Goal: Check status: Check status

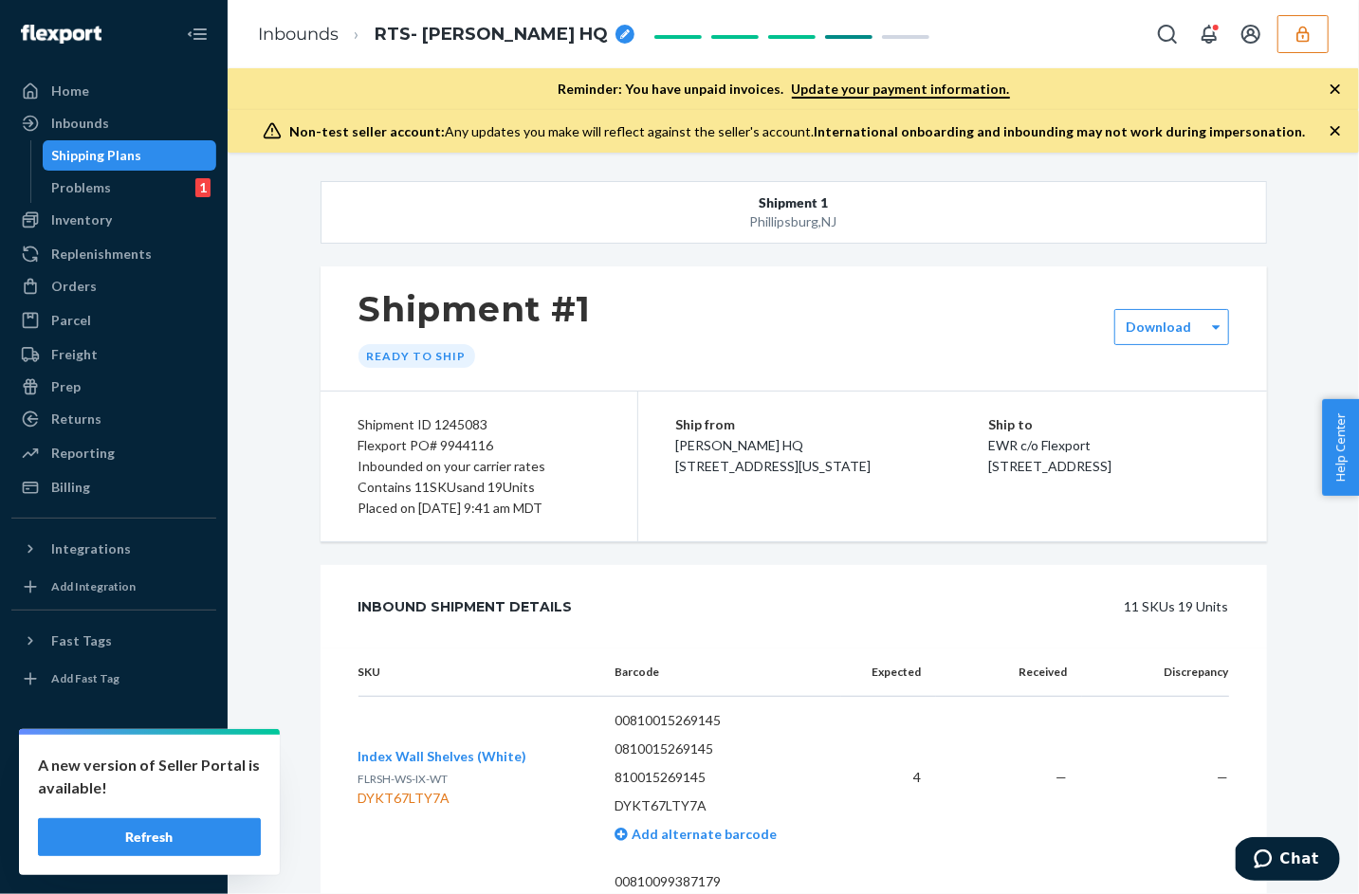
scroll to position [6280, 0]
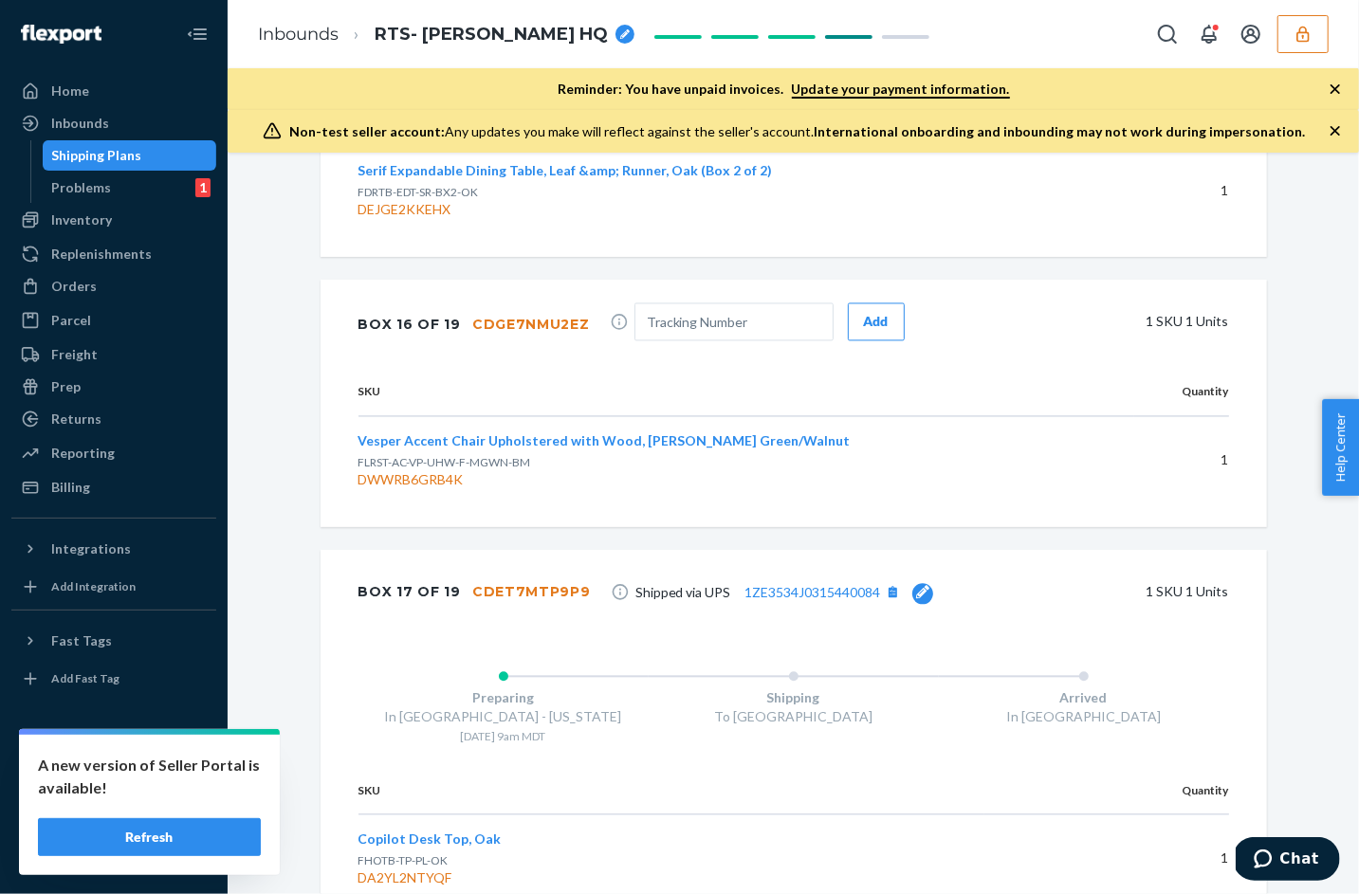
click at [1302, 32] on icon "button" at bounding box center [1302, 34] width 12 height 16
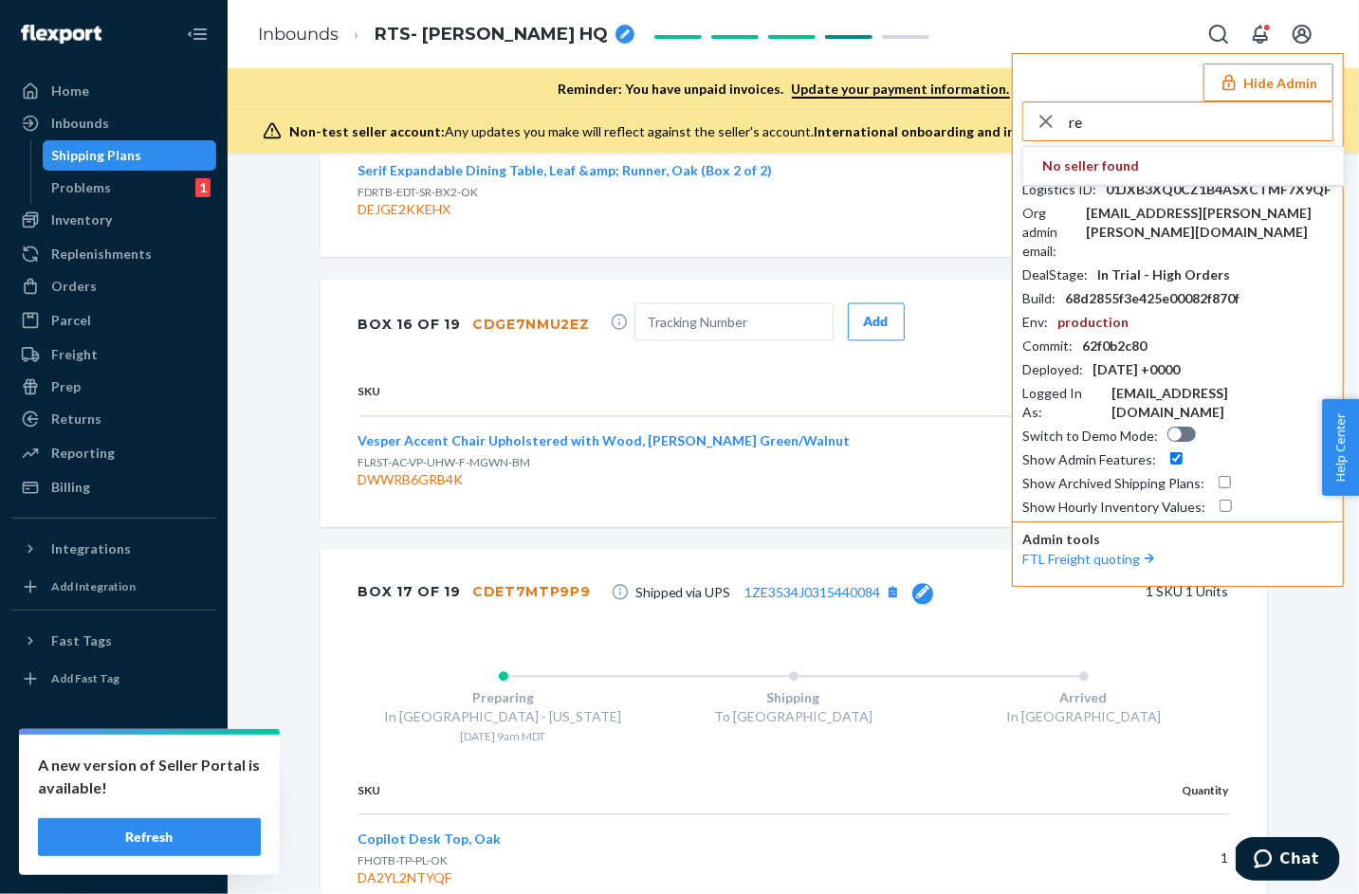
type input "r"
type input "arun"
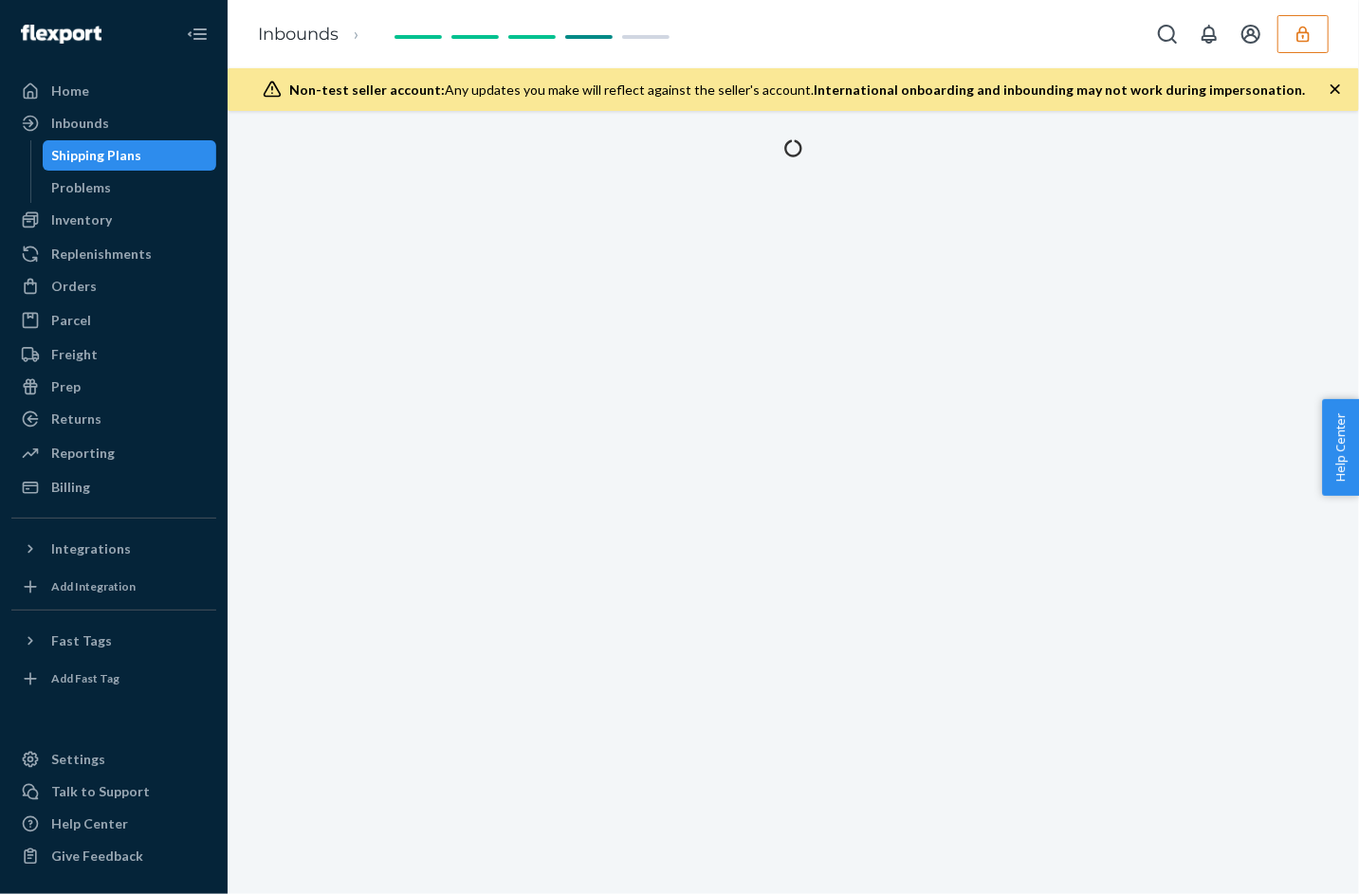
click at [1320, 32] on button "button" at bounding box center [1302, 34] width 51 height 38
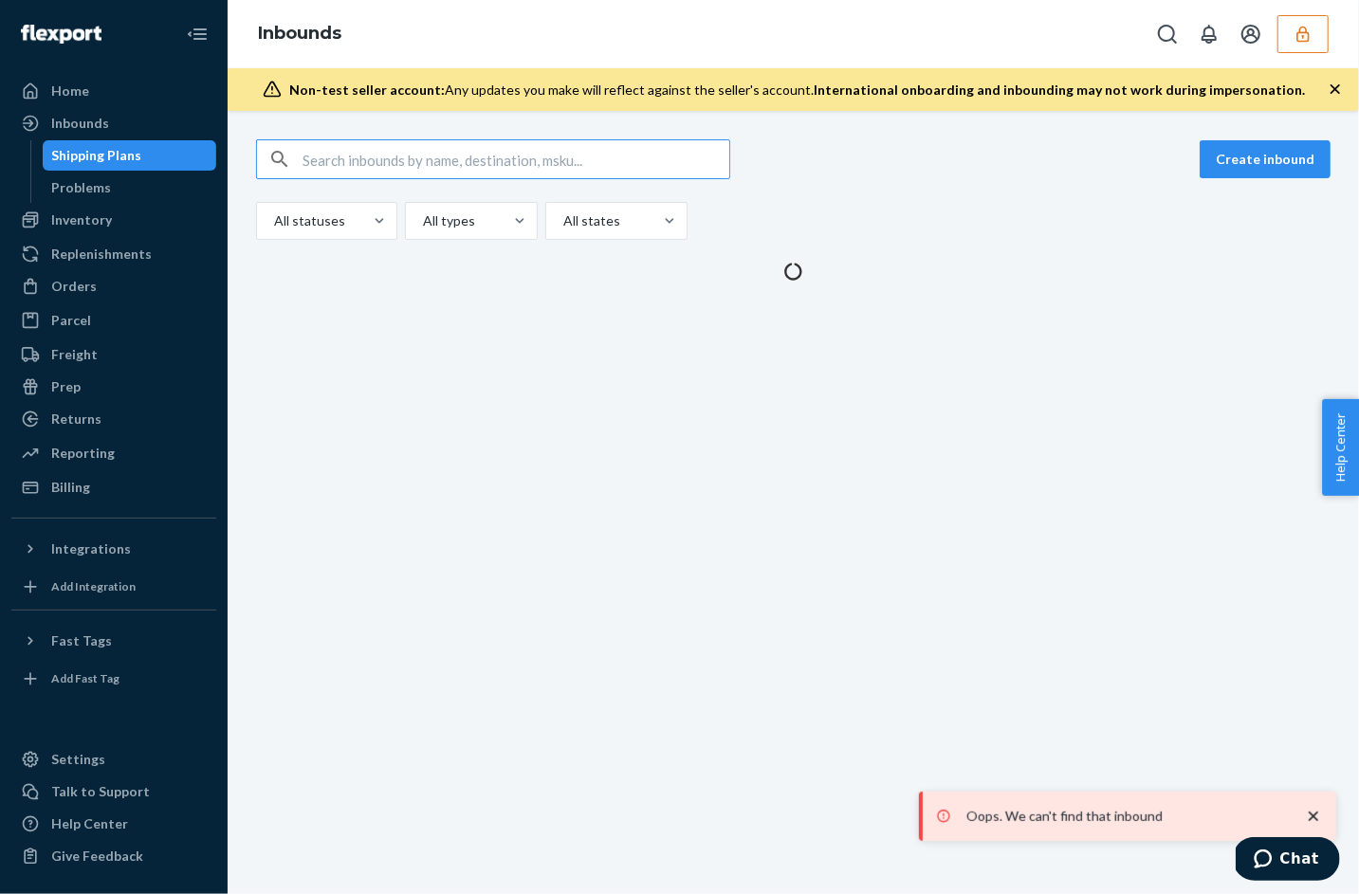
type input "a"
click at [1305, 48] on button "button" at bounding box center [1302, 34] width 51 height 38
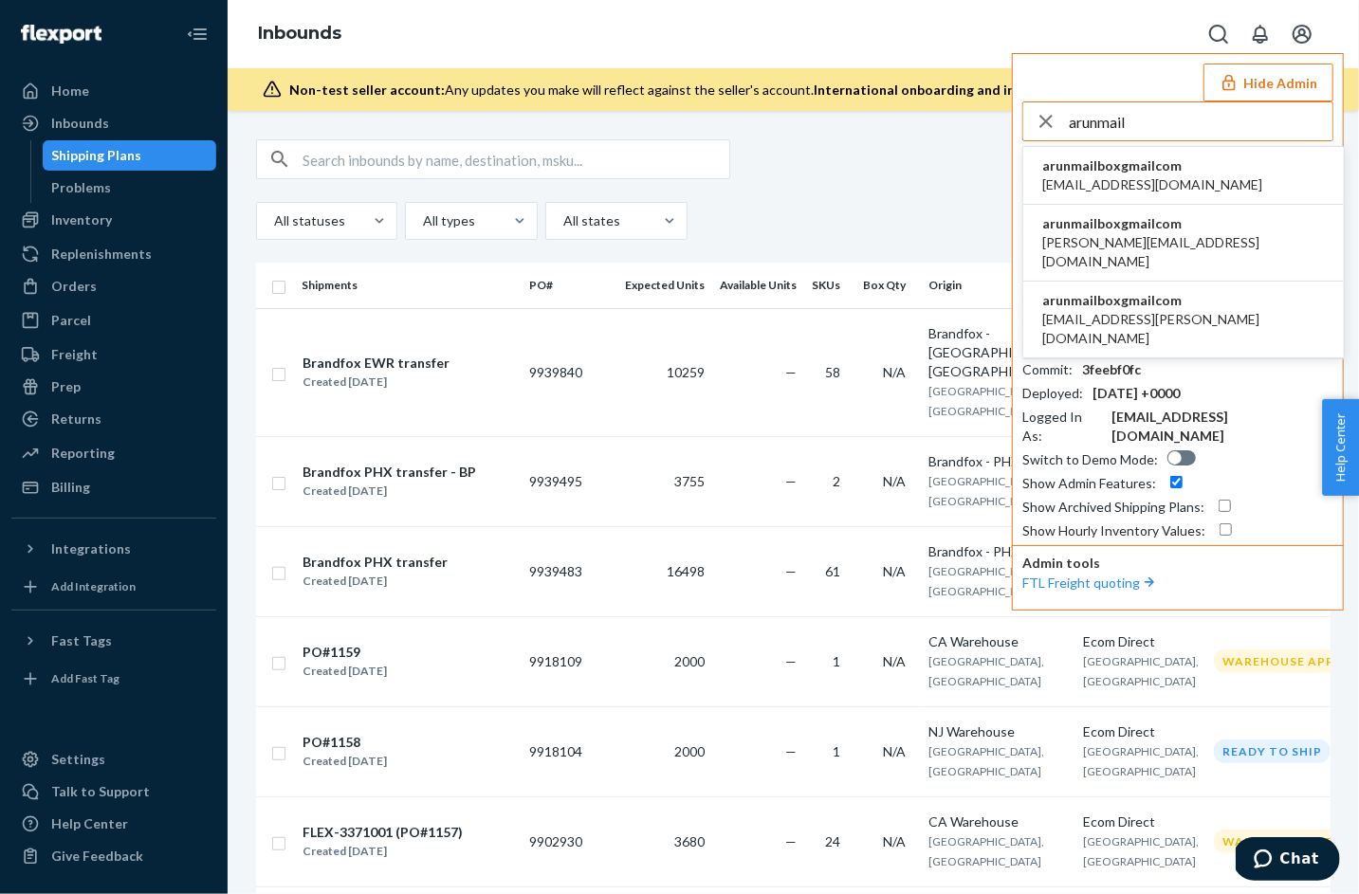
type input "arunmail"
copy span "arunmailboxgmailcom"
click at [1117, 175] on span "arun.mailbox@gmail.com" at bounding box center [1152, 184] width 220 height 19
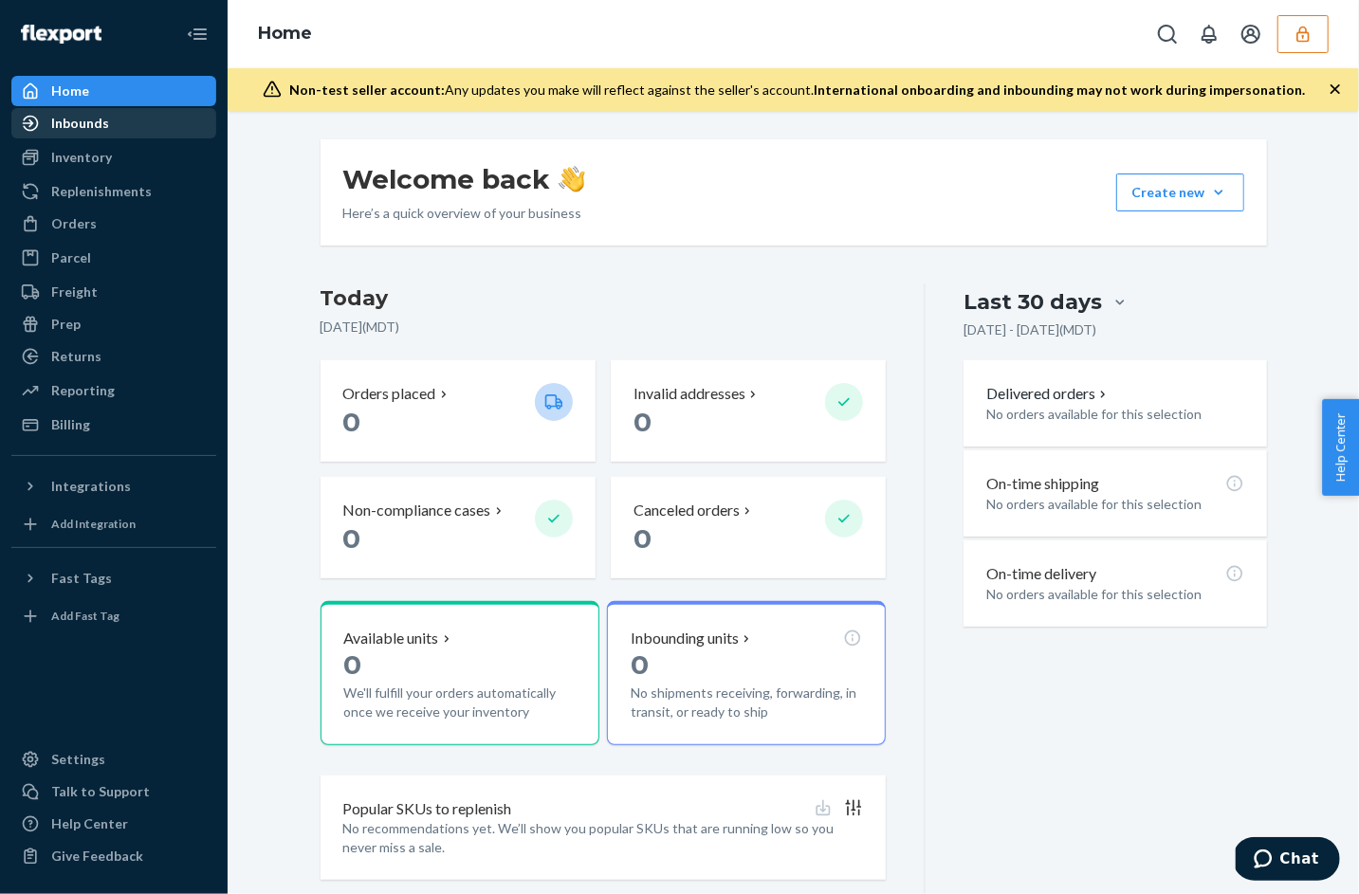
click at [94, 132] on div "Inbounds" at bounding box center [80, 123] width 58 height 19
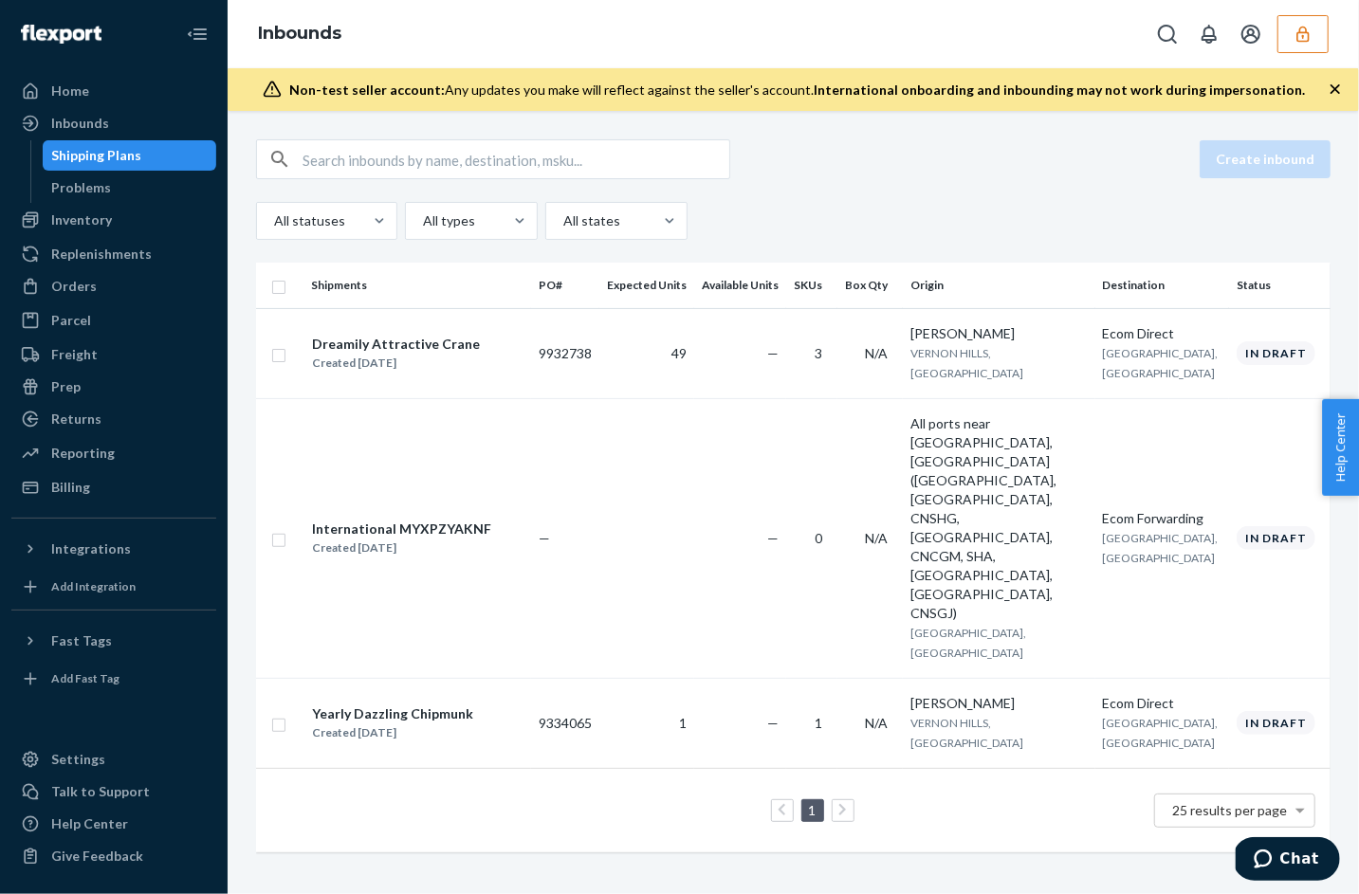
click at [1299, 40] on icon "button" at bounding box center [1303, 34] width 19 height 19
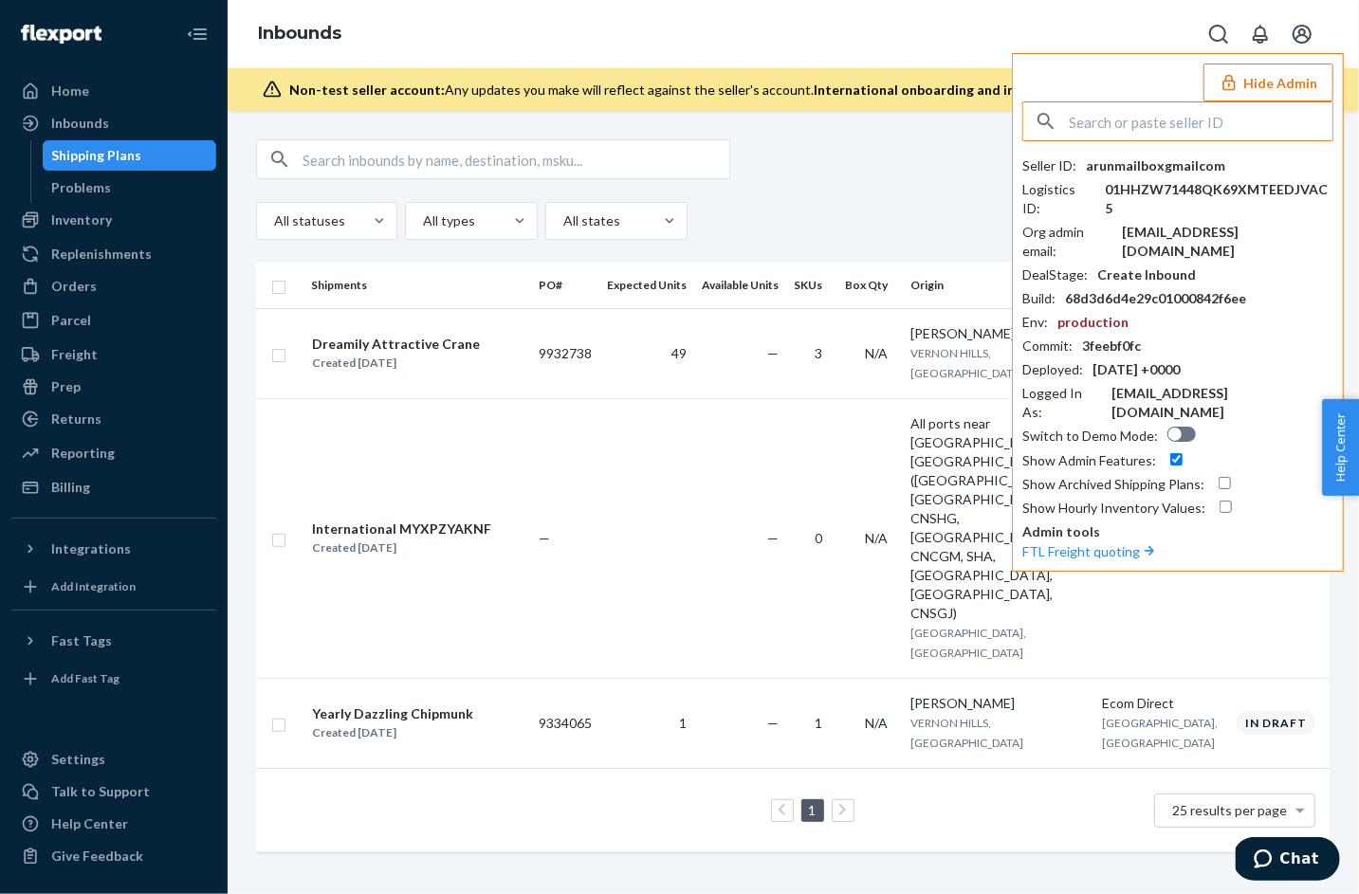
click at [1296, 81] on button "Hide Admin" at bounding box center [1268, 83] width 130 height 38
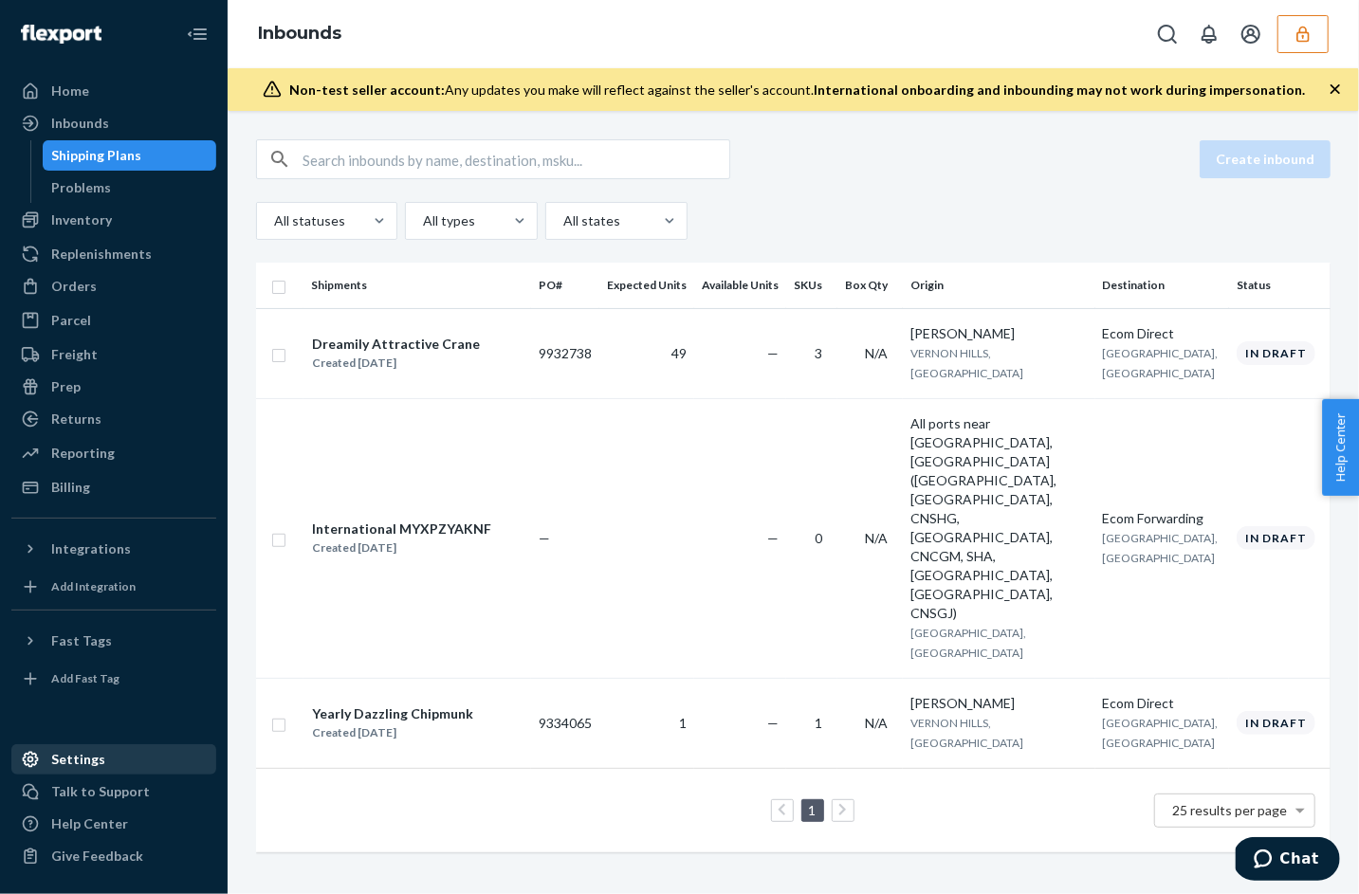
click at [71, 766] on div "Settings" at bounding box center [78, 759] width 54 height 19
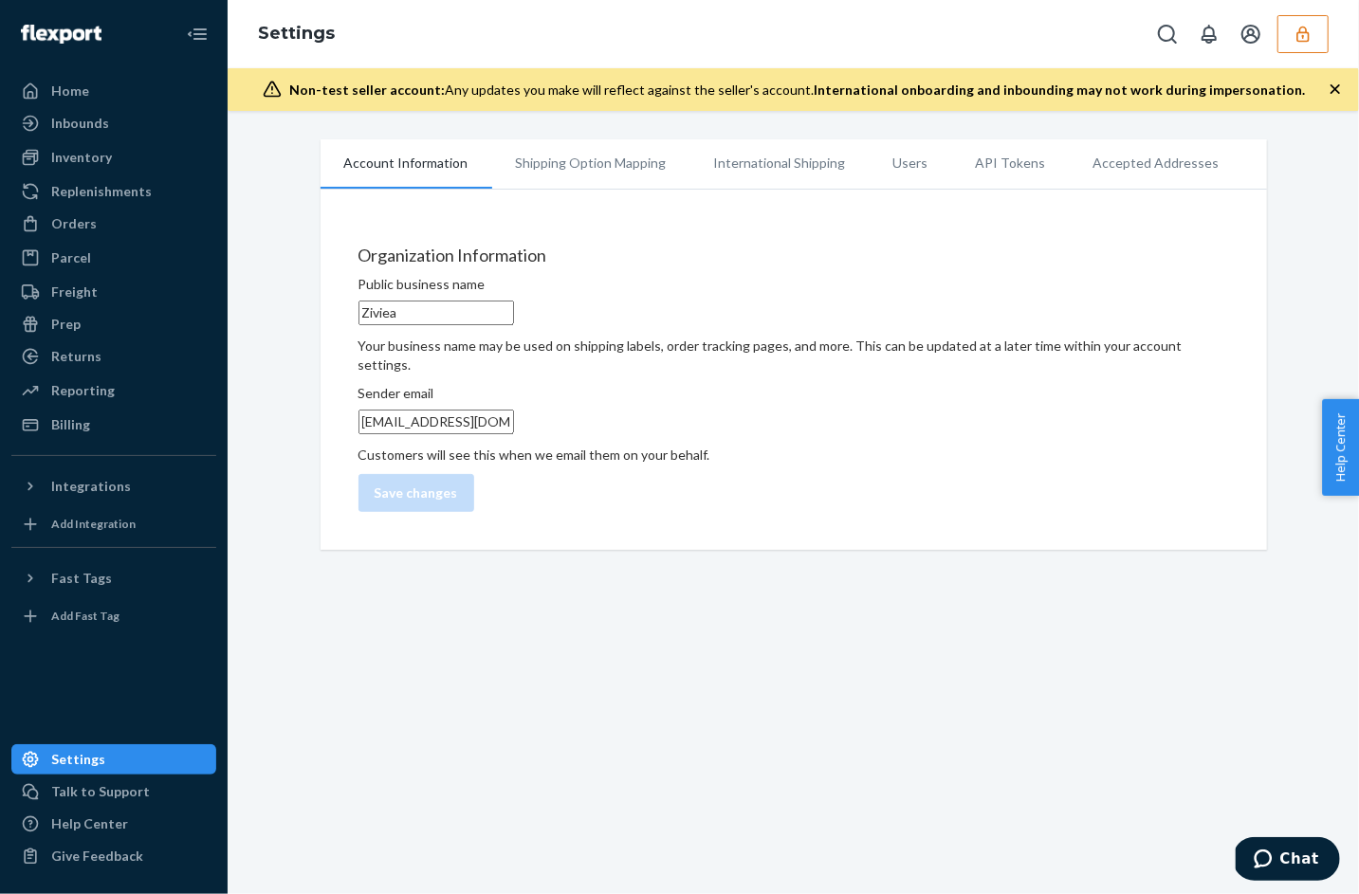
click at [905, 162] on li "Users" at bounding box center [911, 162] width 83 height 47
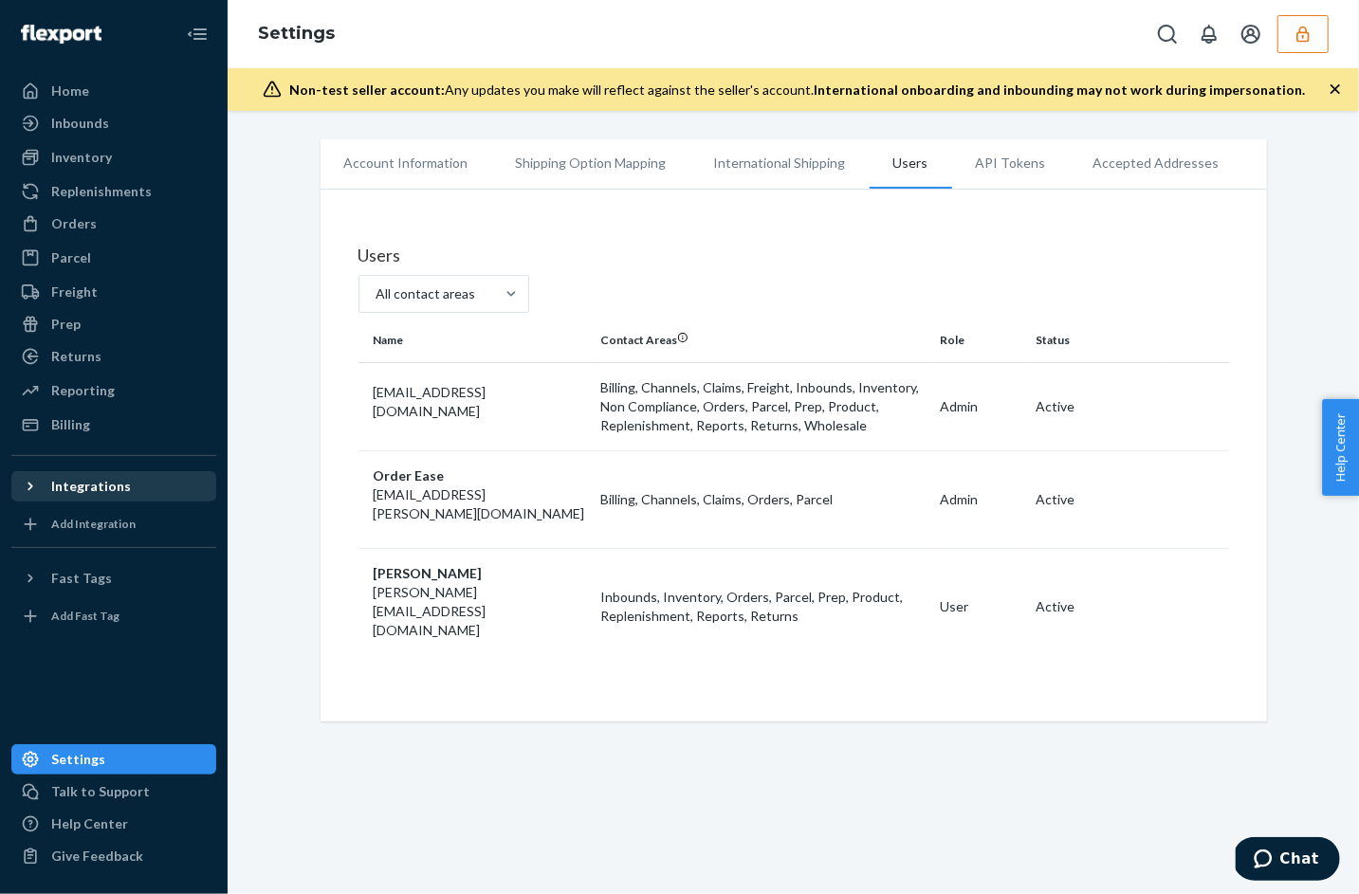
click at [23, 486] on icon at bounding box center [30, 486] width 19 height 19
click at [78, 117] on div "Inbounds" at bounding box center [80, 123] width 58 height 19
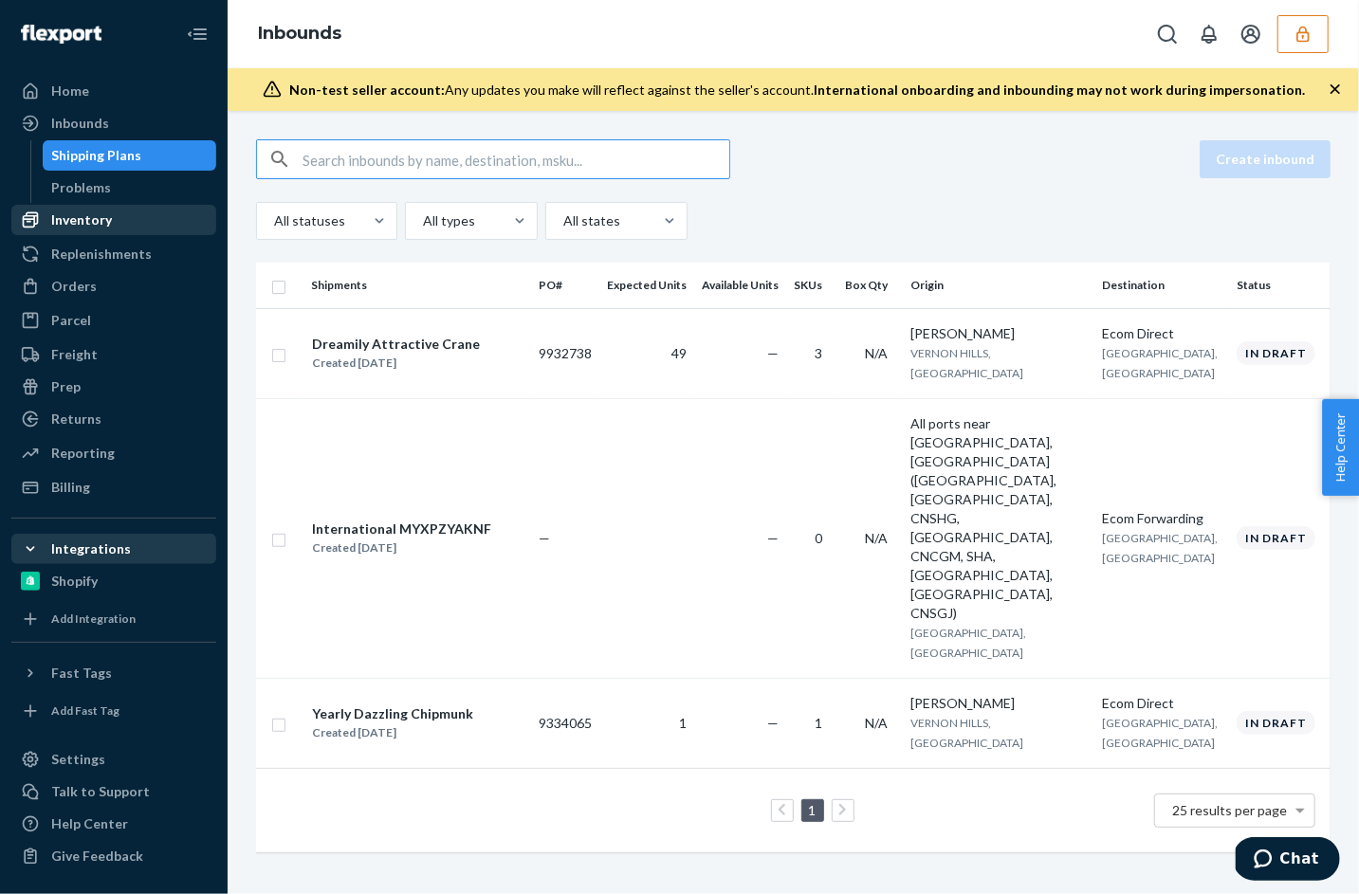
click at [78, 232] on div "Inventory" at bounding box center [113, 220] width 201 height 27
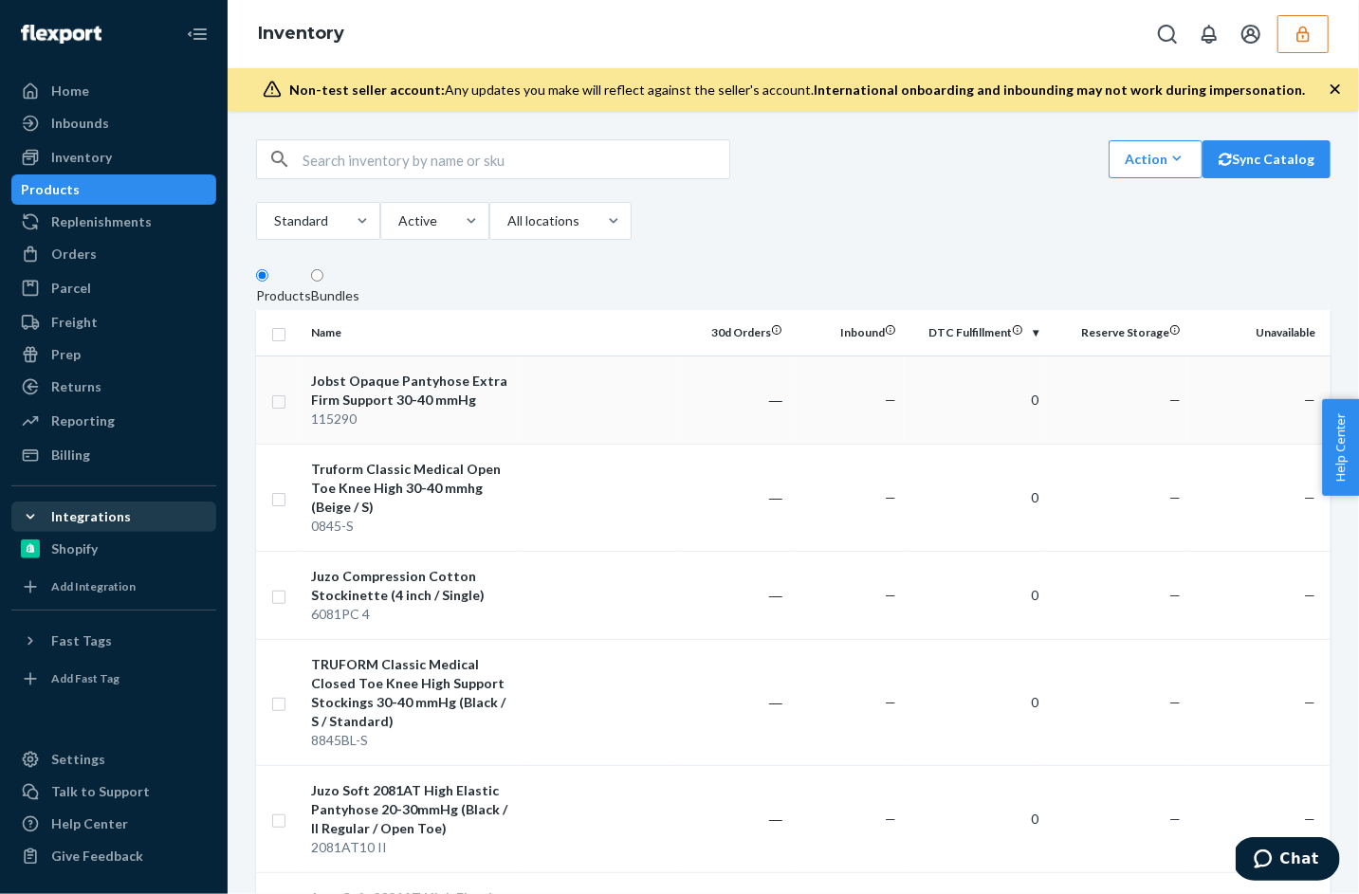
click at [342, 421] on div "115290" at bounding box center [410, 419] width 198 height 19
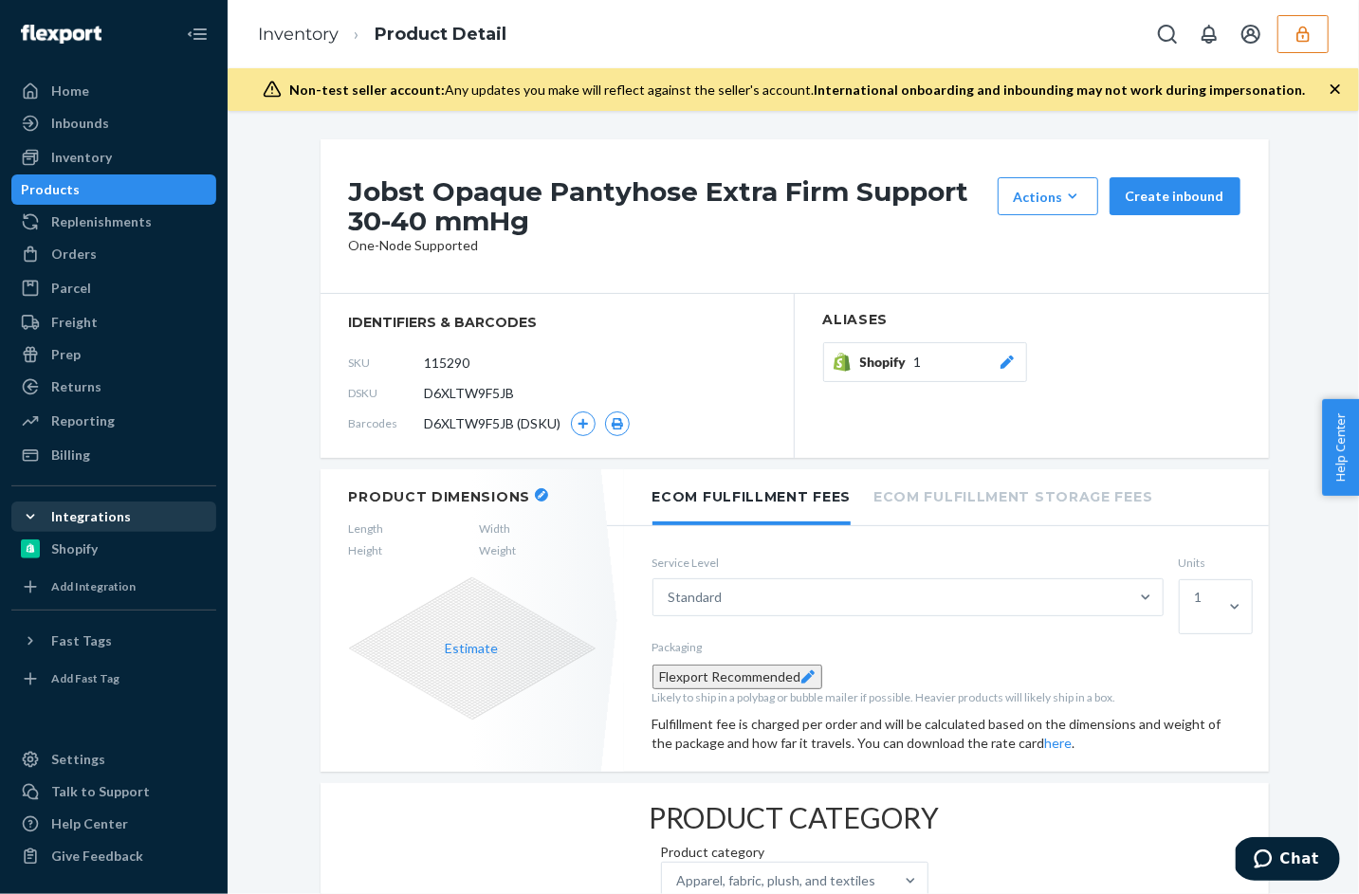
click at [1317, 29] on button "button" at bounding box center [1302, 34] width 51 height 38
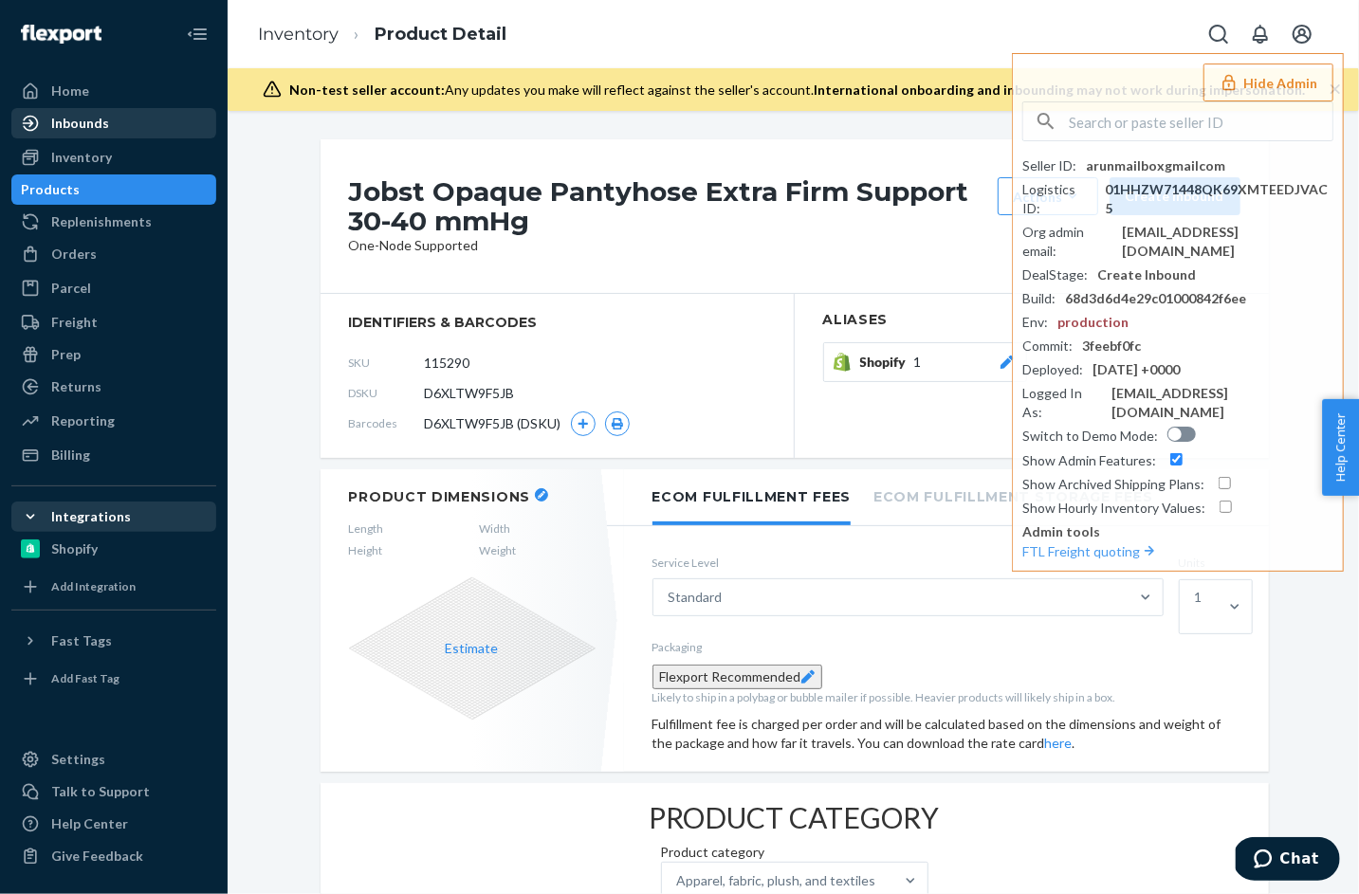
click at [83, 123] on div "Inbounds" at bounding box center [80, 123] width 58 height 19
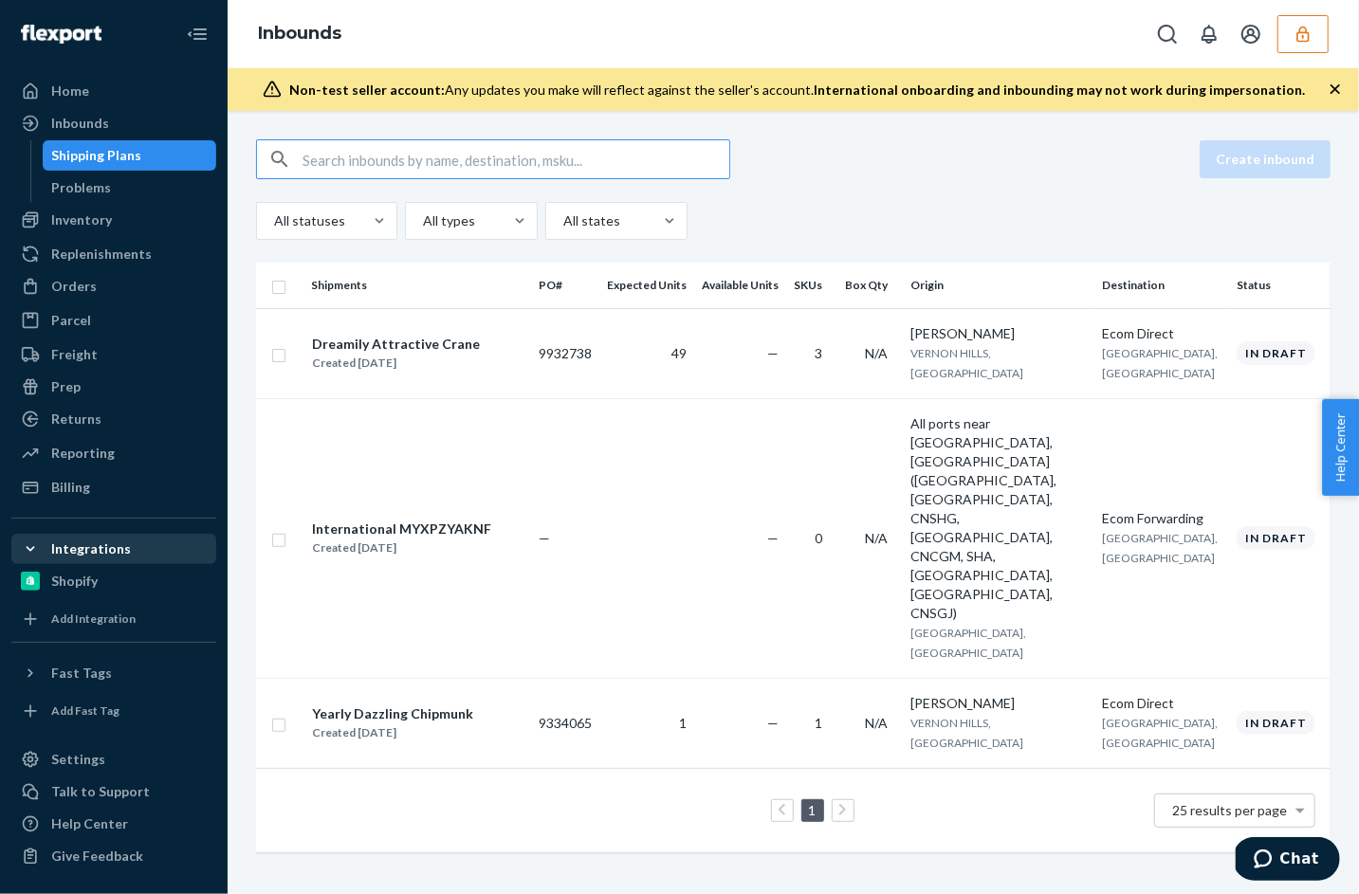
click at [1316, 37] on button "button" at bounding box center [1302, 34] width 51 height 38
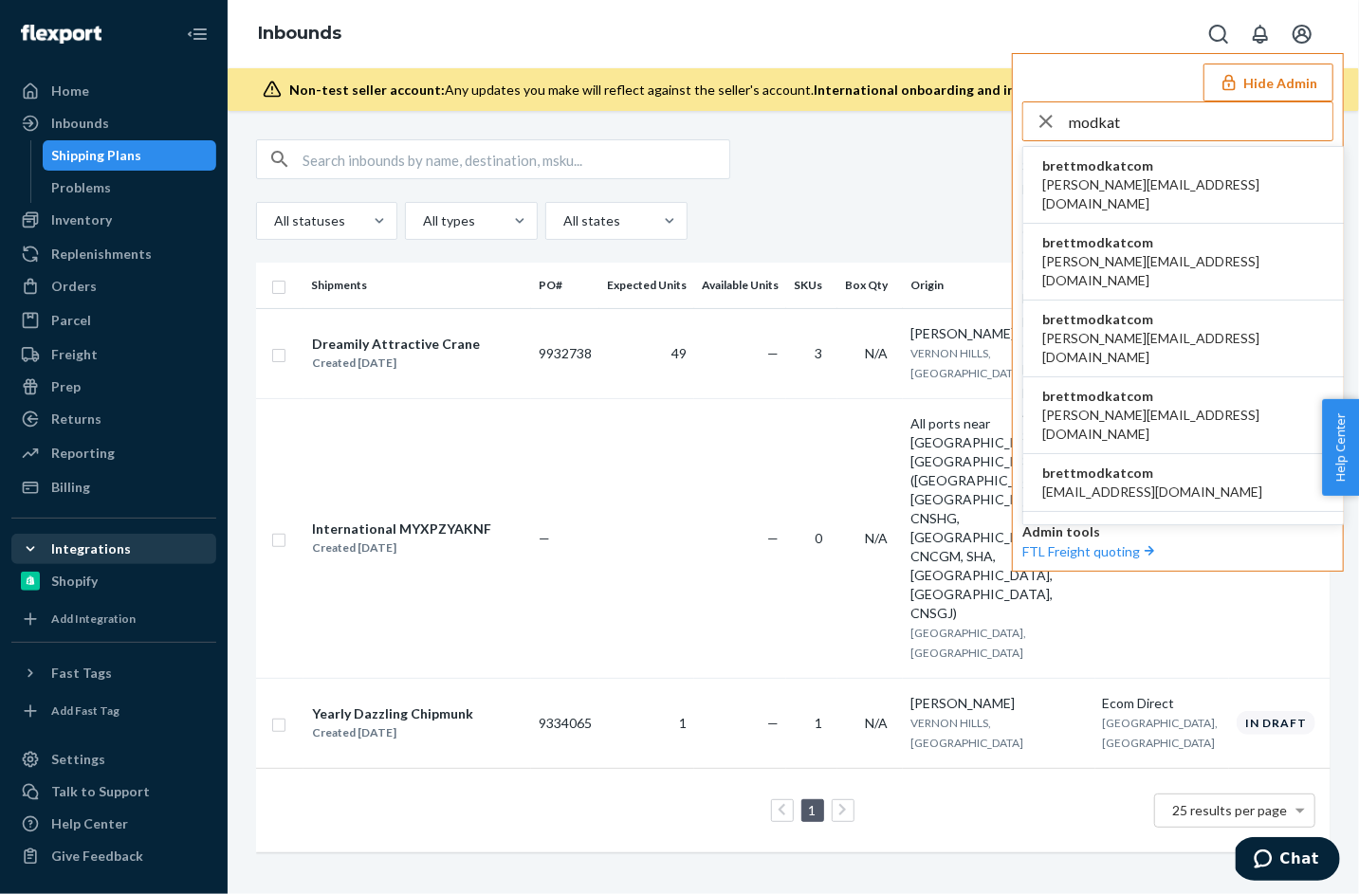
type input "modkat"
click at [1092, 162] on span "brettmodkatcom" at bounding box center [1183, 165] width 283 height 19
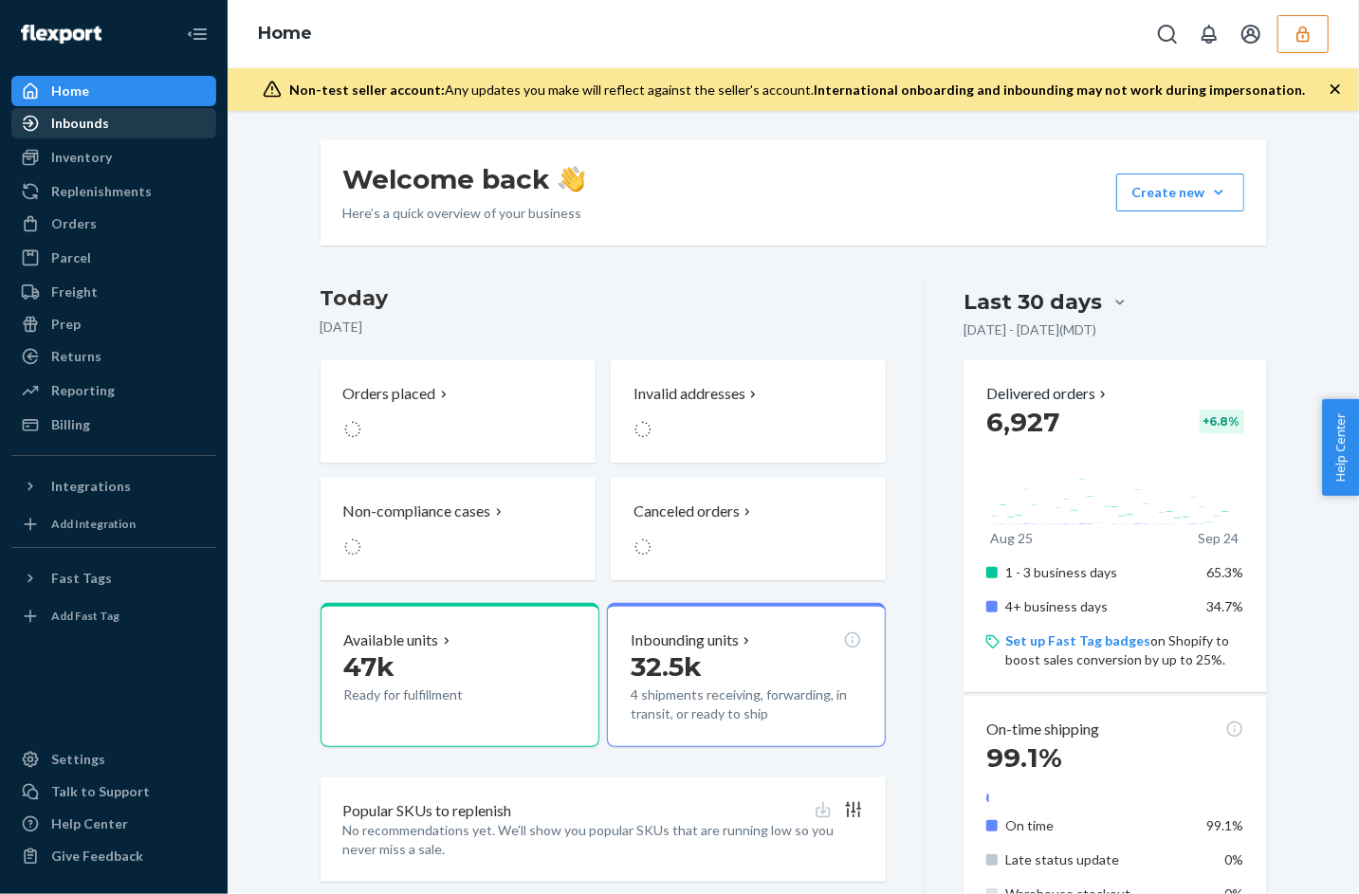
click at [67, 128] on div "Inbounds" at bounding box center [80, 123] width 58 height 19
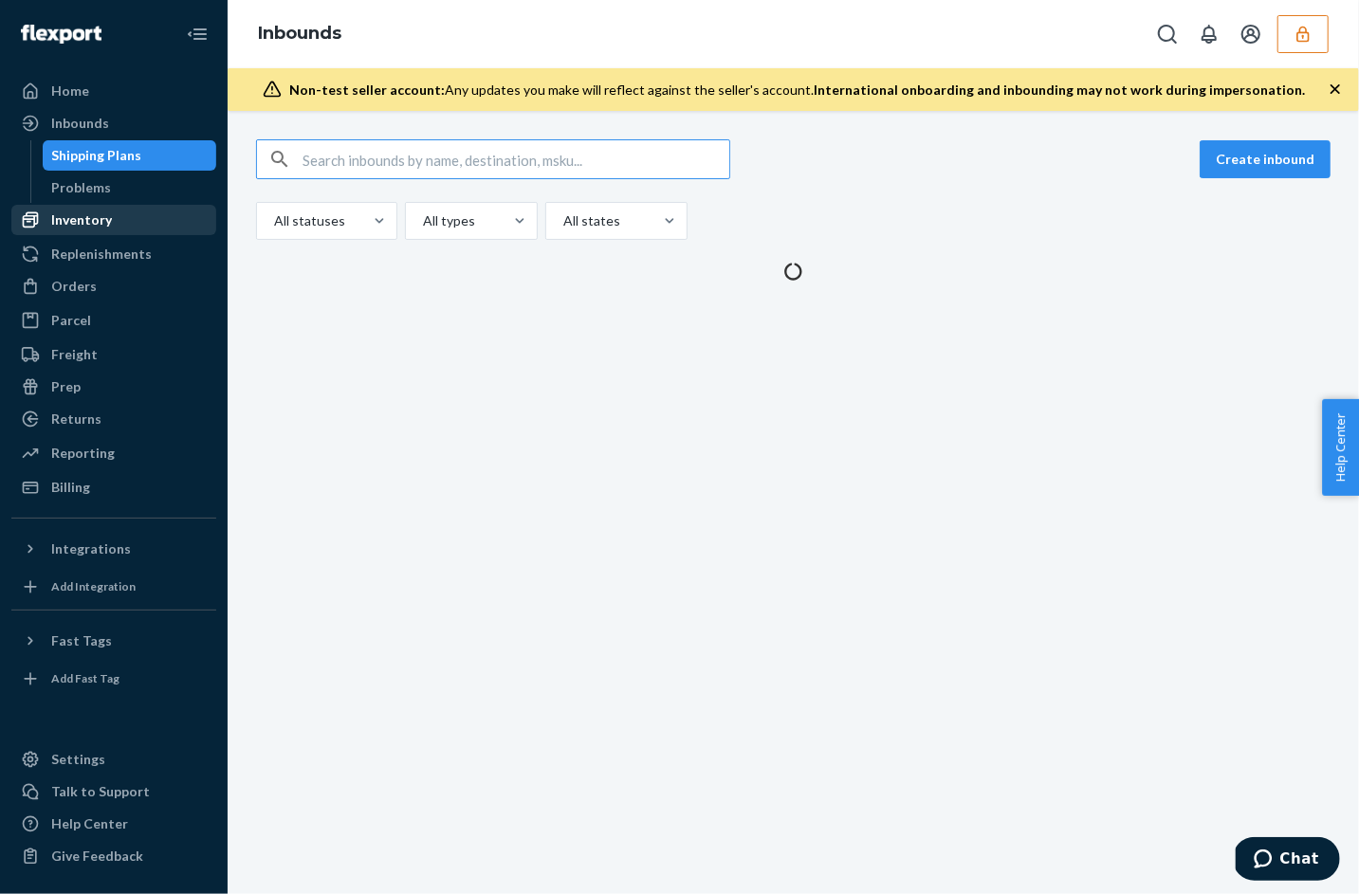
click at [66, 230] on div "Inventory" at bounding box center [113, 220] width 201 height 27
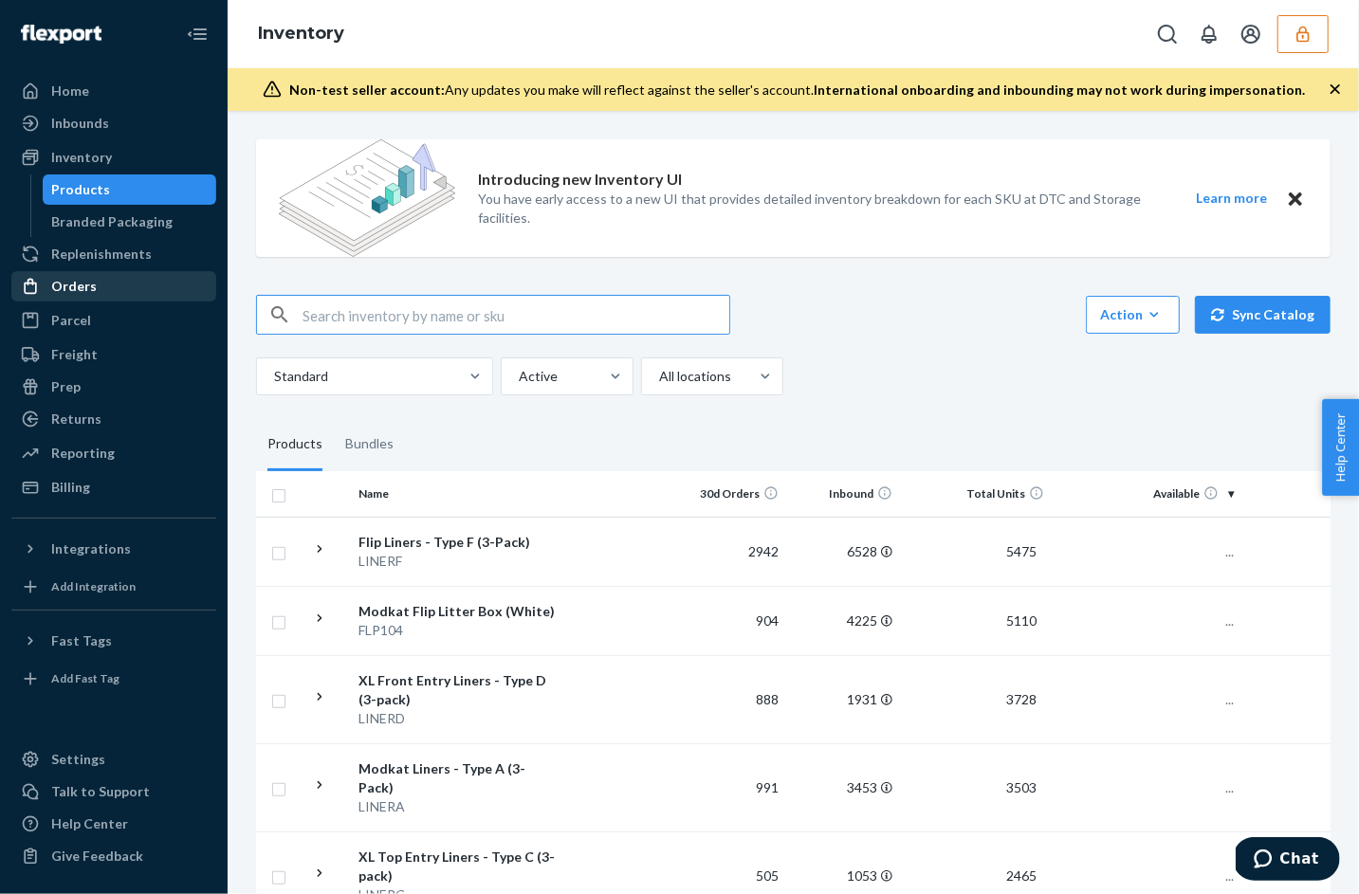
click at [79, 281] on div "Orders" at bounding box center [74, 286] width 46 height 19
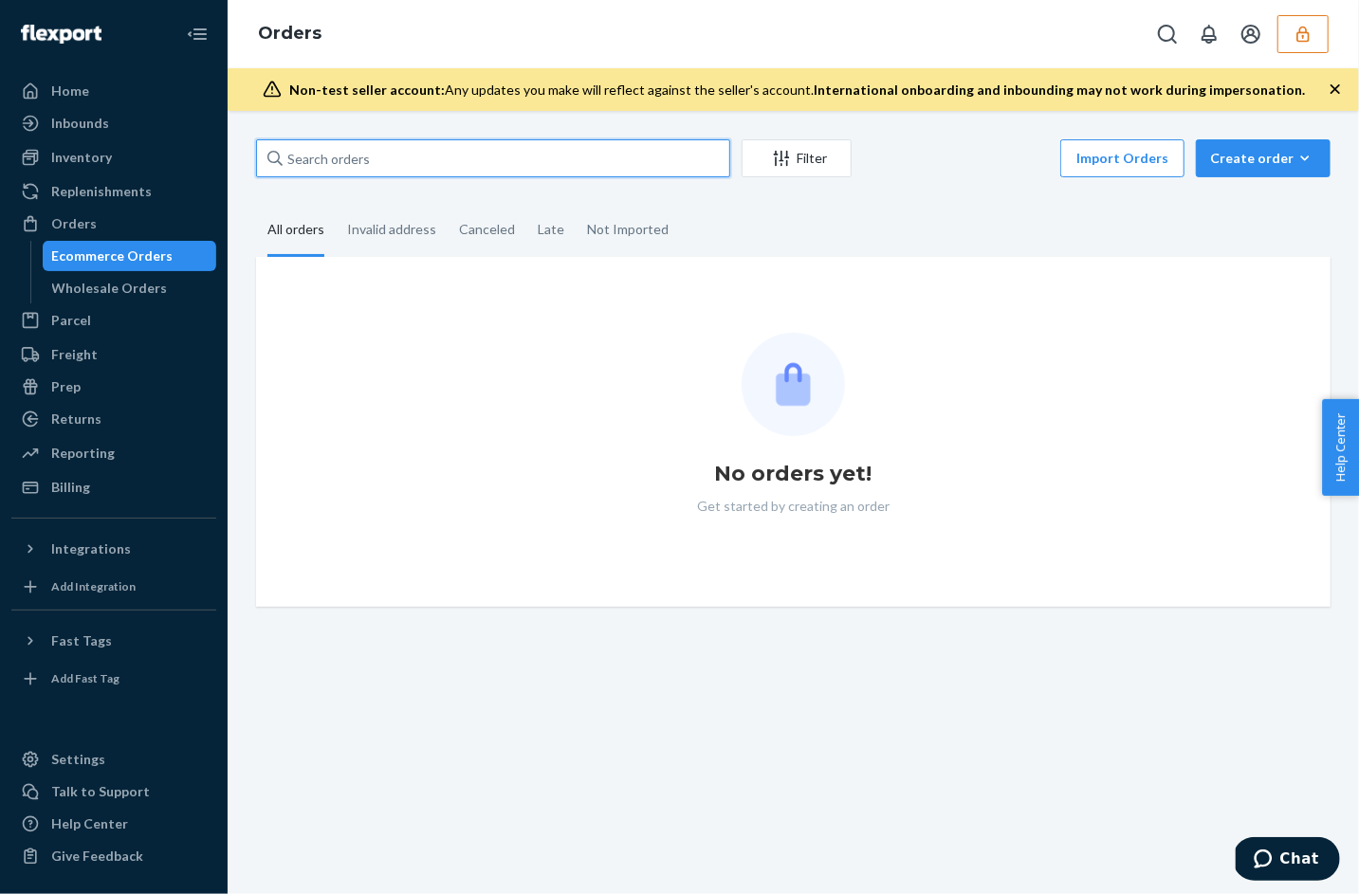
click at [578, 170] on input "text" at bounding box center [493, 158] width 474 height 38
paste input "YHR5HA8HWS5Q3PC1PTCX"
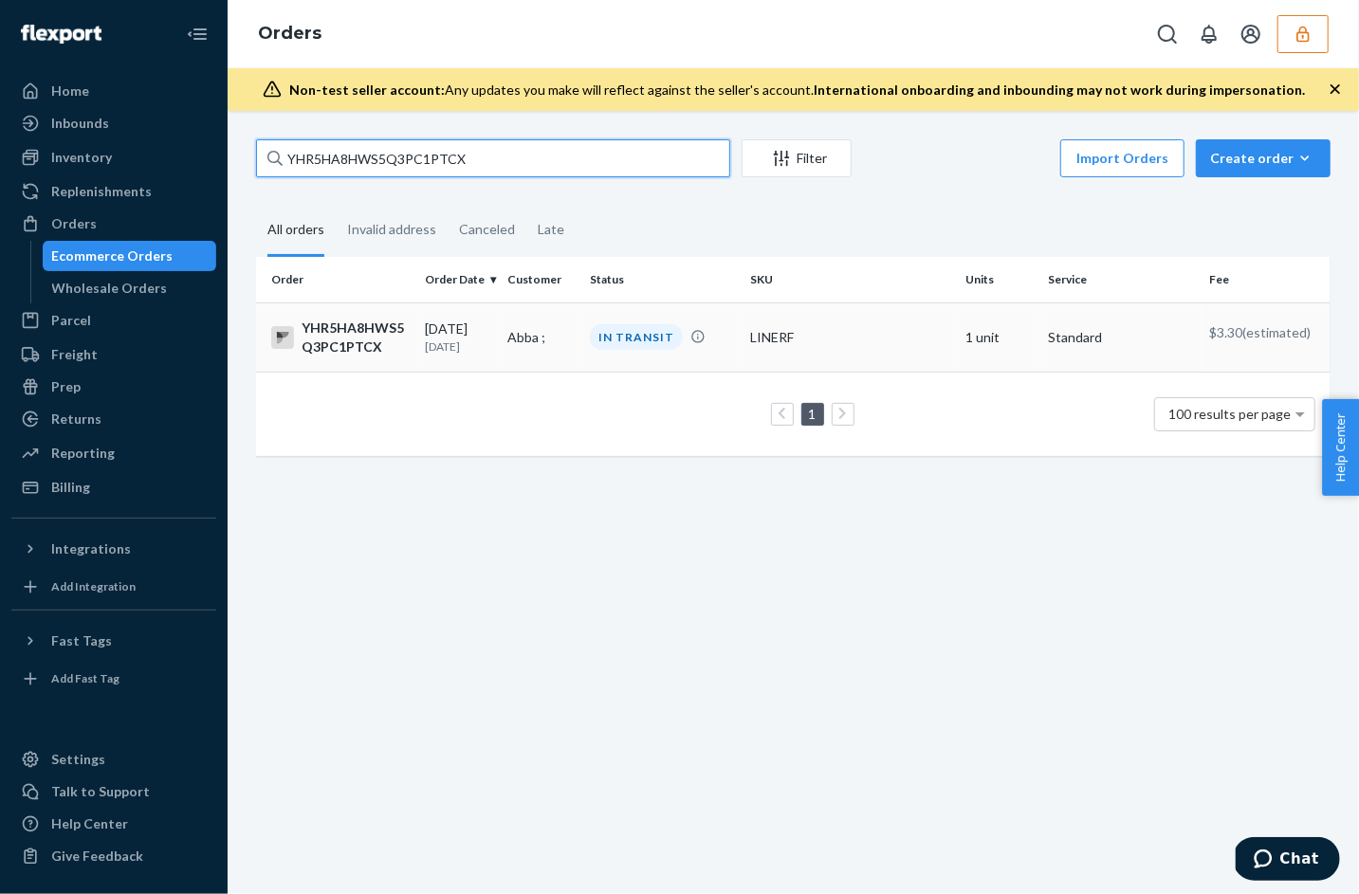
type input "YHR5HA8HWS5Q3PC1PTCX"
click at [370, 332] on div "YHR5HA8HWS5Q3PC1PTCX" at bounding box center [340, 338] width 138 height 38
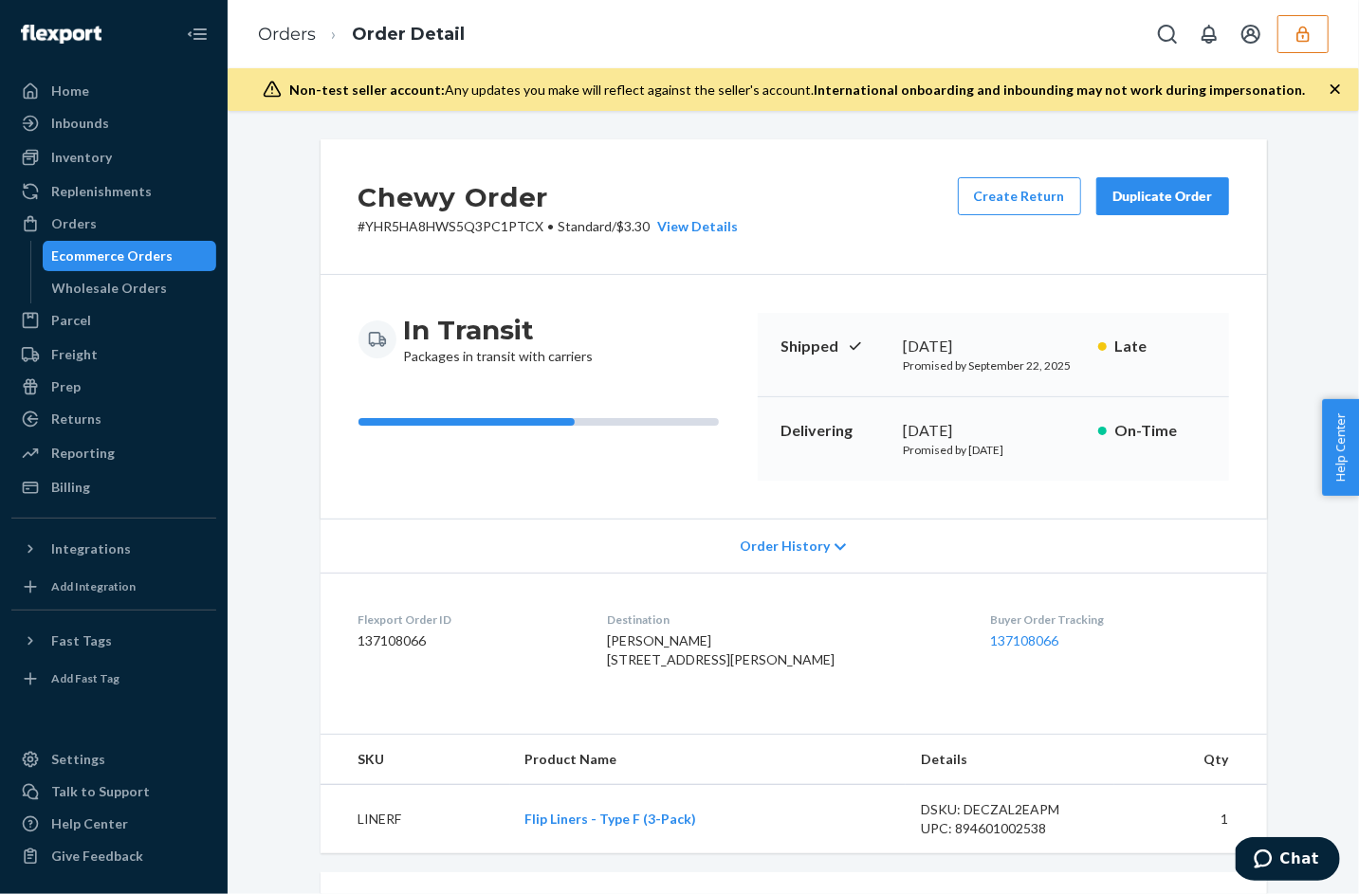
scroll to position [24, 0]
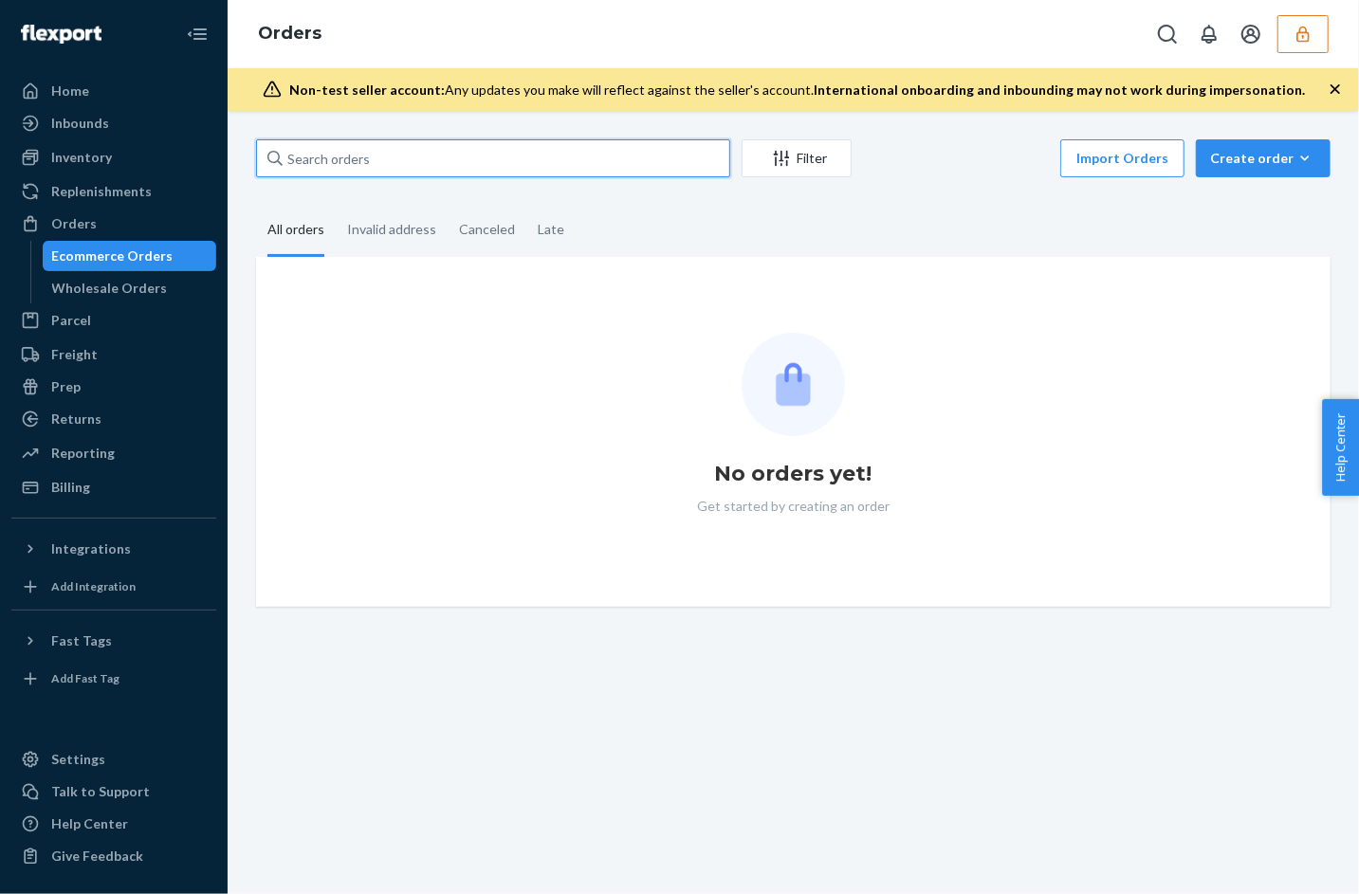
click at [345, 160] on input "text" at bounding box center [493, 158] width 474 height 38
paste input "https://app.dsco.io/orders-new/999672798"
type input "https://app.dsco.io/orders-new/999672798"
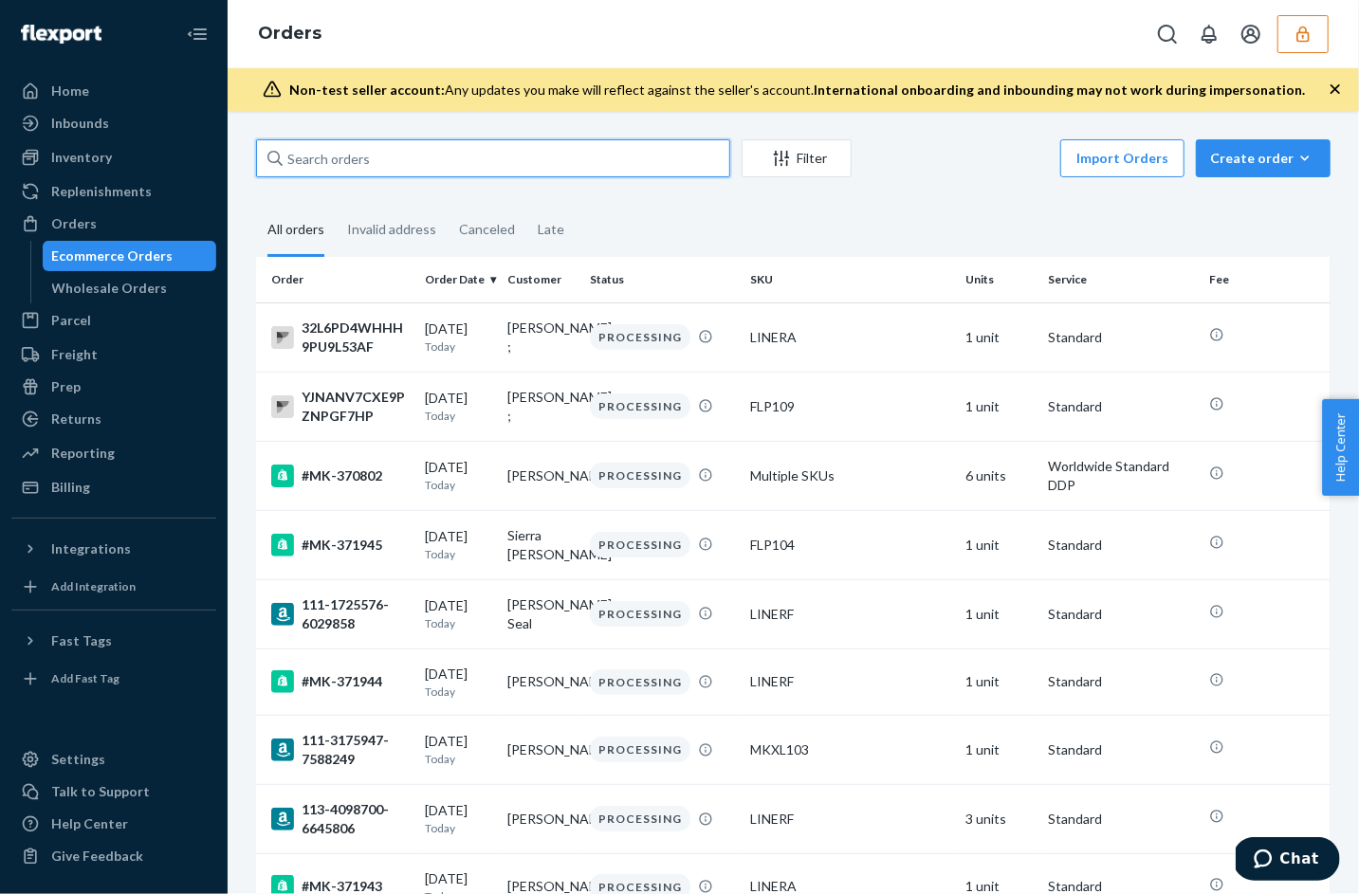
click at [395, 171] on input "text" at bounding box center [493, 158] width 474 height 38
paste input "TDCSQHM8EKNV6THX4K6F"
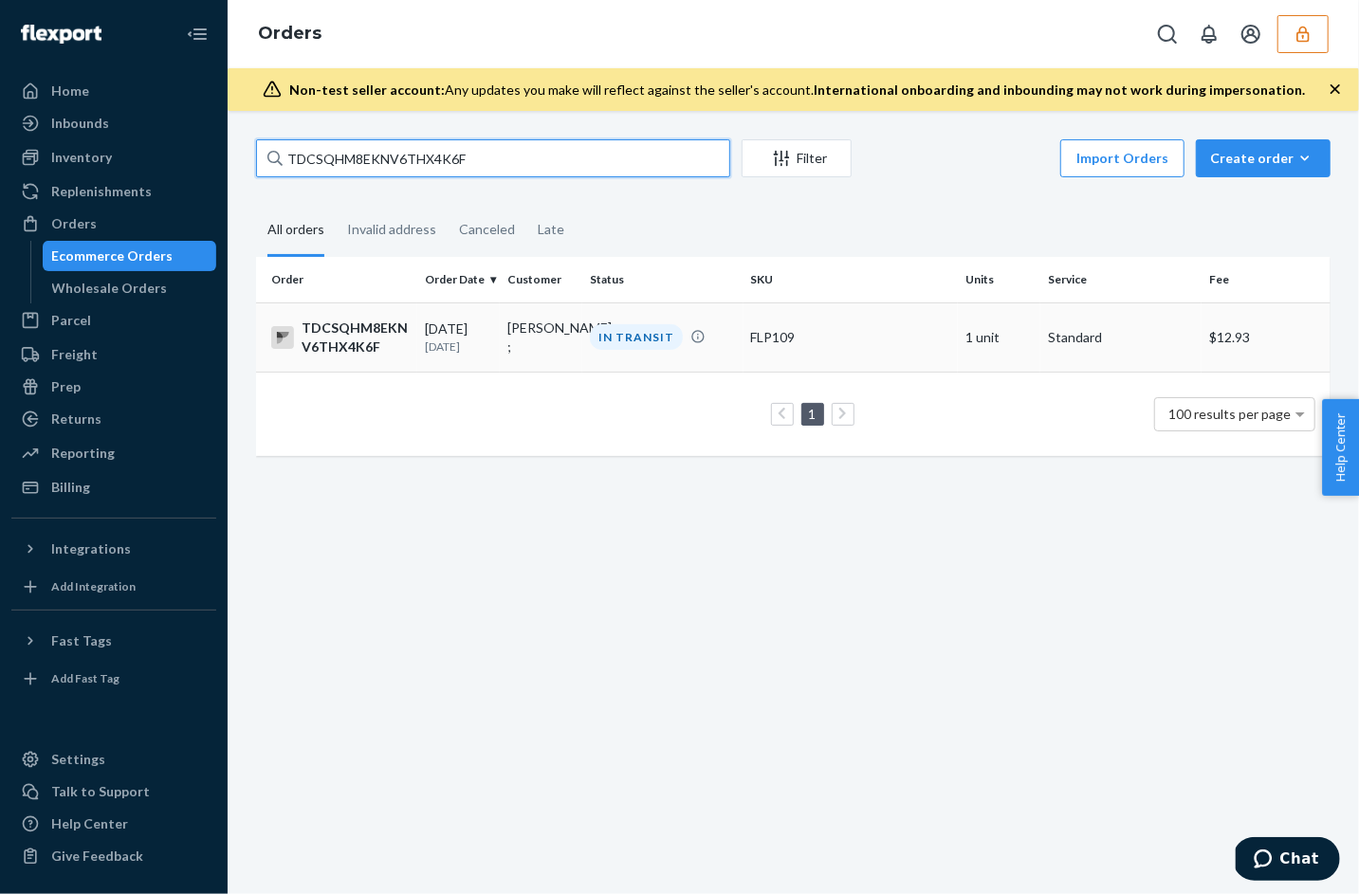
type input "TDCSQHM8EKNV6THX4K6F"
click at [486, 339] on p "3 days ago" at bounding box center [458, 347] width 67 height 16
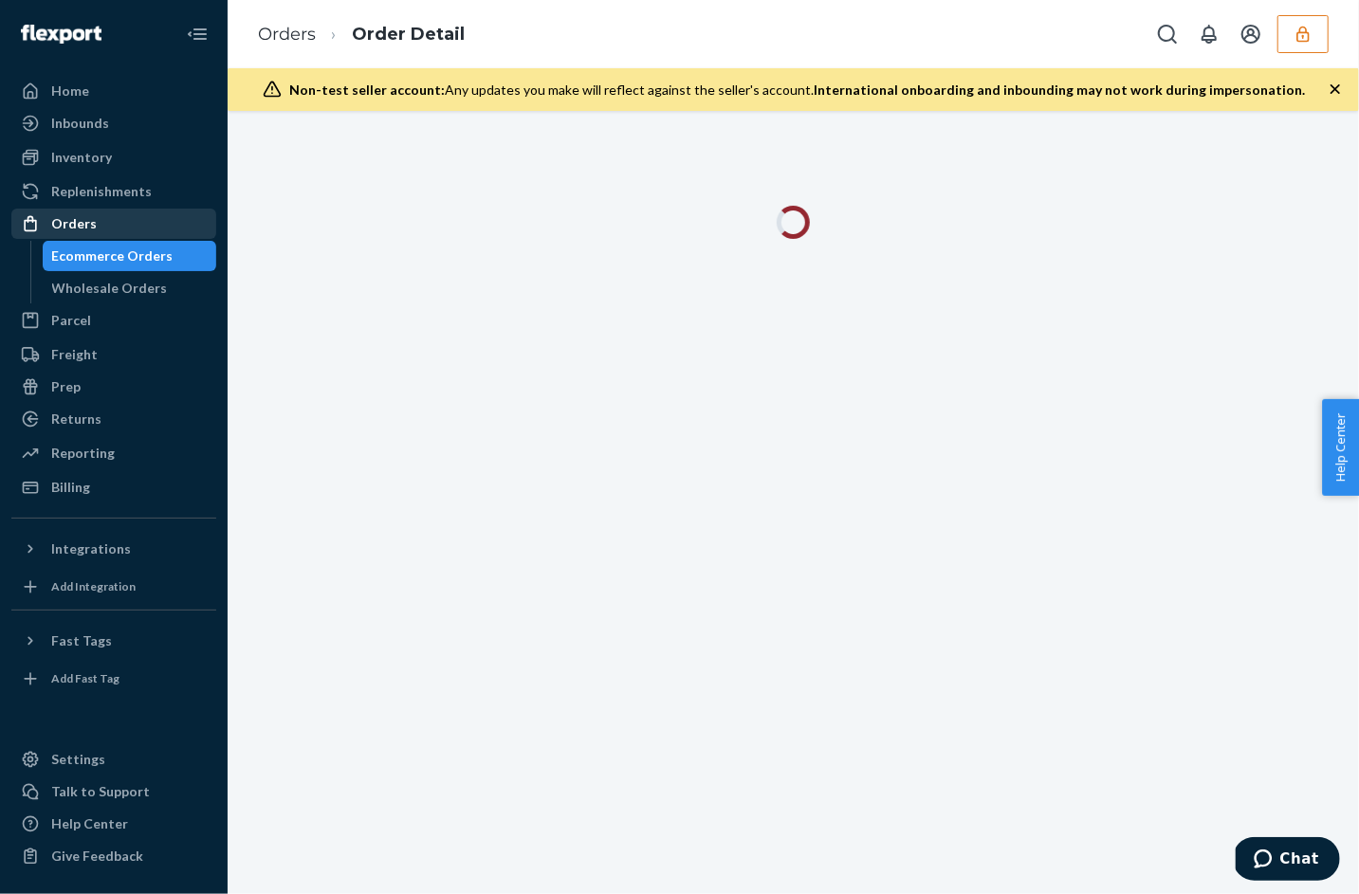
click at [77, 214] on div "Orders" at bounding box center [74, 223] width 46 height 19
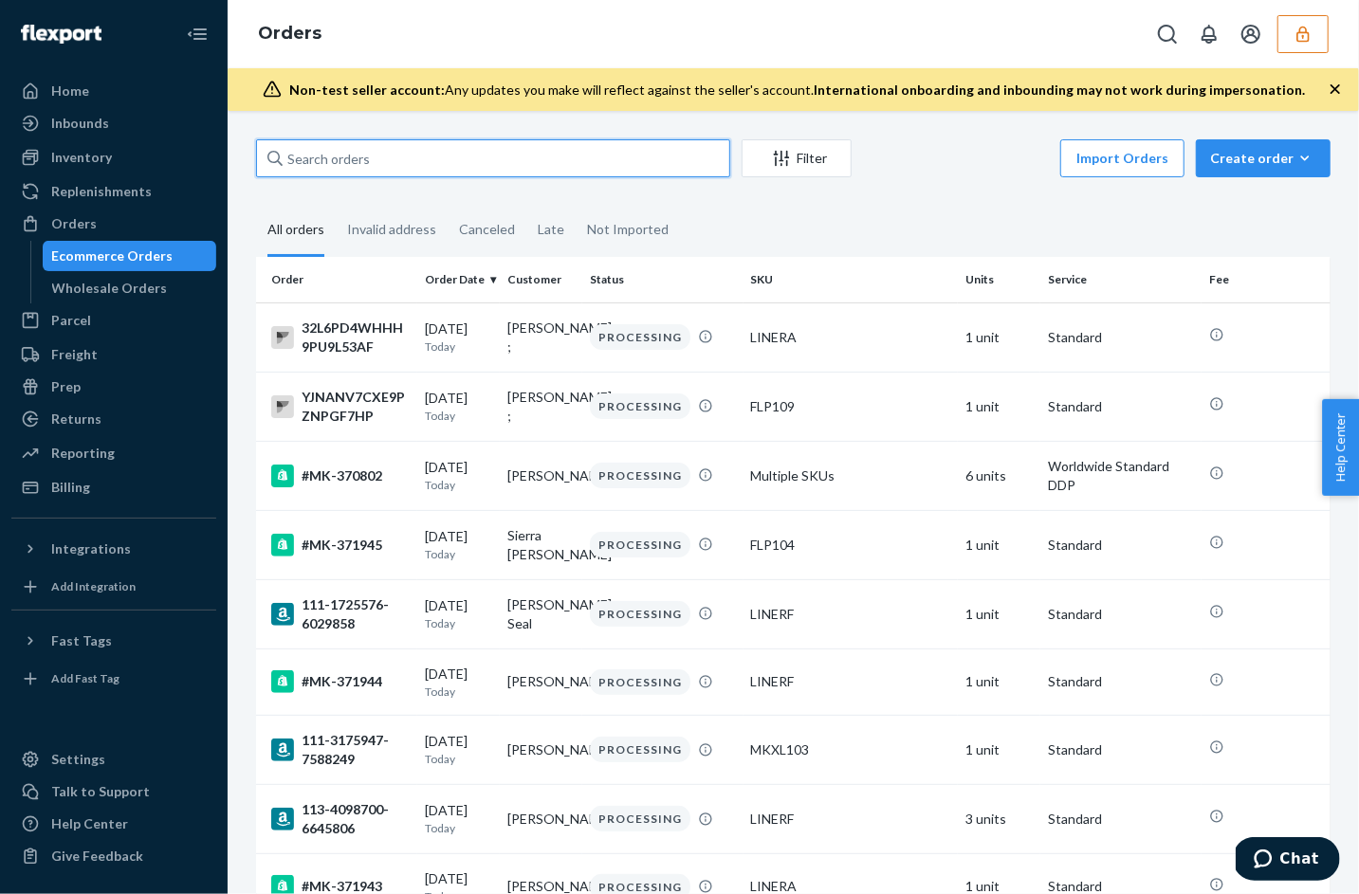
click at [382, 173] on input "text" at bounding box center [493, 158] width 474 height 38
paste input "E9RWSSEBH6QWB71SUE5G"
type input "E9RWSSEBH6QWB71SUE5G"
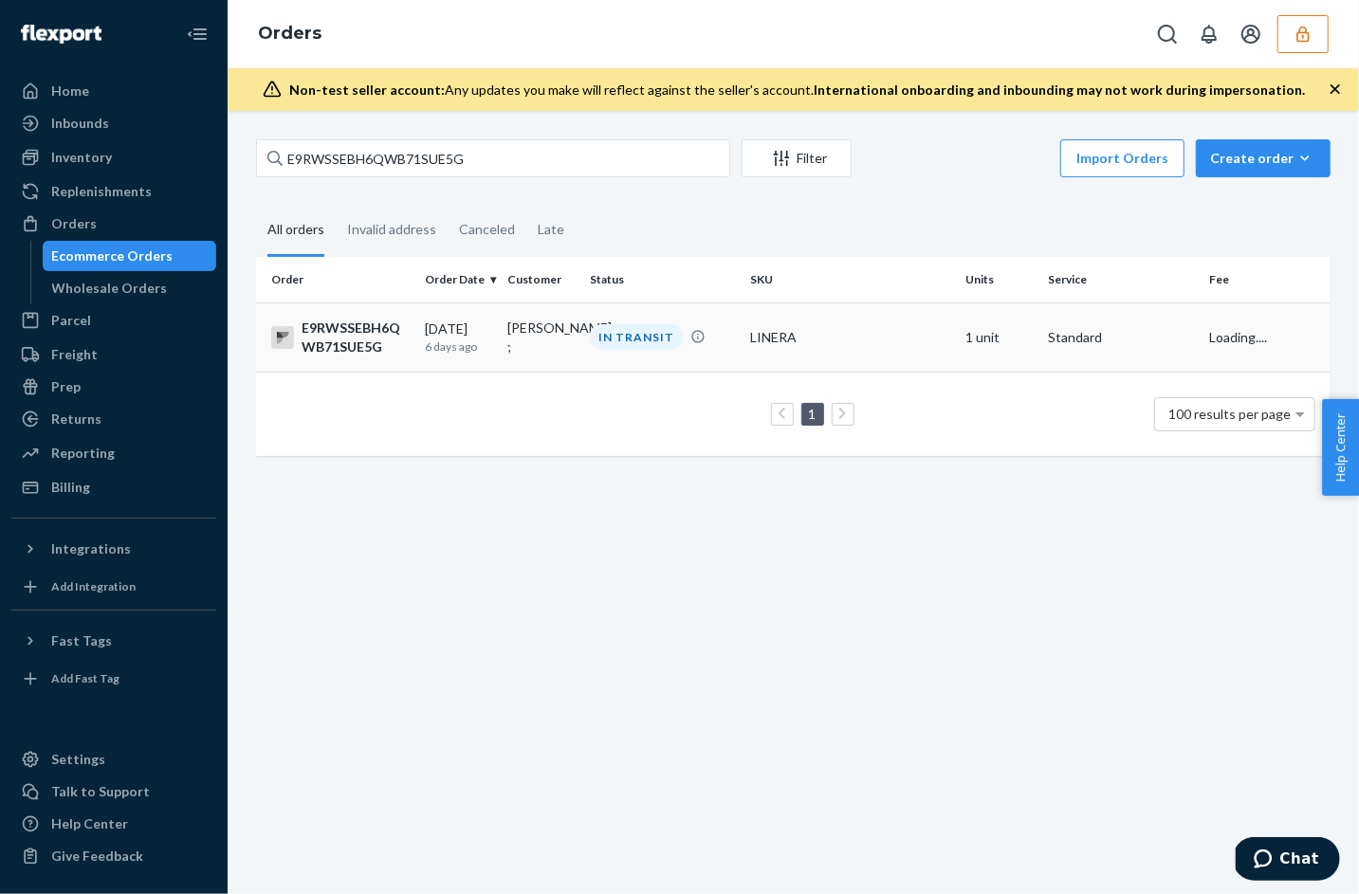
click at [447, 325] on div "09/18/2025 6 days ago" at bounding box center [458, 337] width 67 height 35
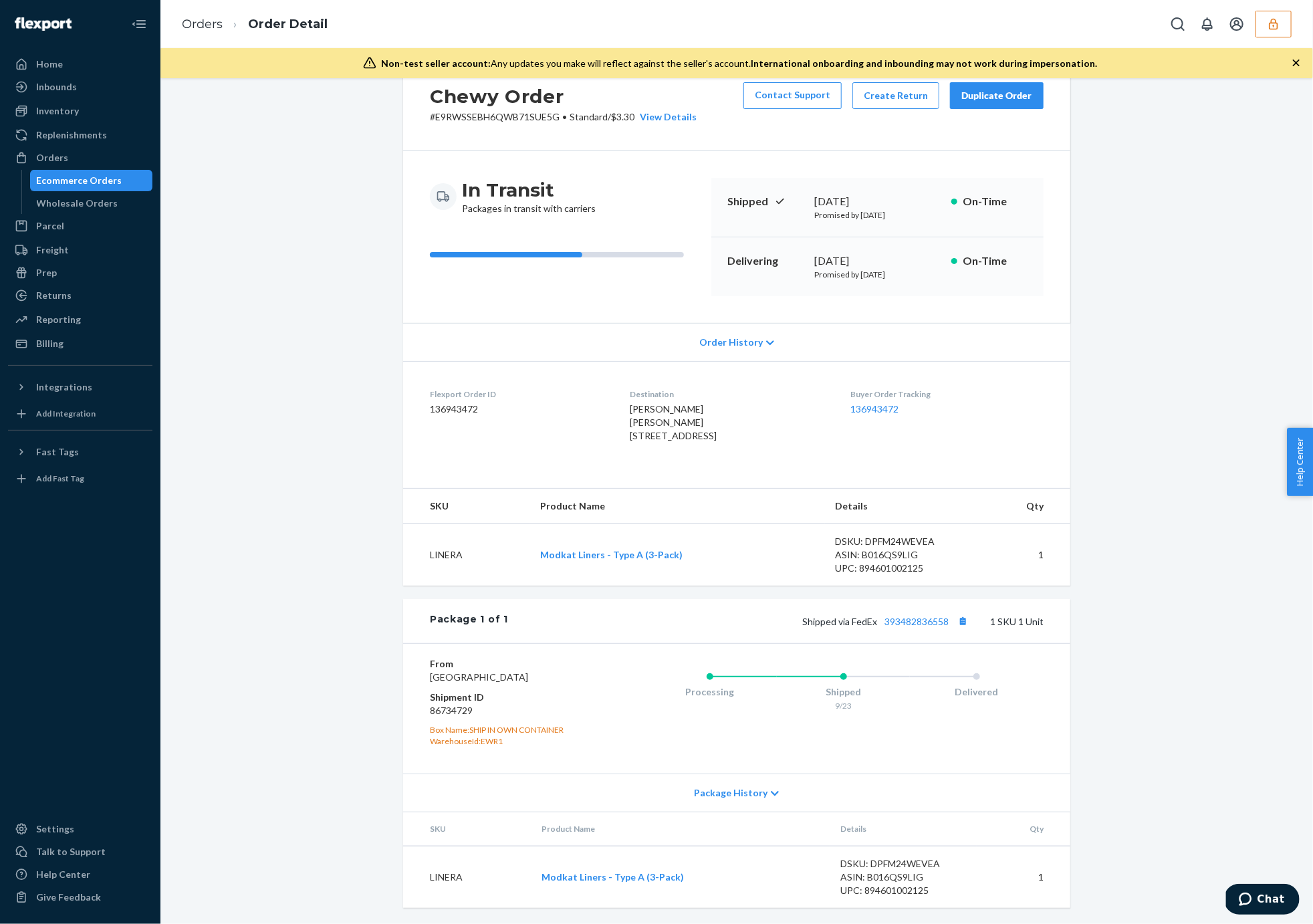
scroll to position [66, 0]
click at [957, 23] on icon "button" at bounding box center [1273, 24] width 8 height 11
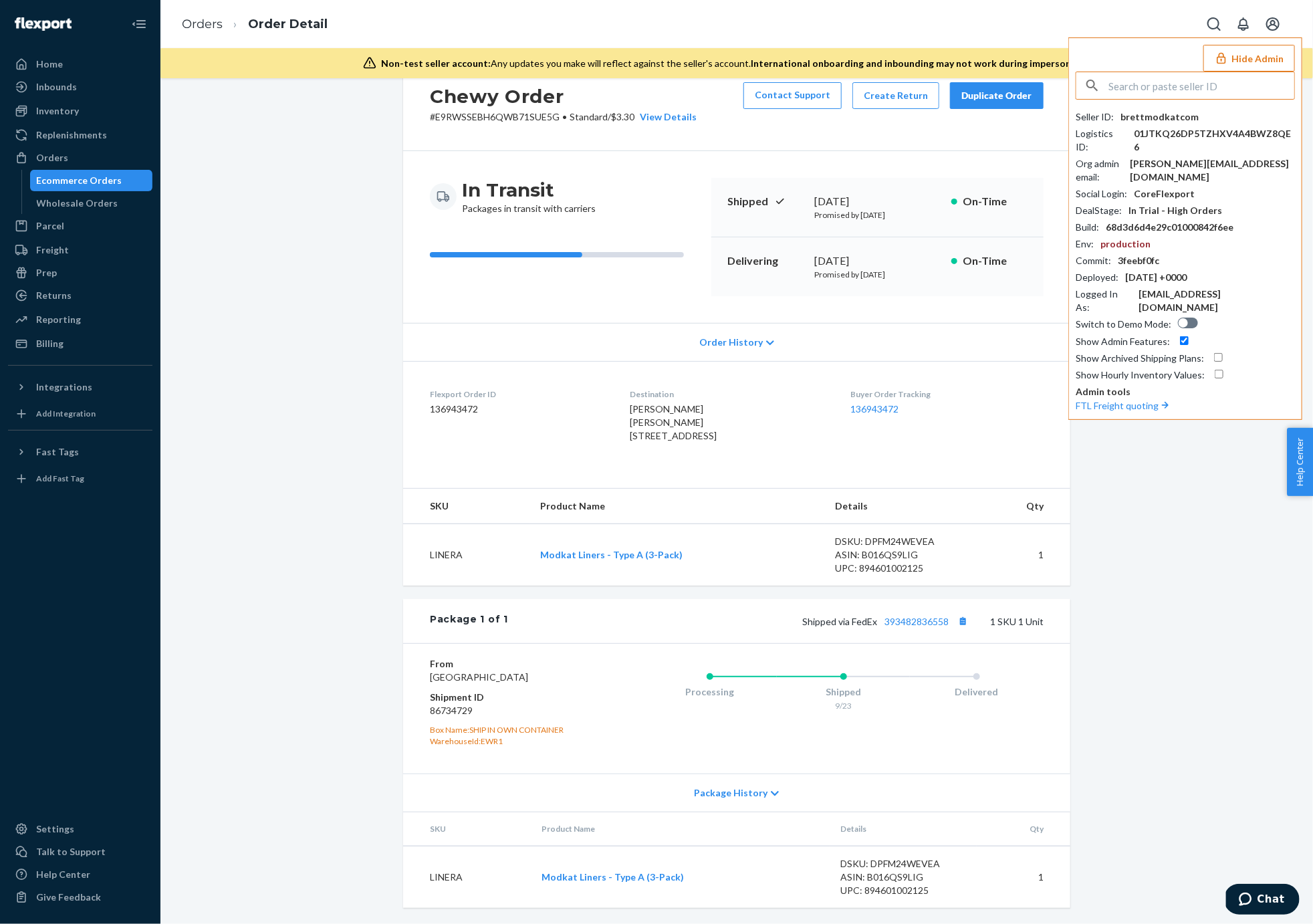
click at [957, 78] on input "text" at bounding box center [1201, 85] width 186 height 27
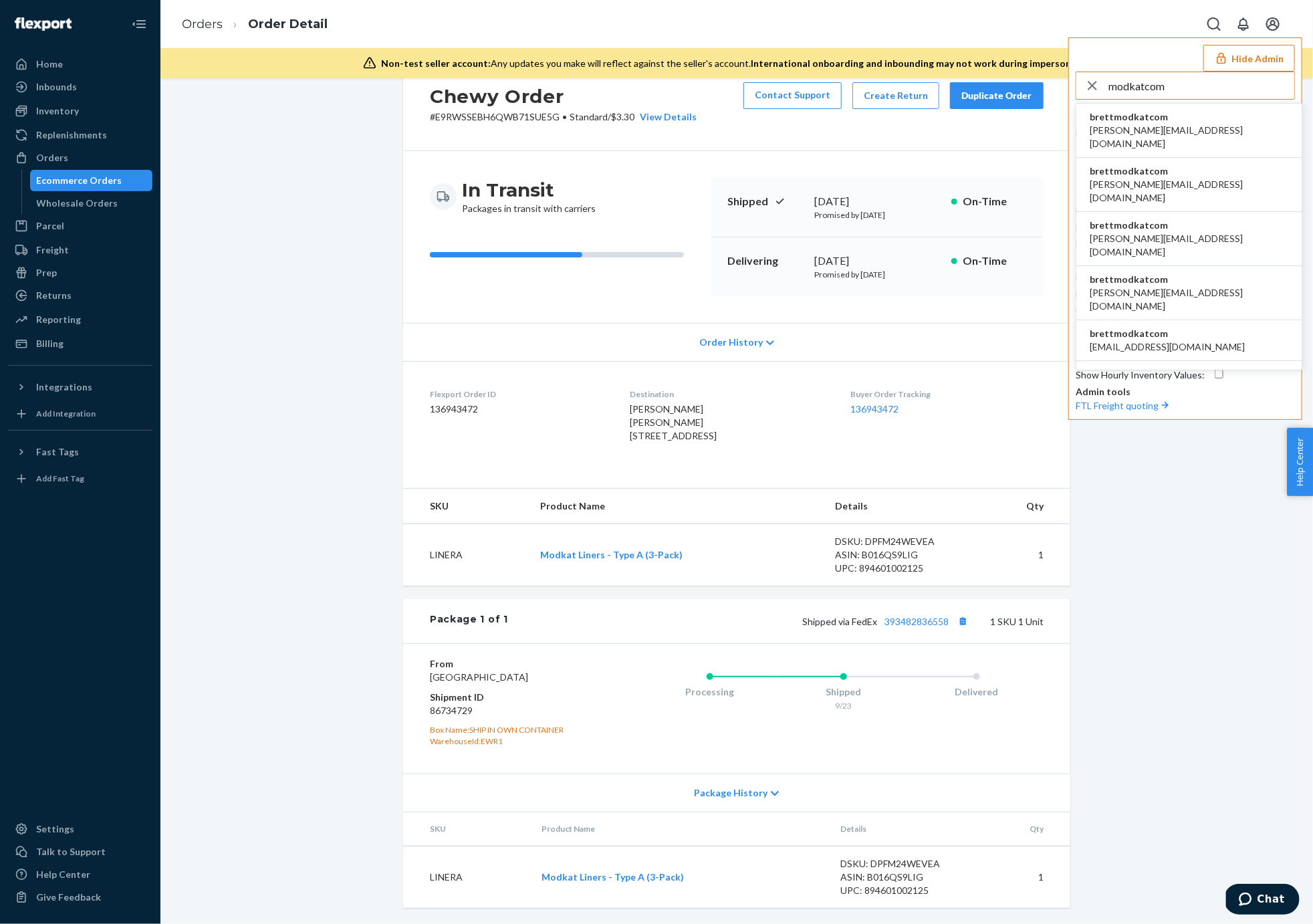
type input "modkatcom"
click at [957, 113] on span "brettmodkatcom" at bounding box center [1189, 116] width 199 height 13
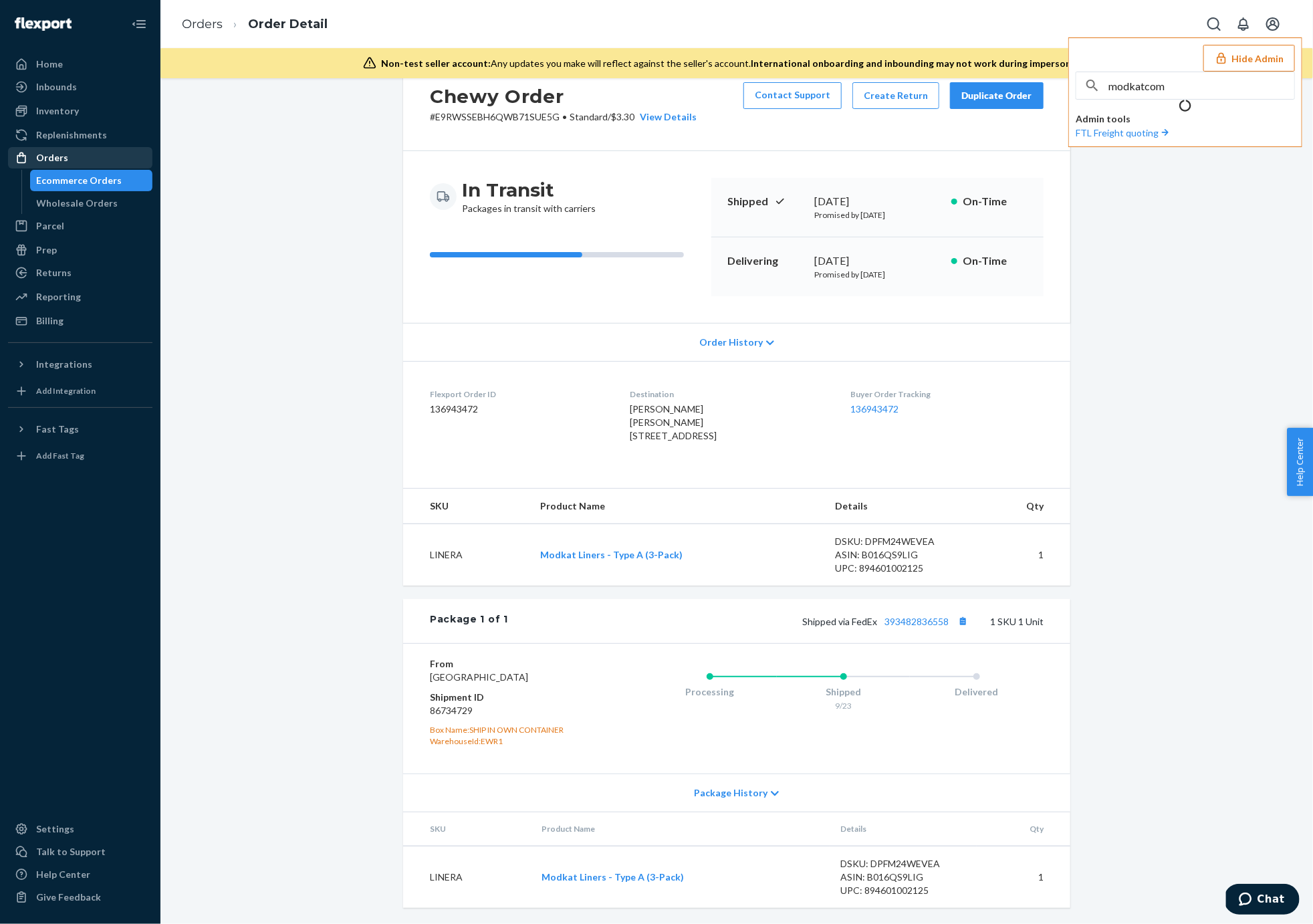
click at [62, 159] on div "Orders" at bounding box center [52, 157] width 32 height 13
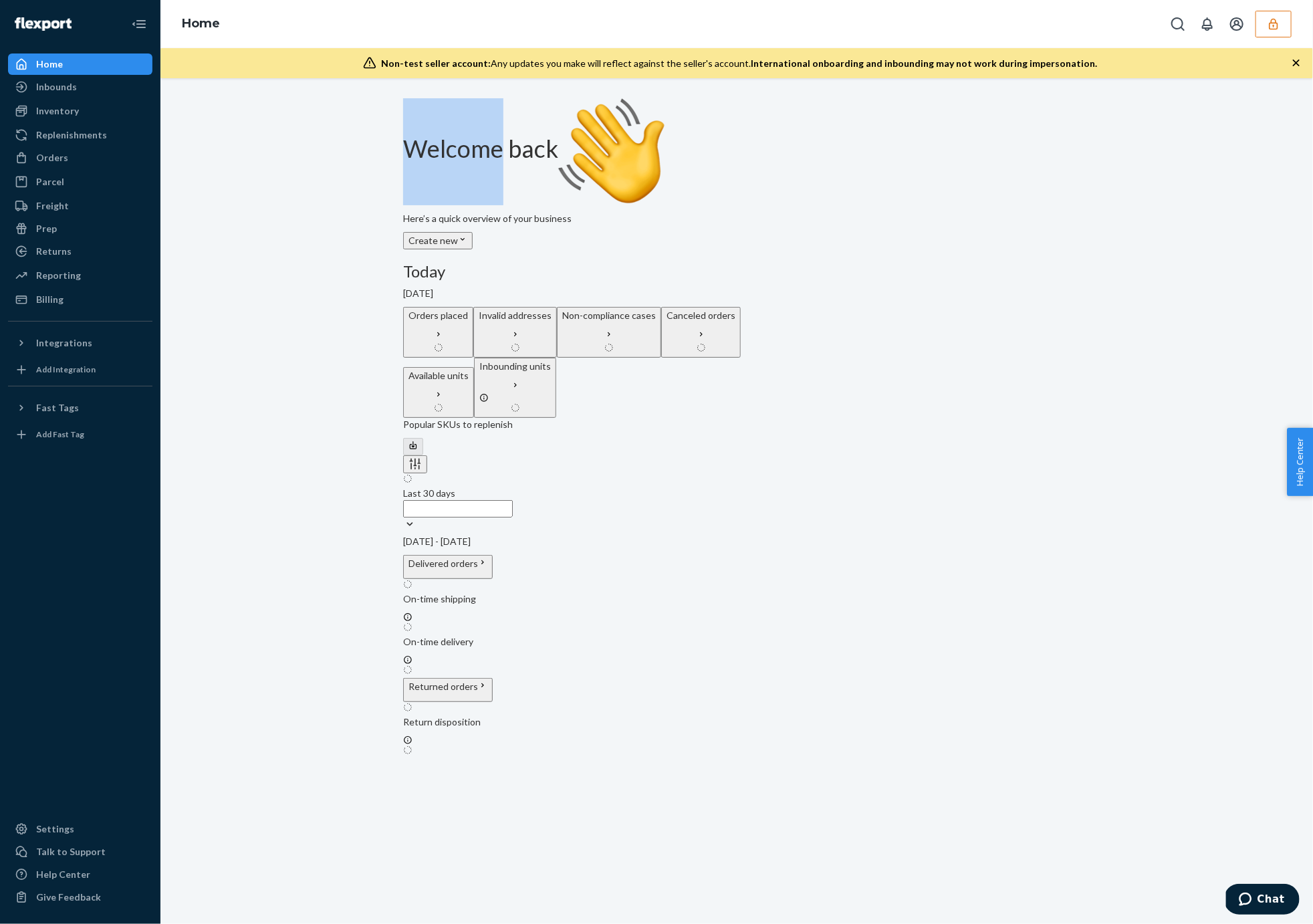
click at [339, 110] on div "Welcome back Here’s a quick overview of your business Create new Create new inb…" at bounding box center [736, 428] width 1132 height 660
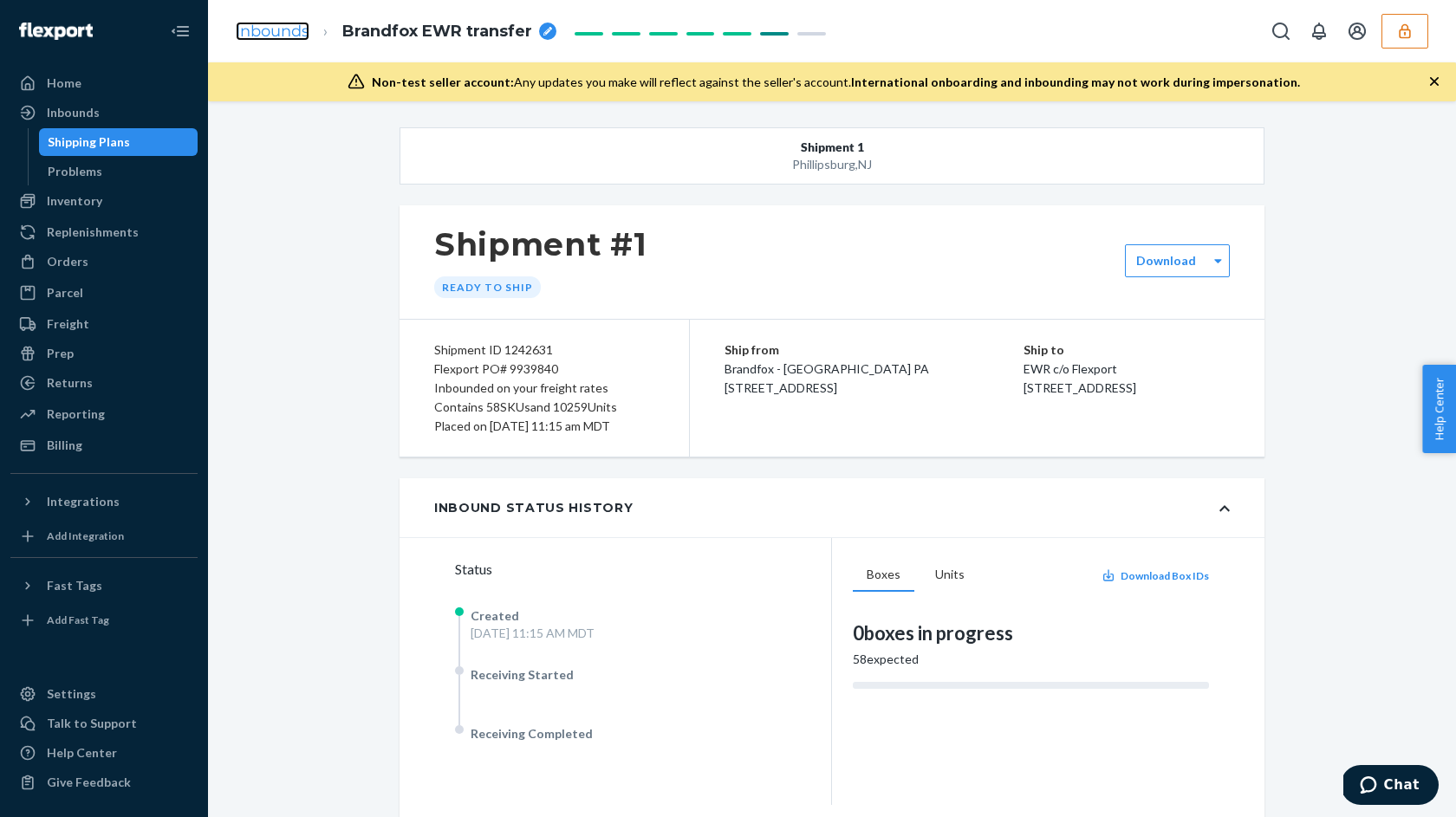
click at [269, 31] on link "Inbounds" at bounding box center [272, 31] width 74 height 19
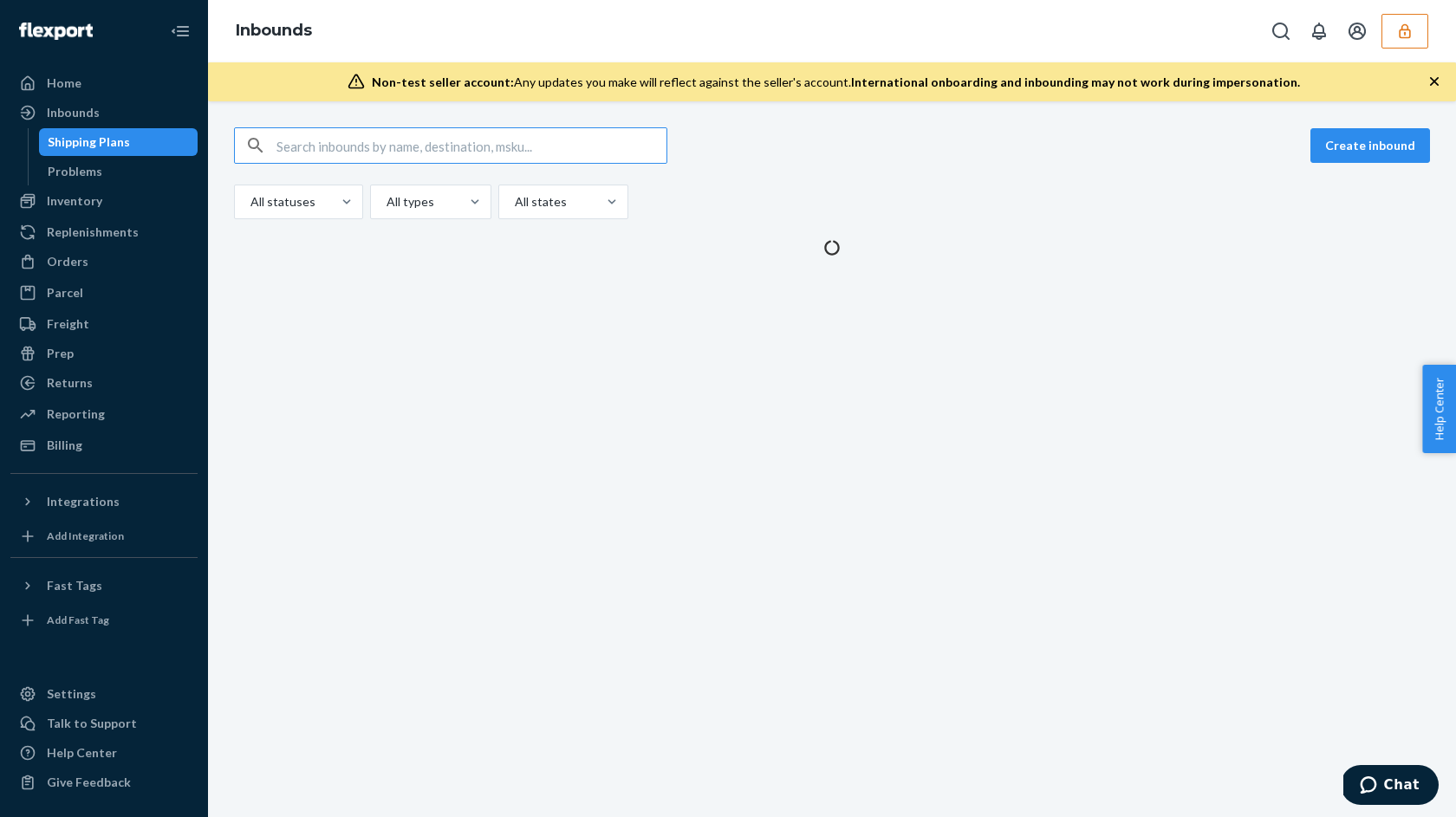
type input "371003"
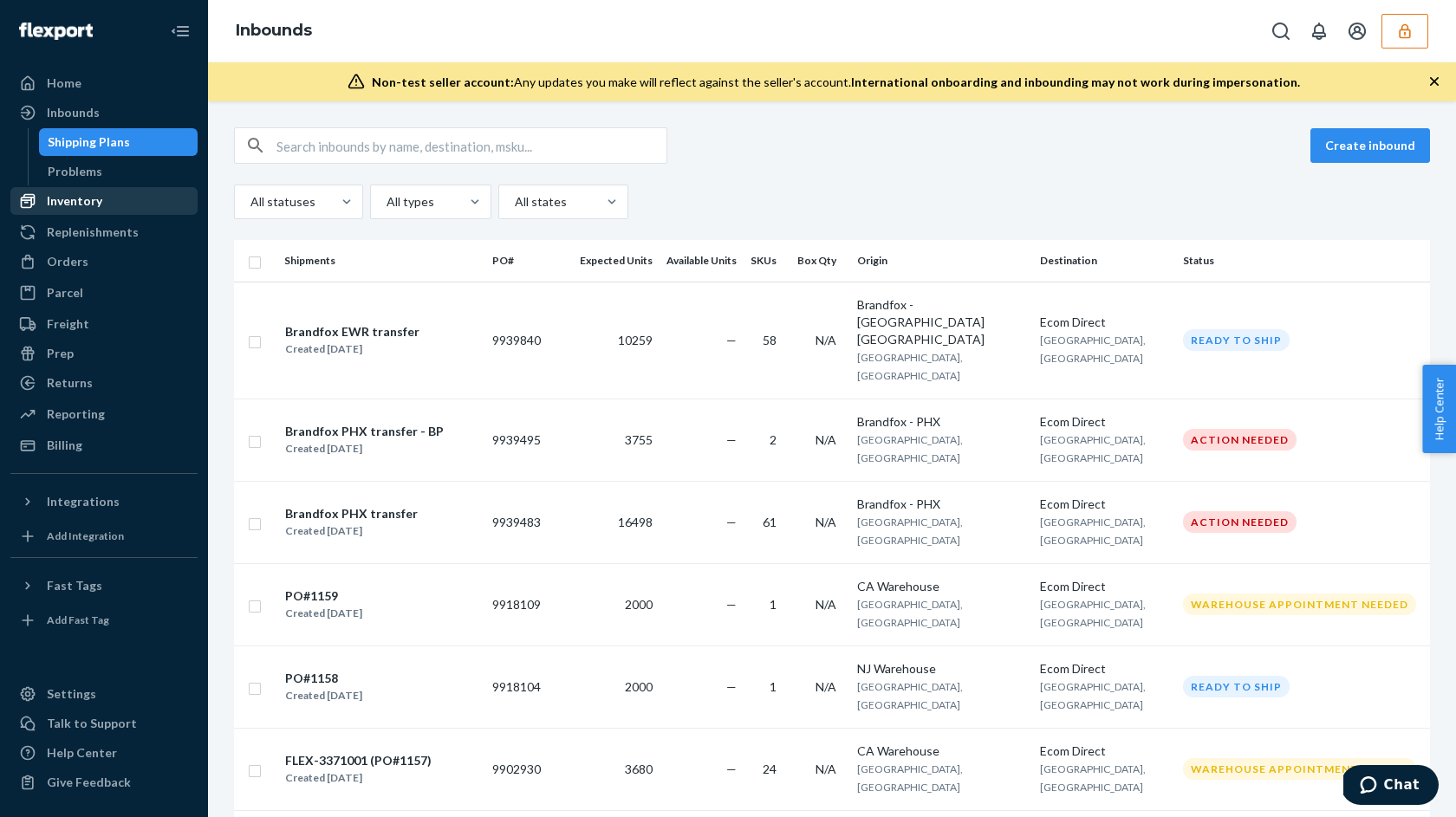
click at [101, 193] on div "Inventory" at bounding box center [103, 201] width 184 height 25
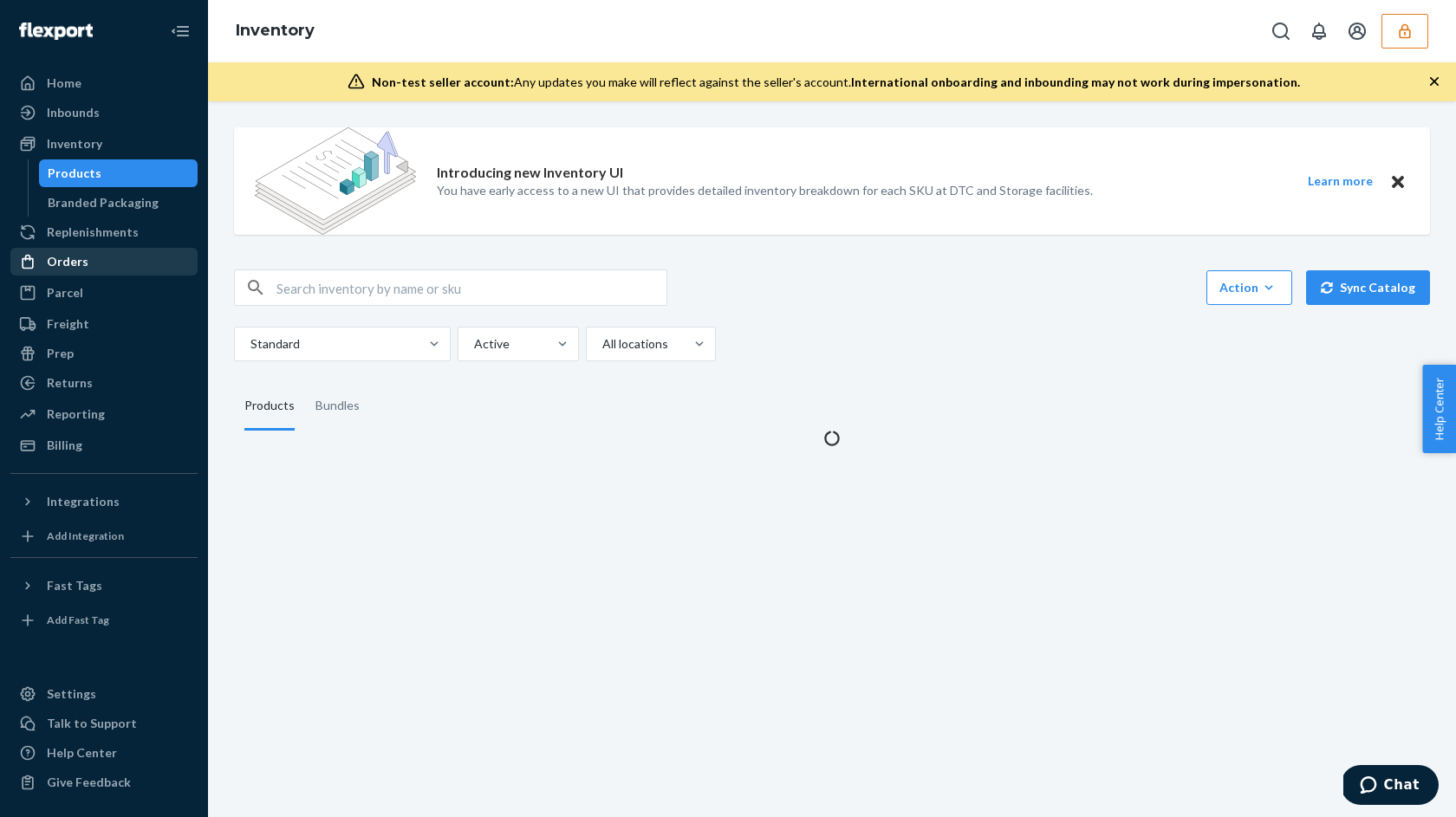
click at [78, 258] on div "Orders" at bounding box center [68, 261] width 42 height 17
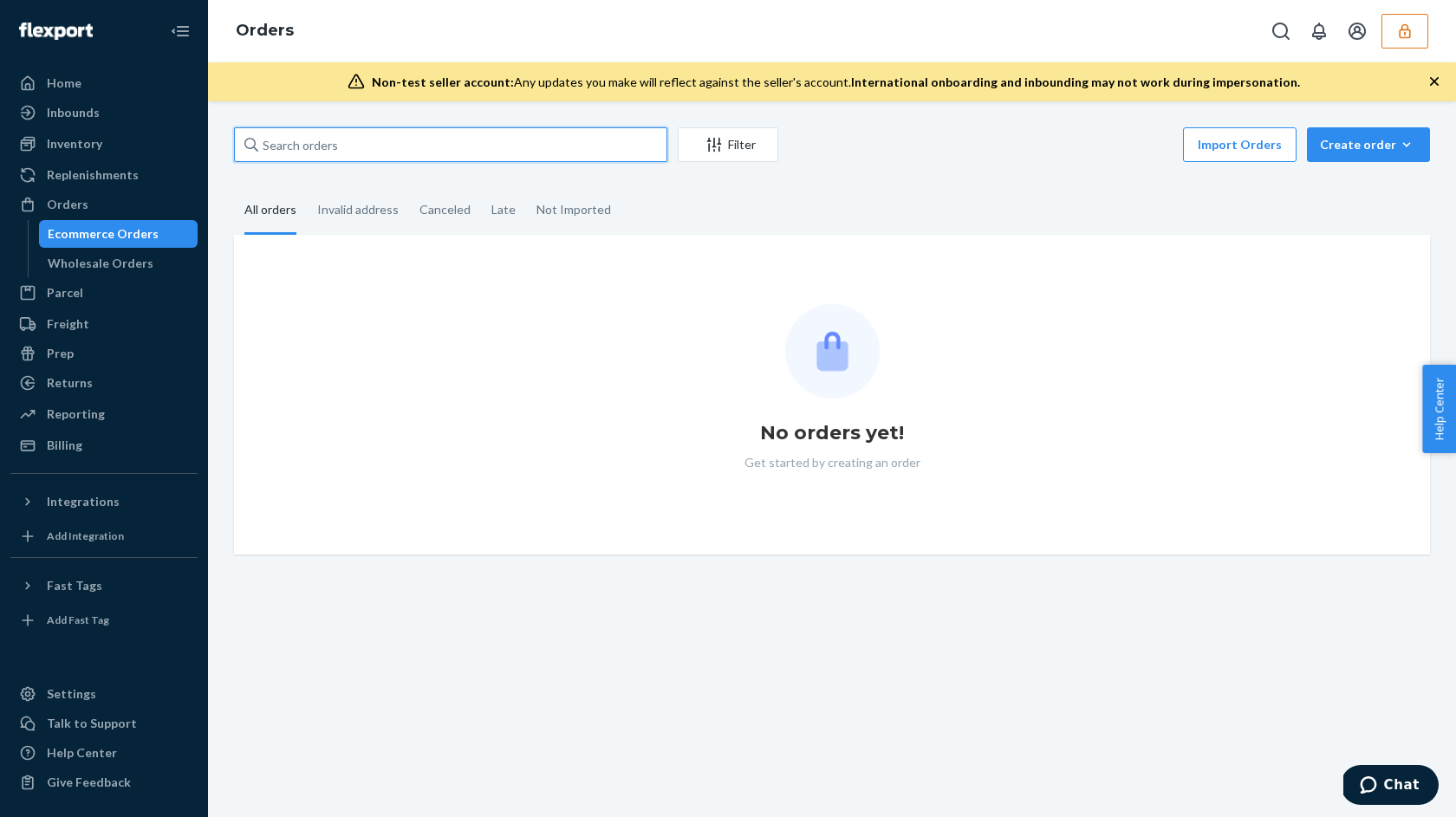
click at [384, 159] on input "text" at bounding box center [451, 144] width 433 height 35
paste input "371003"
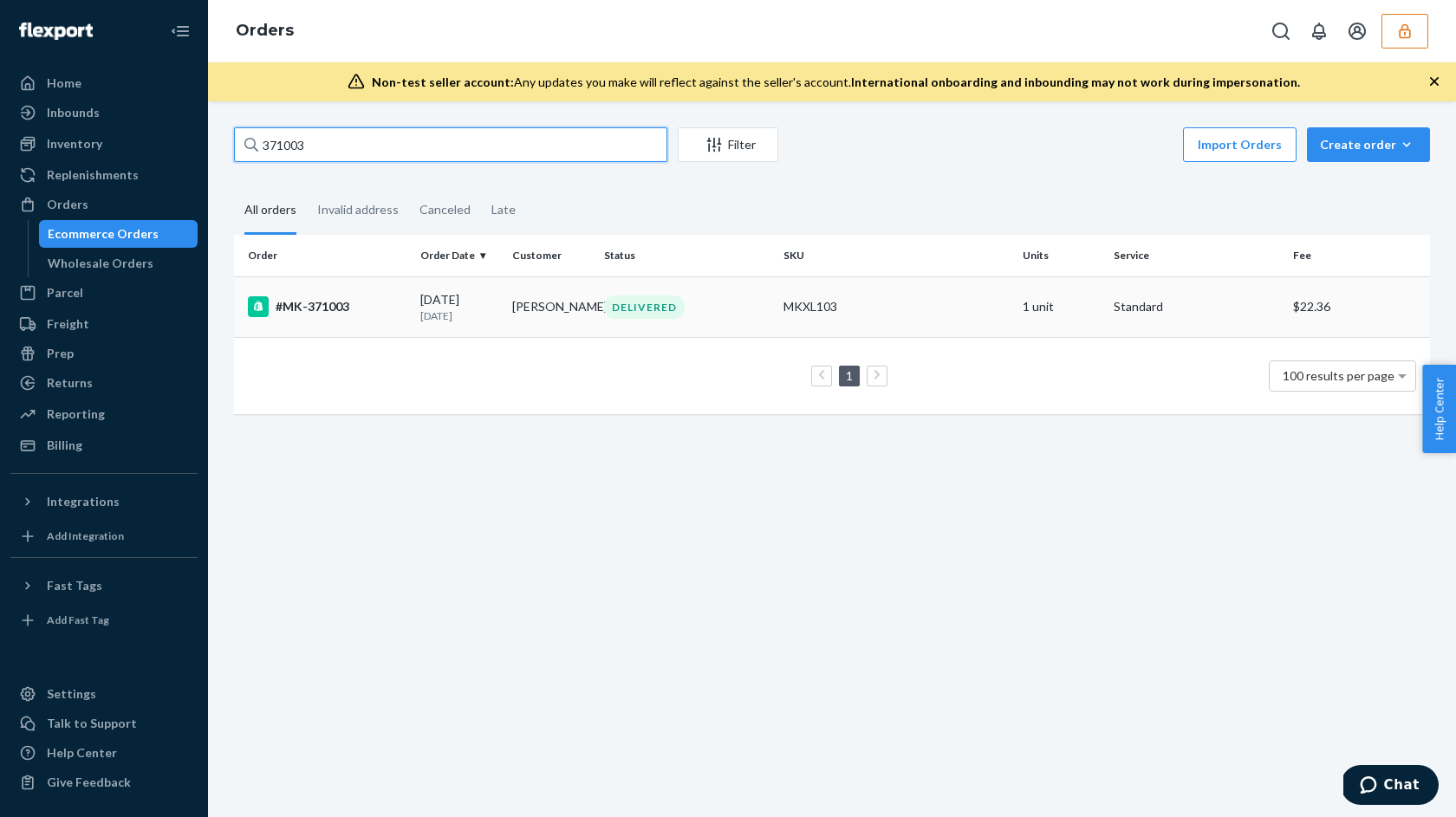
type input "371003"
click at [722, 299] on div "DELIVERED" at bounding box center [686, 307] width 173 height 24
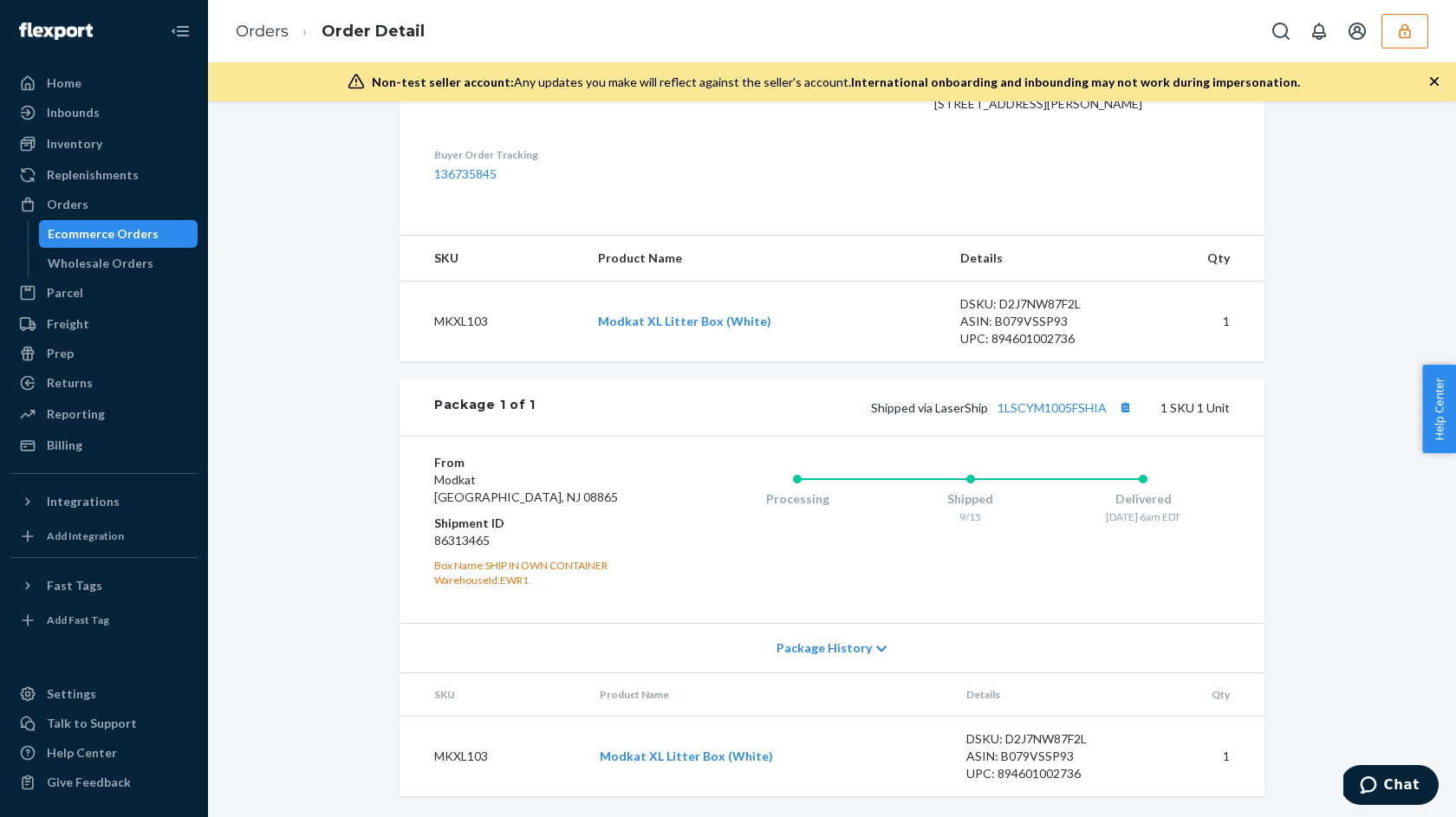
scroll to position [546, 0]
click at [475, 760] on td "MKXL103" at bounding box center [493, 756] width 186 height 80
copy td "MKXL103"
click at [1044, 302] on div "DSKU: D2J7NW87F2L" at bounding box center [1042, 303] width 163 height 17
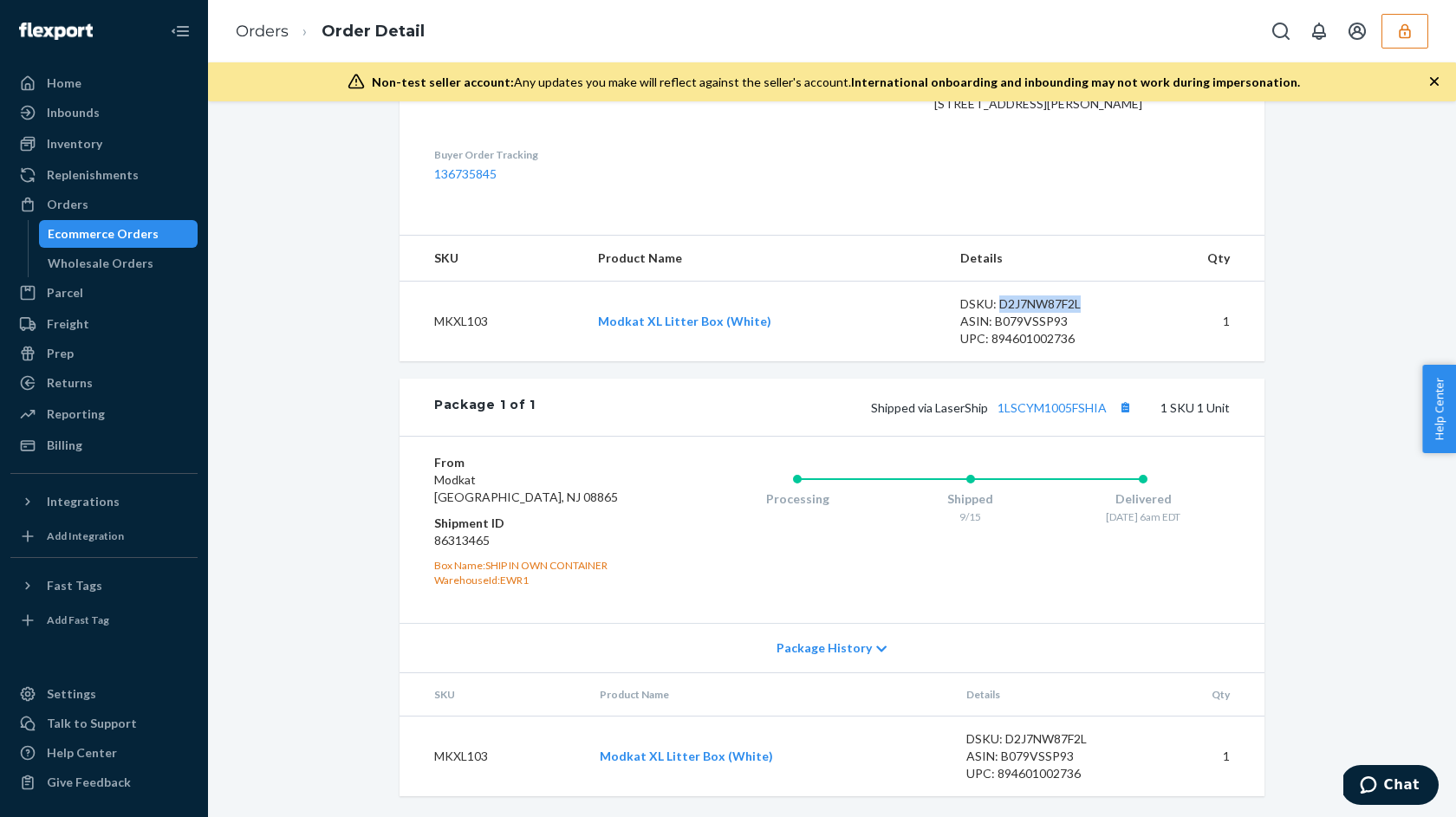
click at [1044, 302] on div "DSKU: D2J7NW87F2L" at bounding box center [1042, 303] width 163 height 17
copy div "D2J7NW87F2L"
click at [483, 318] on td "MKXL103" at bounding box center [492, 322] width 185 height 80
copy td "MKXL103"
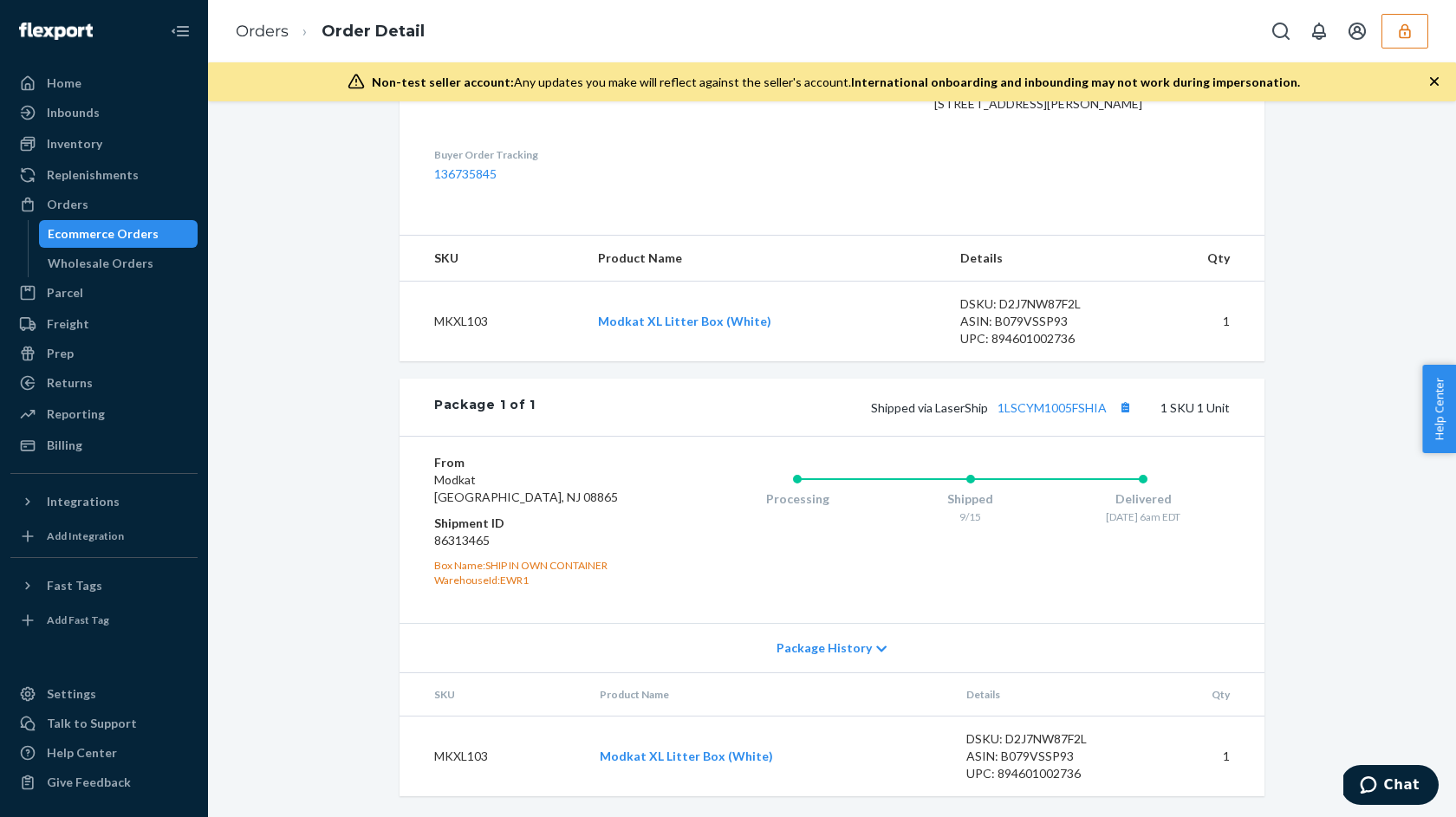
click at [462, 538] on dd "86313465" at bounding box center [537, 540] width 207 height 17
copy dd "86313465"
click at [616, 525] on dt "Shipment ID" at bounding box center [537, 523] width 207 height 17
click at [467, 547] on dd "86313465" at bounding box center [537, 540] width 207 height 17
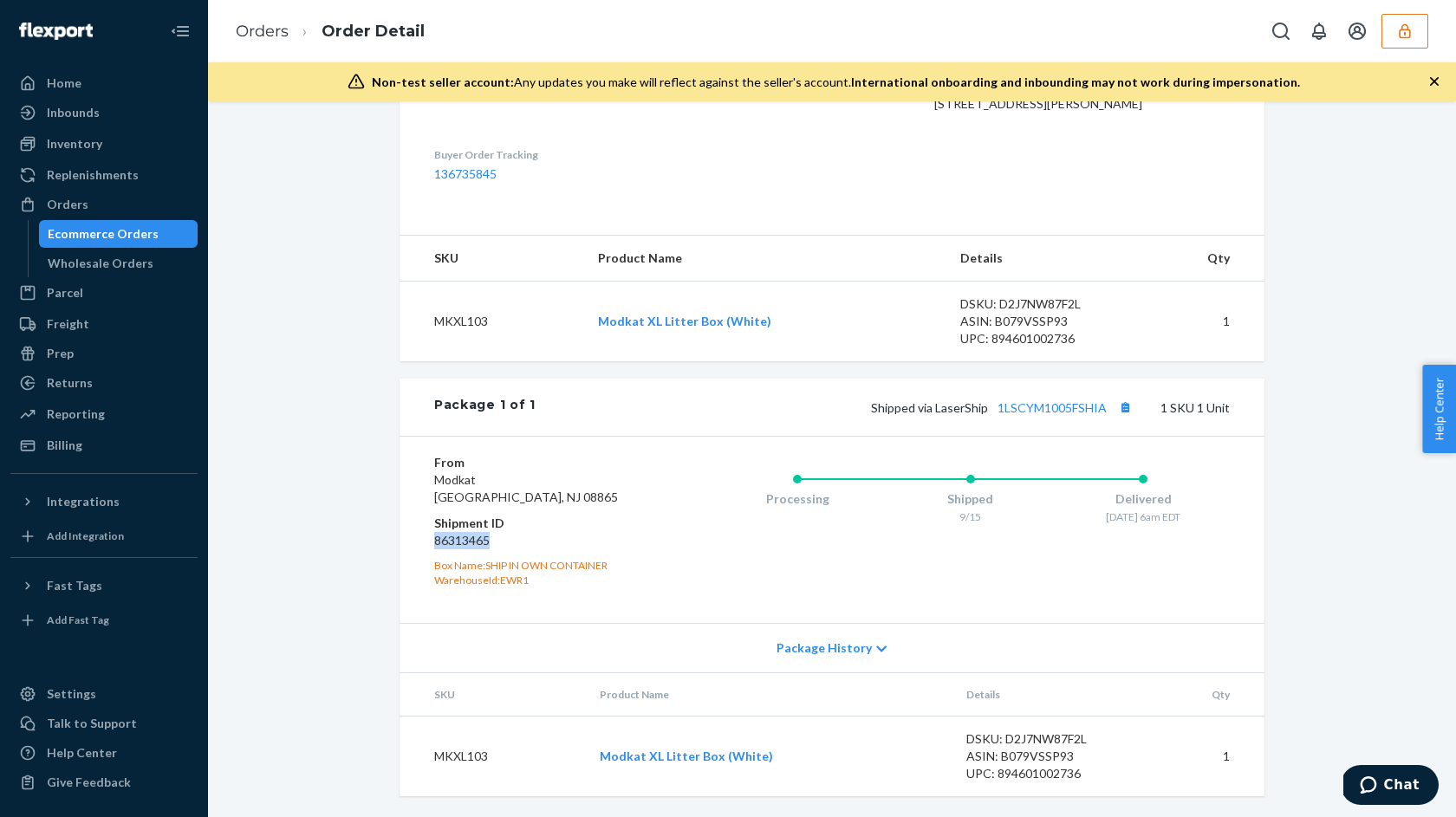
click at [467, 547] on dd "86313465" at bounding box center [537, 540] width 207 height 17
copy dd "86313465"
click at [1024, 742] on div "DSKU: D2J7NW87F2L" at bounding box center [1047, 738] width 163 height 17
copy div "D2J7NW87F2L"
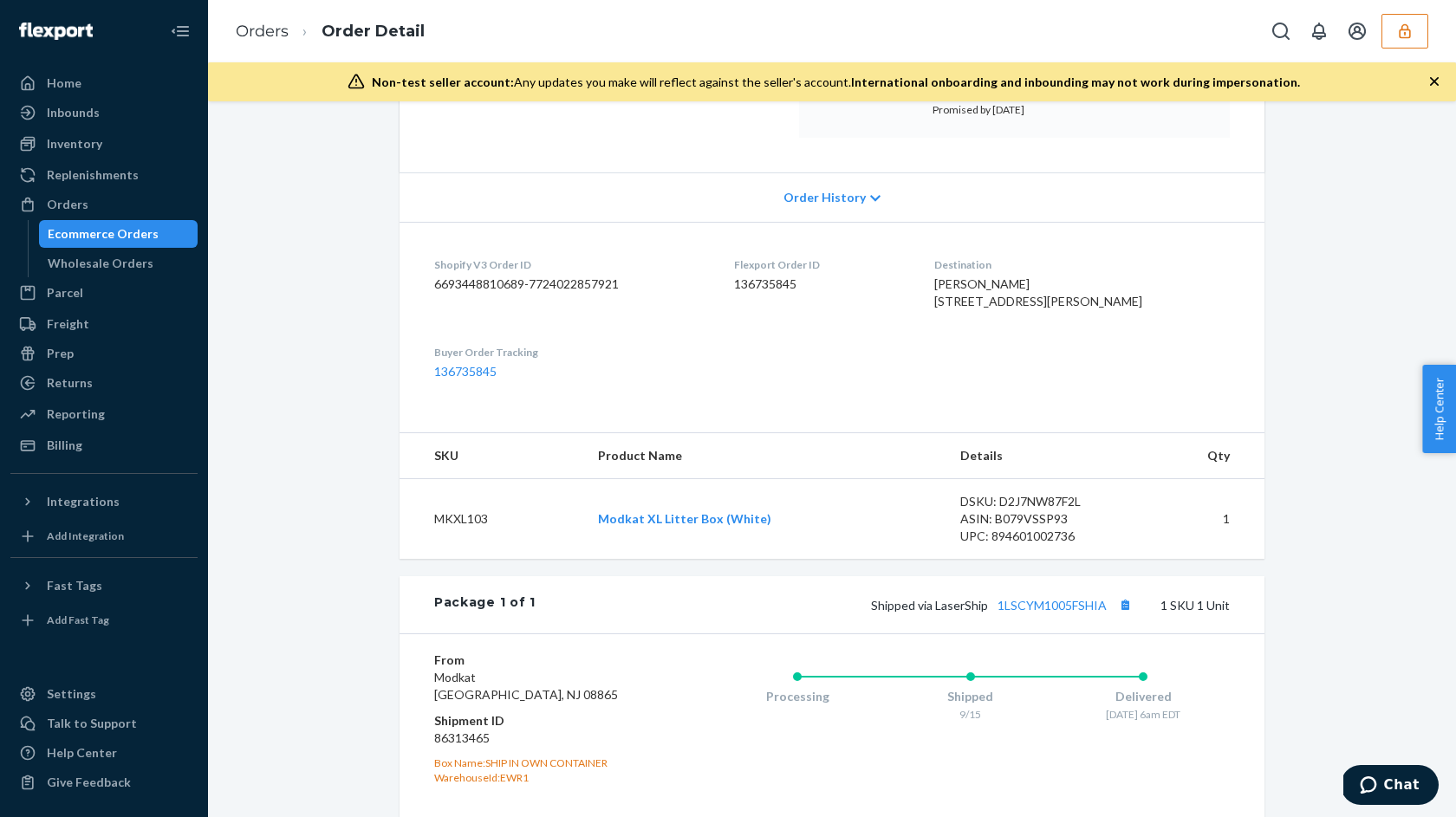
scroll to position [221, 0]
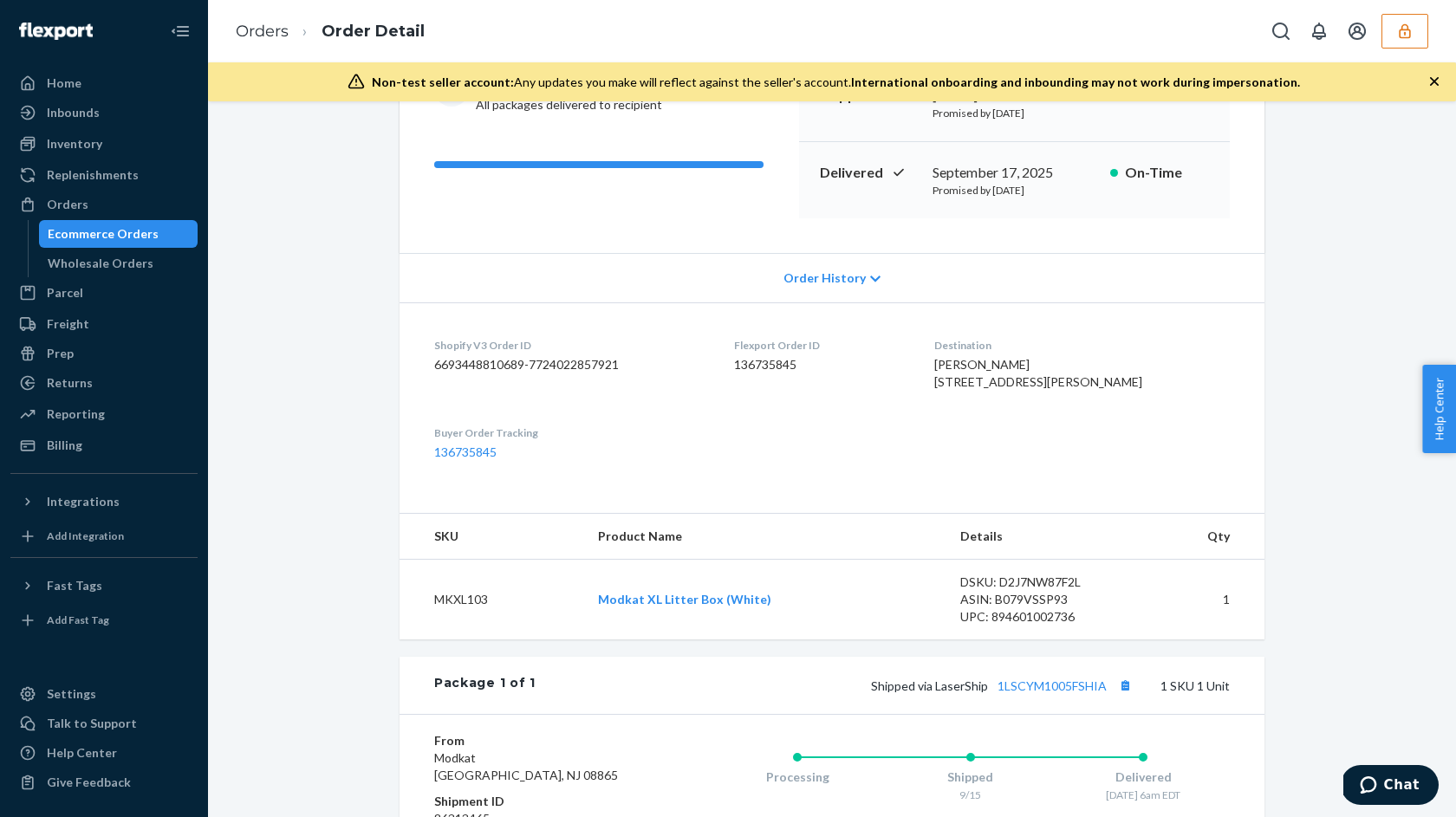
click at [829, 273] on span "Order History" at bounding box center [824, 278] width 82 height 17
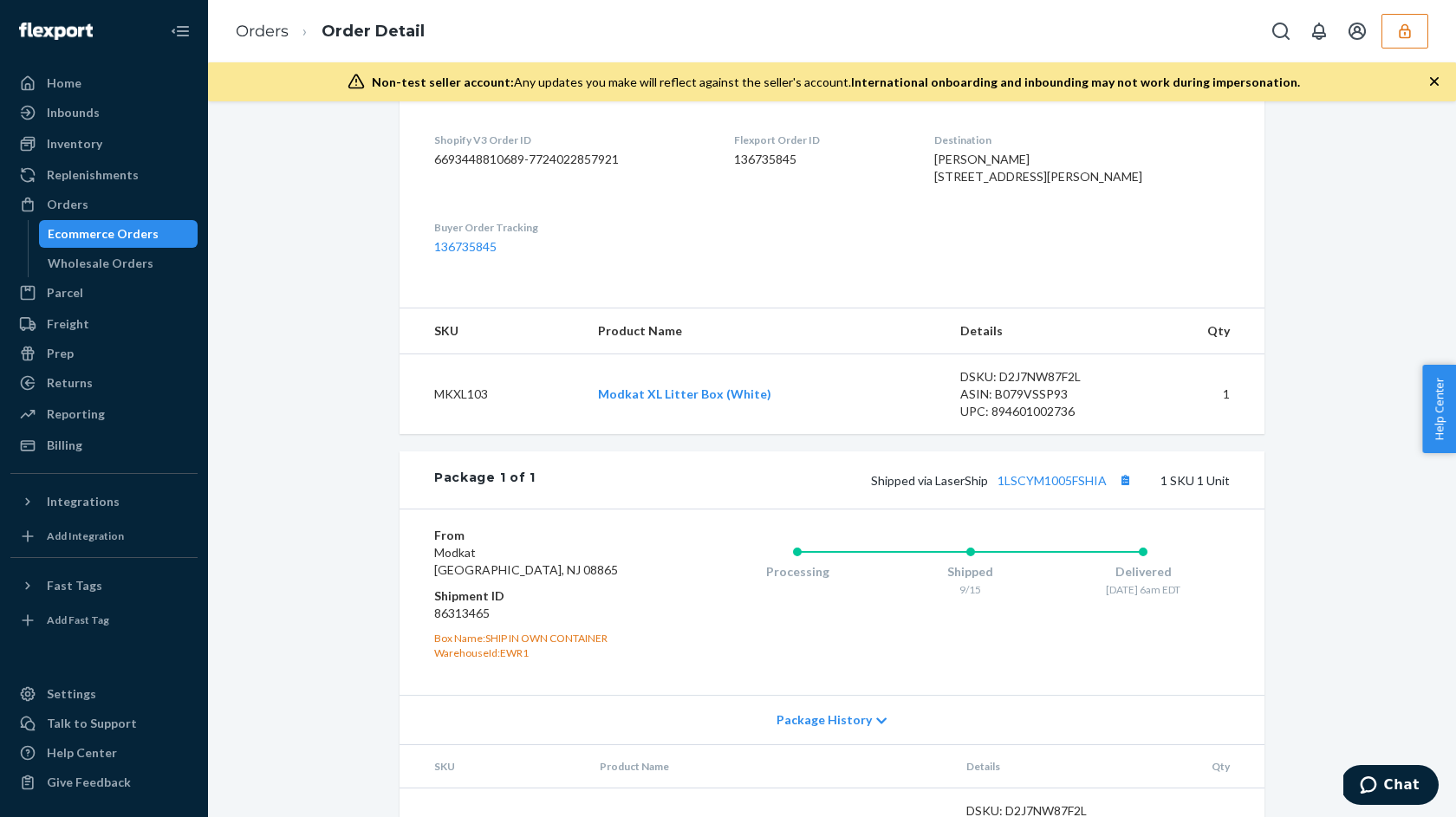
scroll to position [1317, 0]
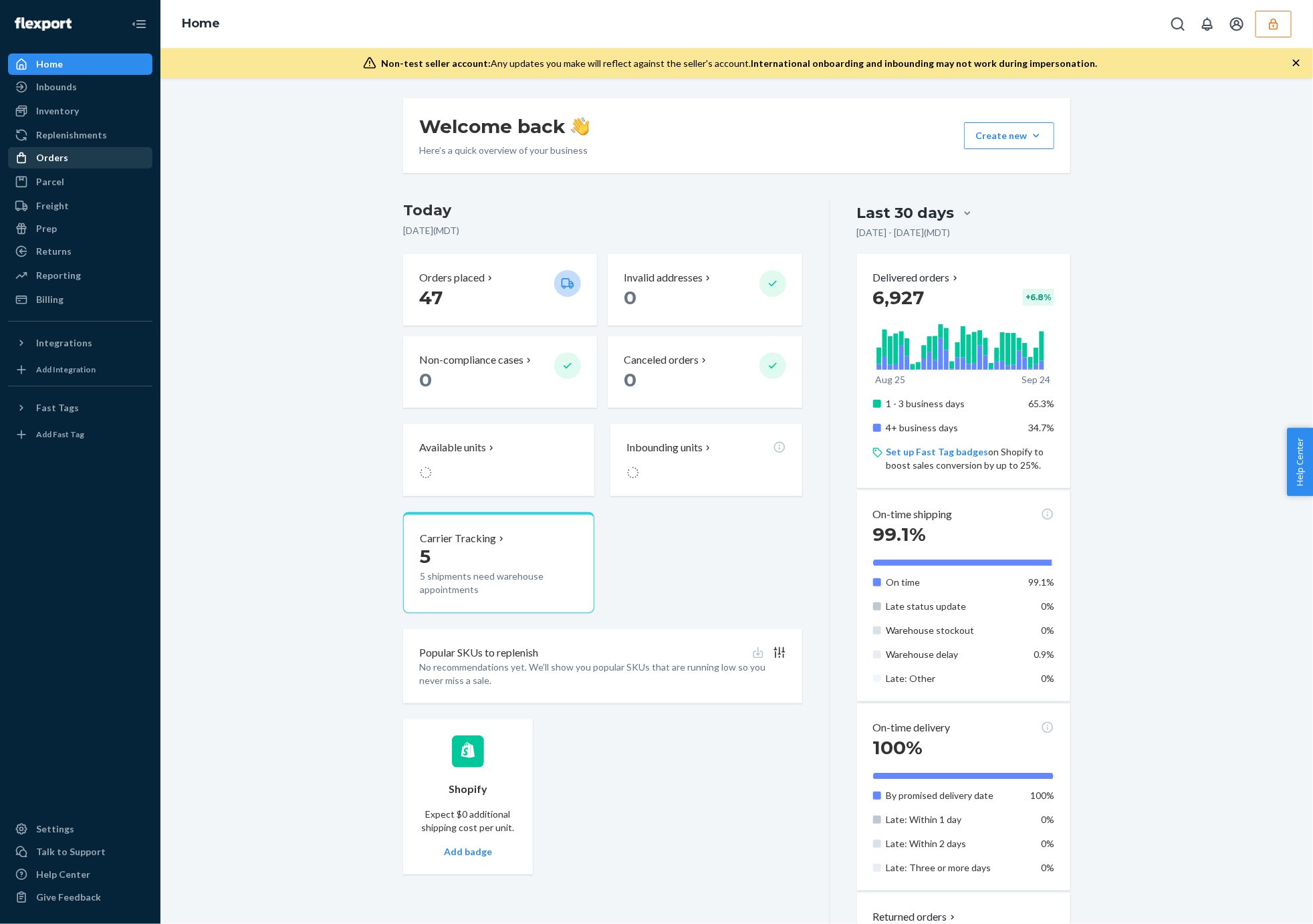
click at [67, 156] on div "Orders" at bounding box center [80, 158] width 142 height 19
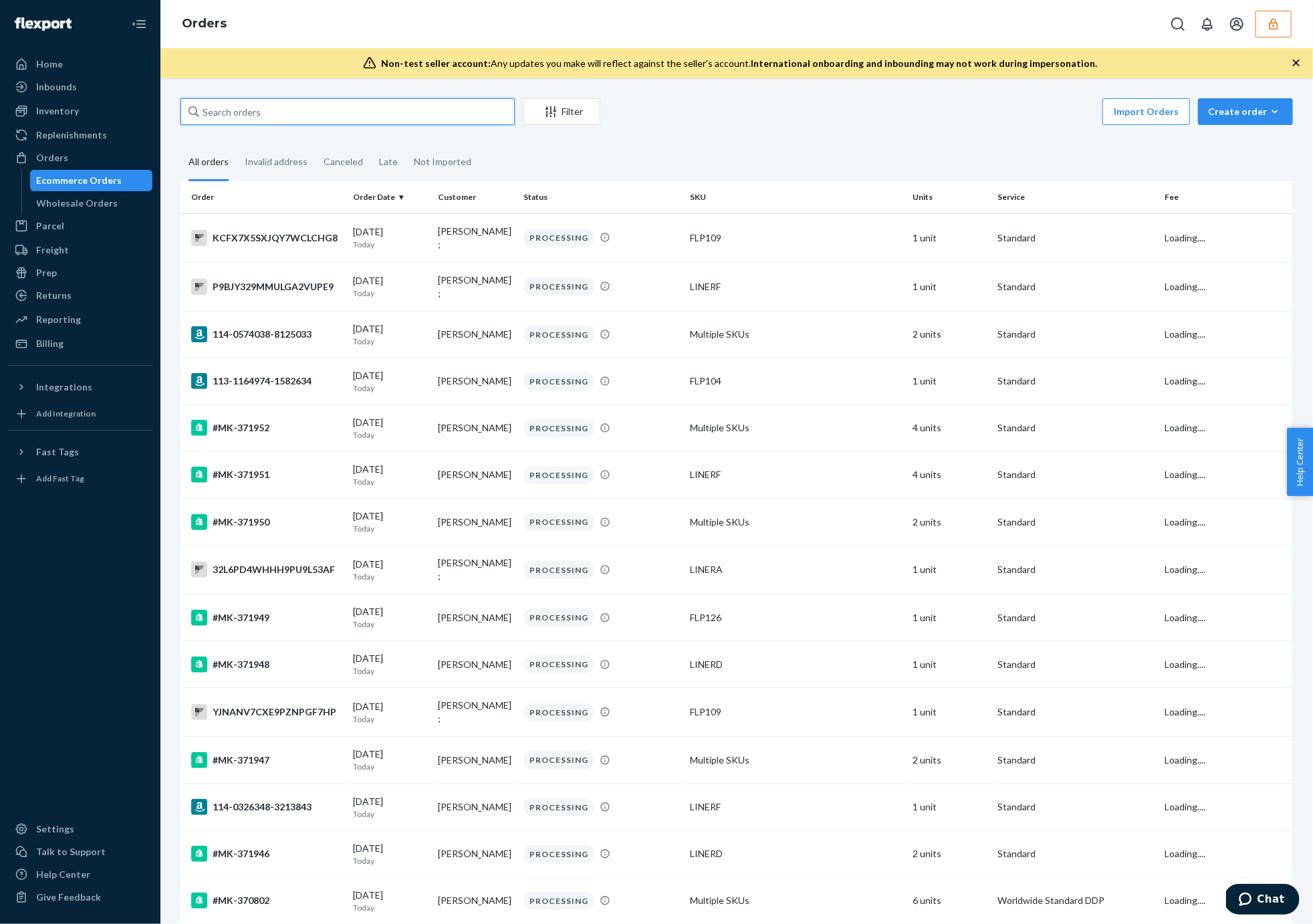
click at [380, 114] on input "text" at bounding box center [347, 111] width 334 height 27
paste input "371003"
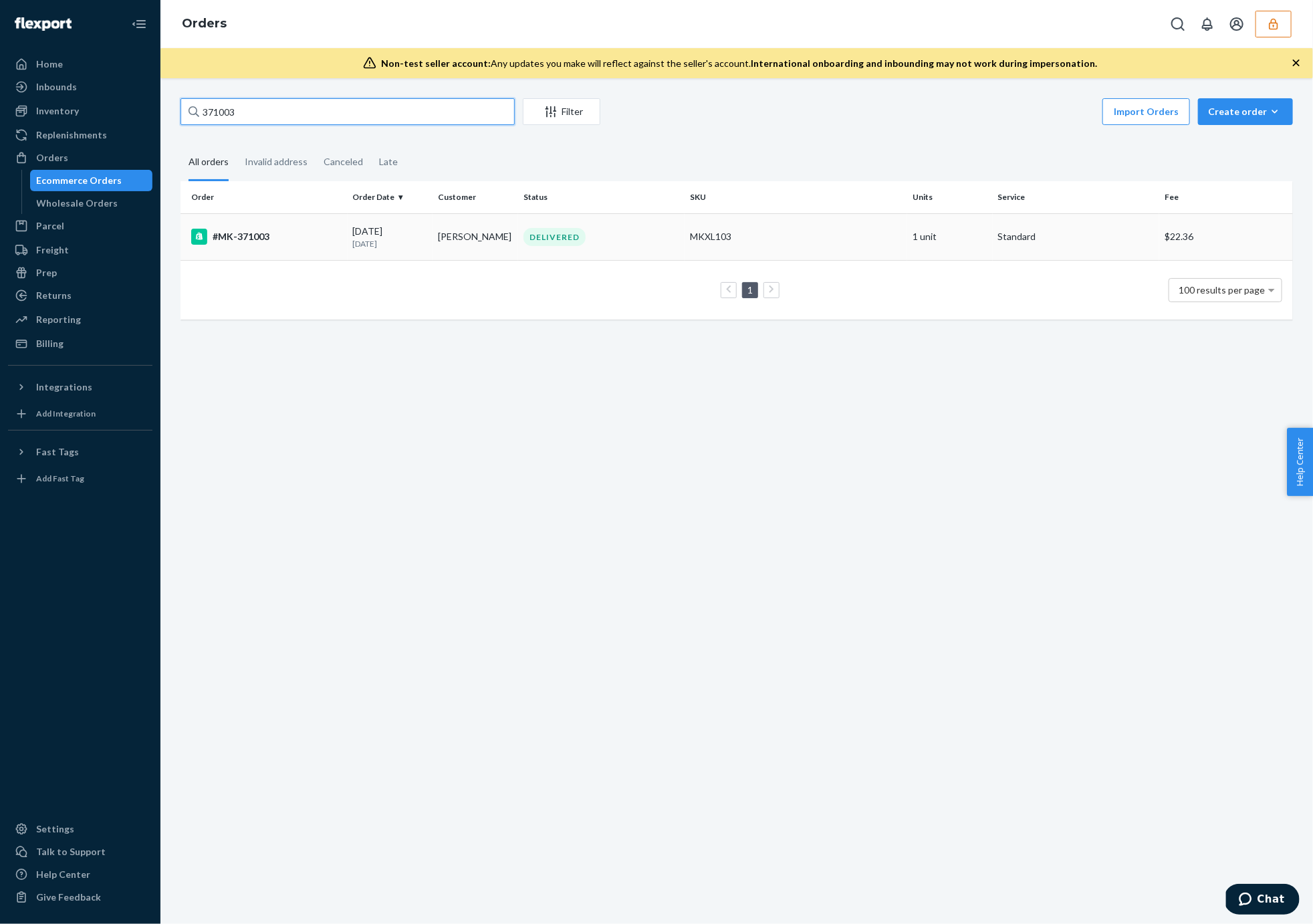
type input "371003"
click at [364, 231] on div "09/14/2025 10 days ago" at bounding box center [390, 237] width 75 height 25
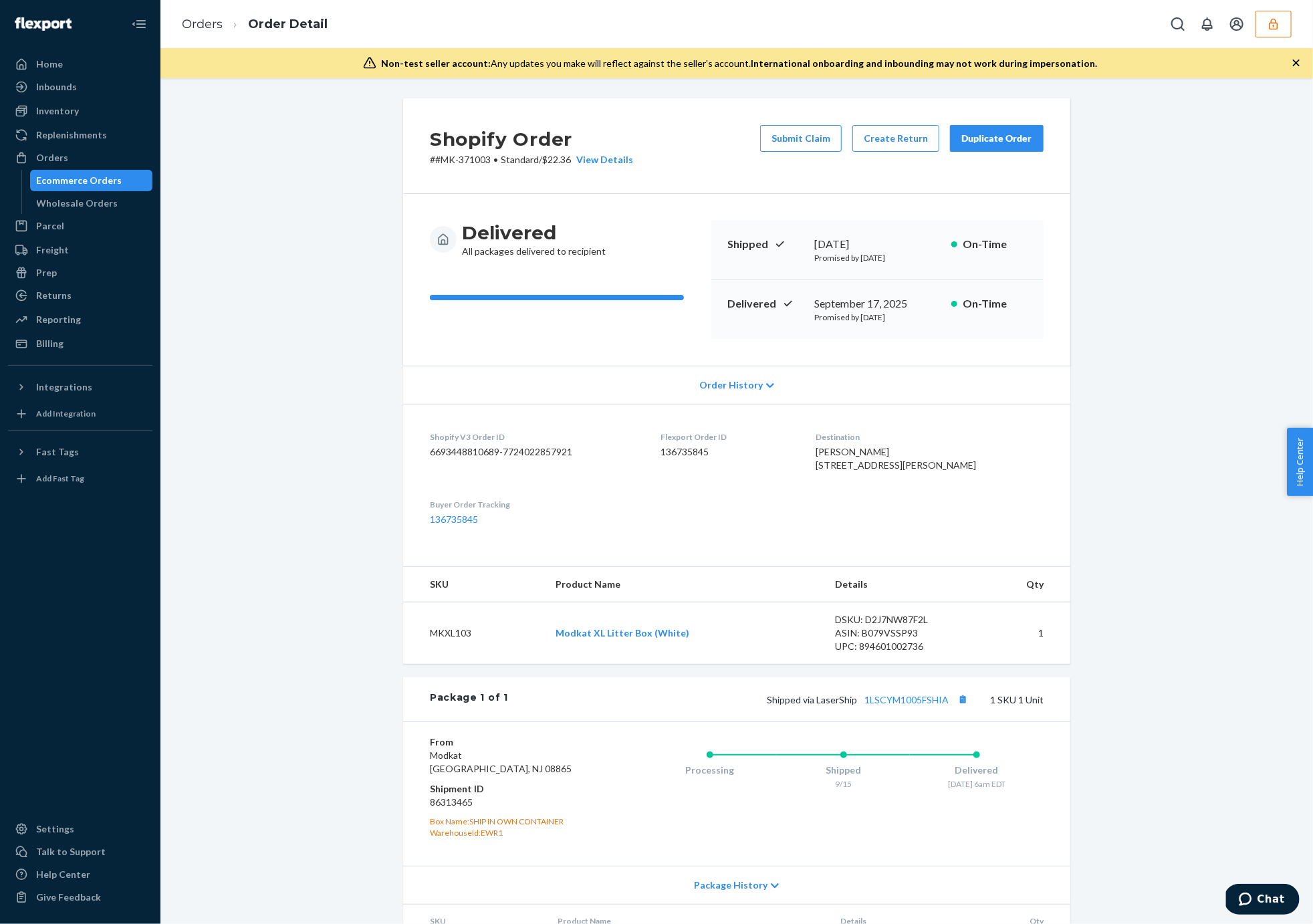
scroll to position [128, 0]
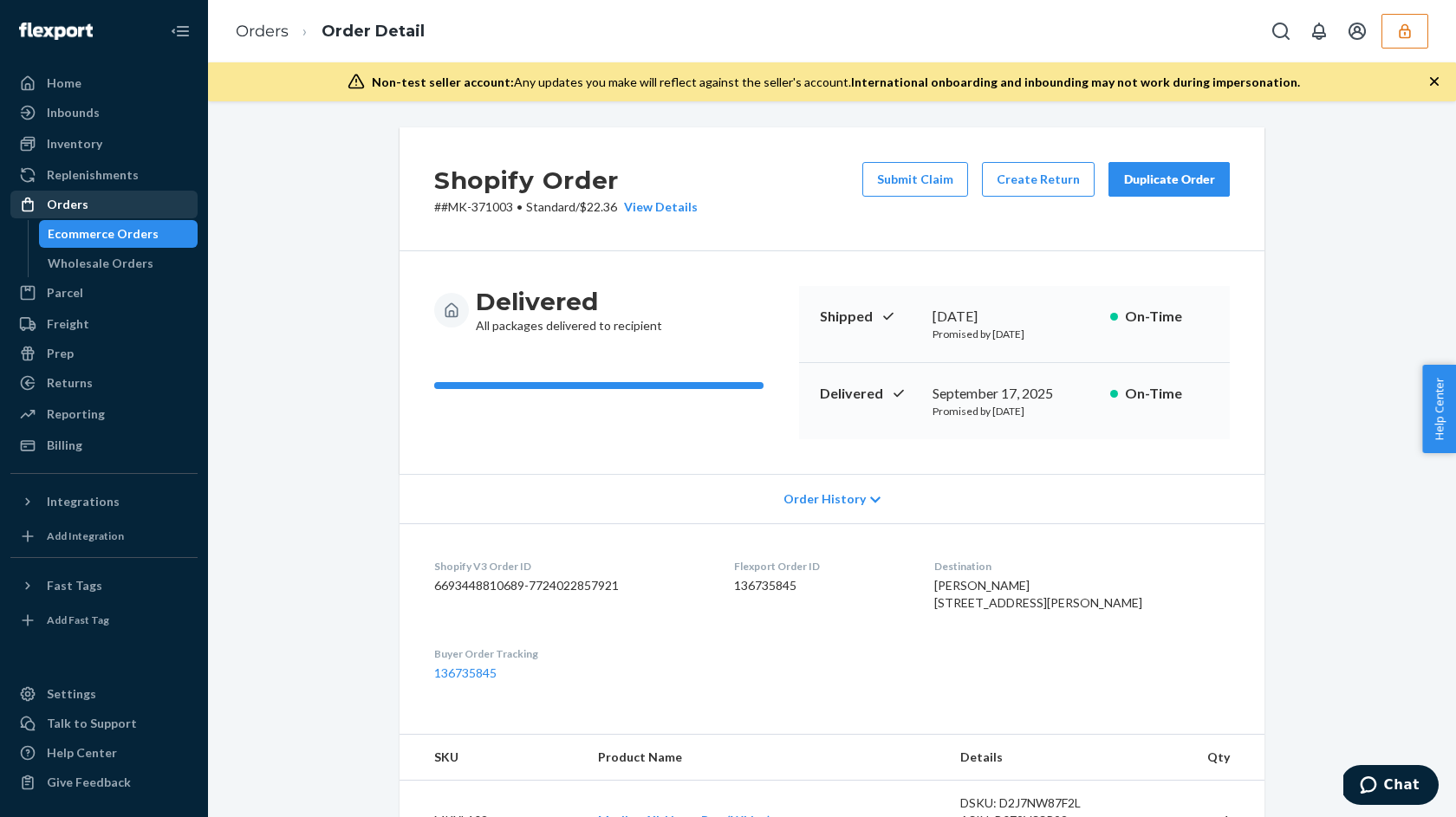
click at [52, 203] on div "Orders" at bounding box center [68, 204] width 42 height 17
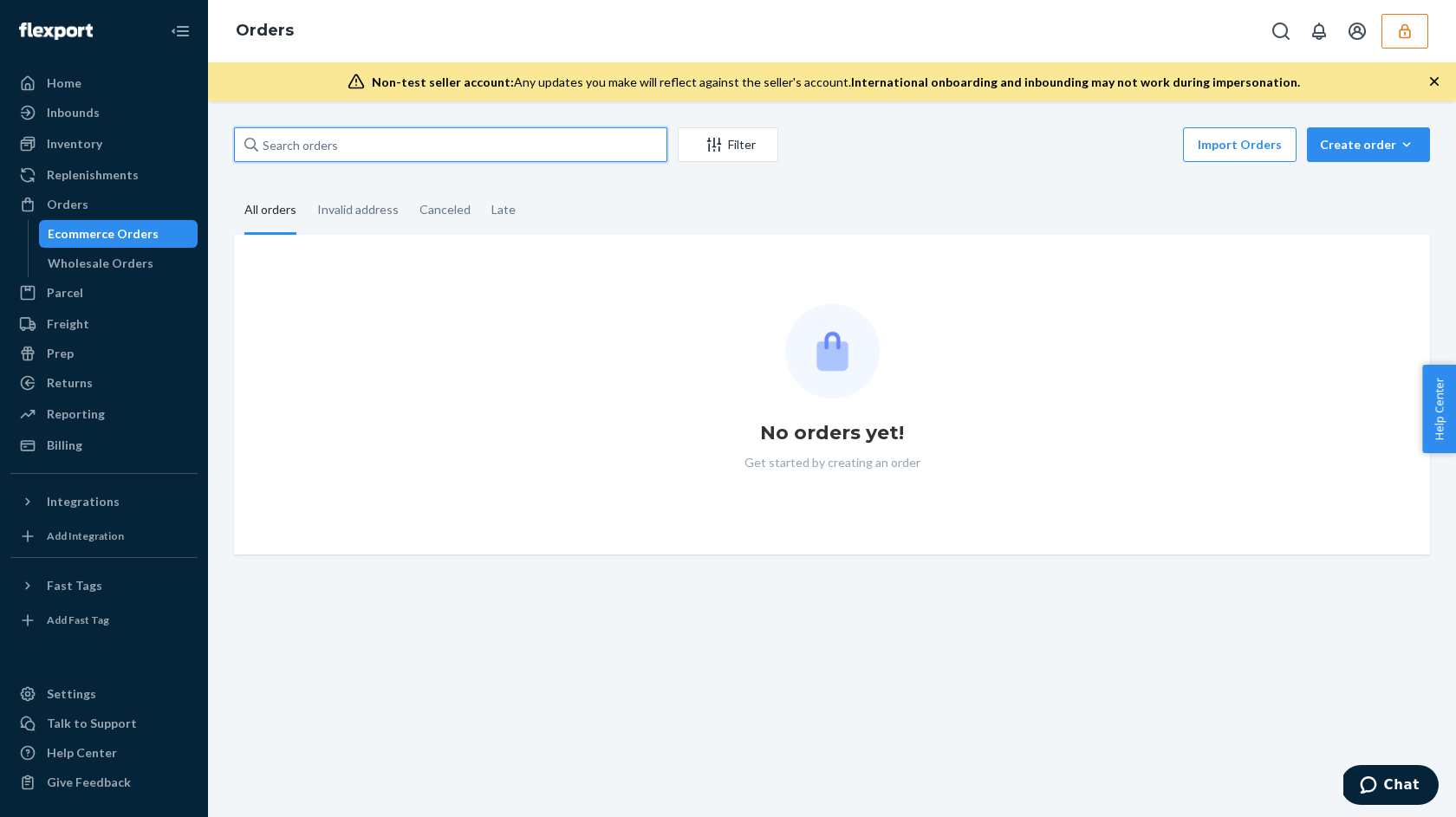
click at [391, 138] on input "text" at bounding box center [451, 144] width 433 height 35
paste input "114-0307879-7991454"
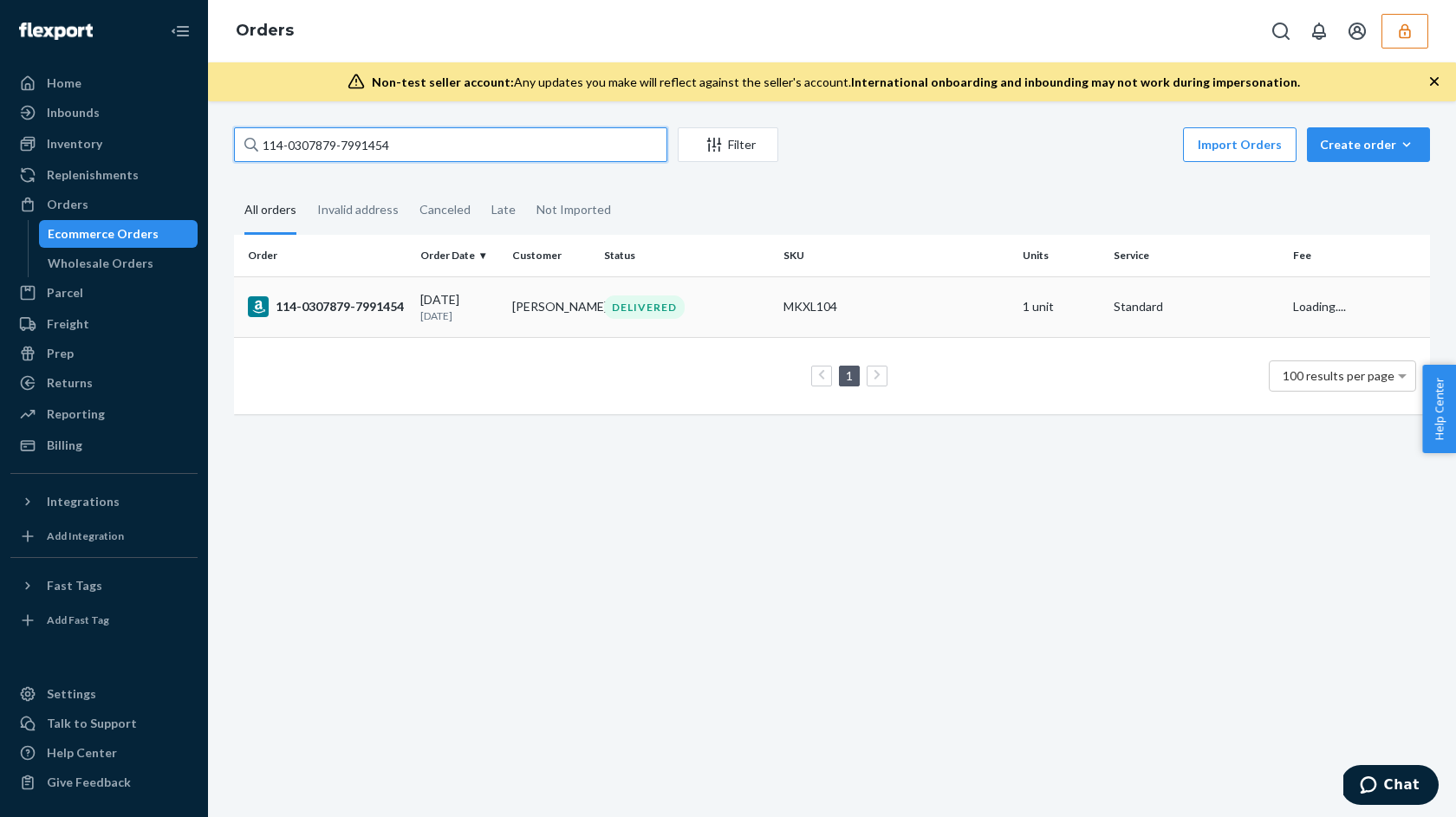
type input "114-0307879-7991454"
click at [320, 325] on td "114-0307879-7991454" at bounding box center [324, 307] width 179 height 60
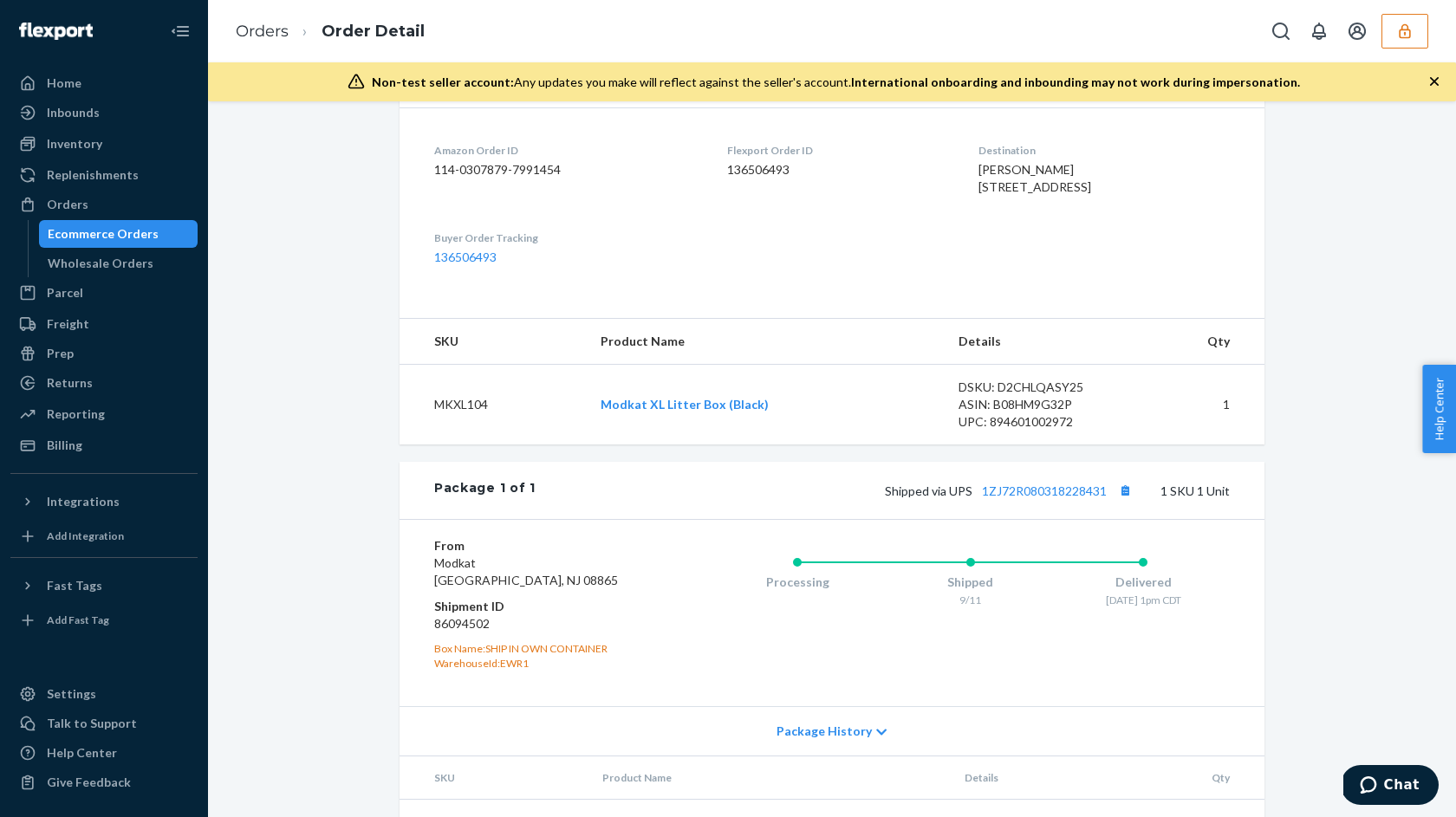
scroll to position [528, 0]
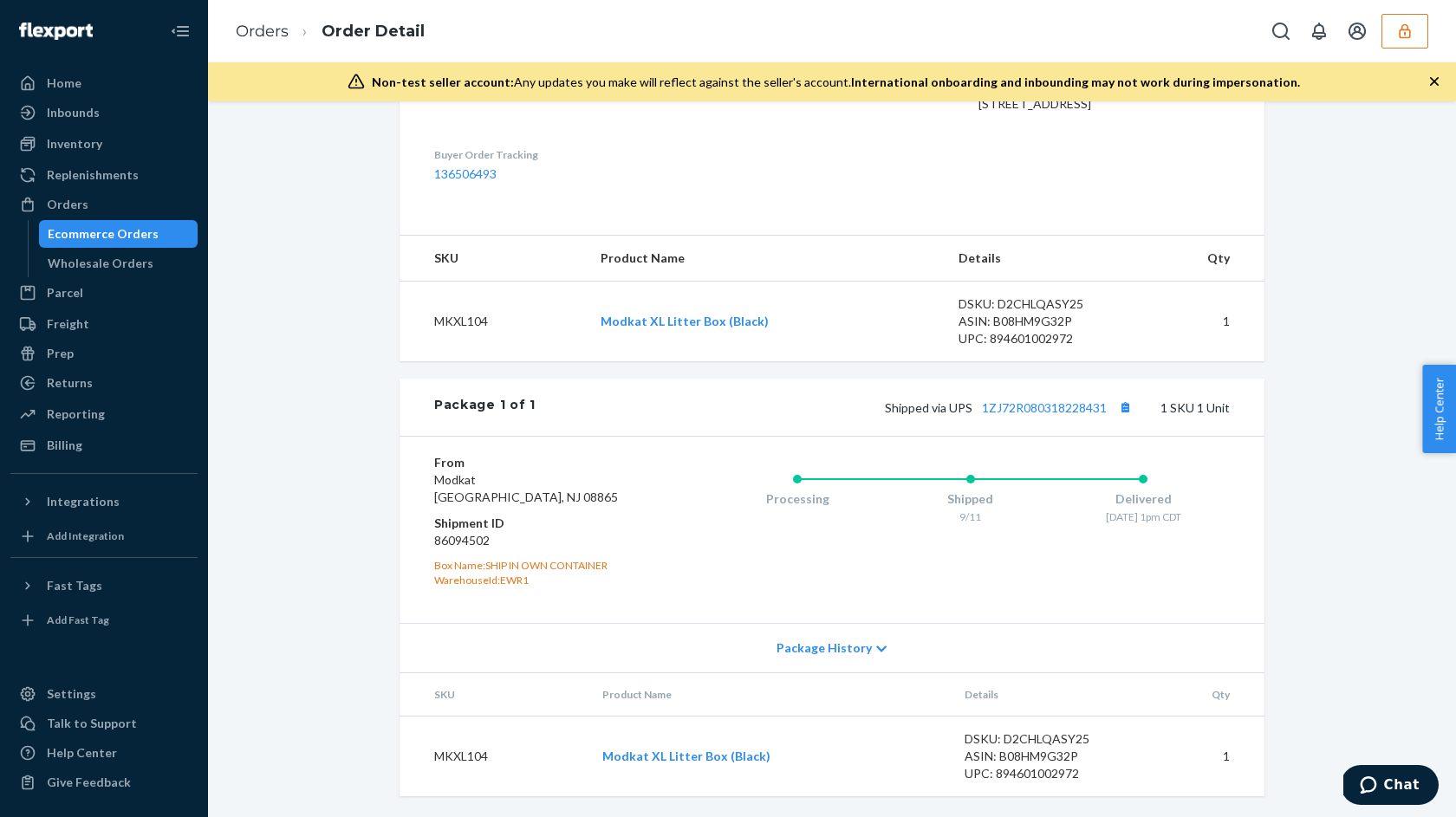
click at [465, 754] on td "MKXL104" at bounding box center [494, 756] width 189 height 80
copy td "MKXL104"
click at [470, 540] on dd "86094502" at bounding box center [537, 540] width 207 height 17
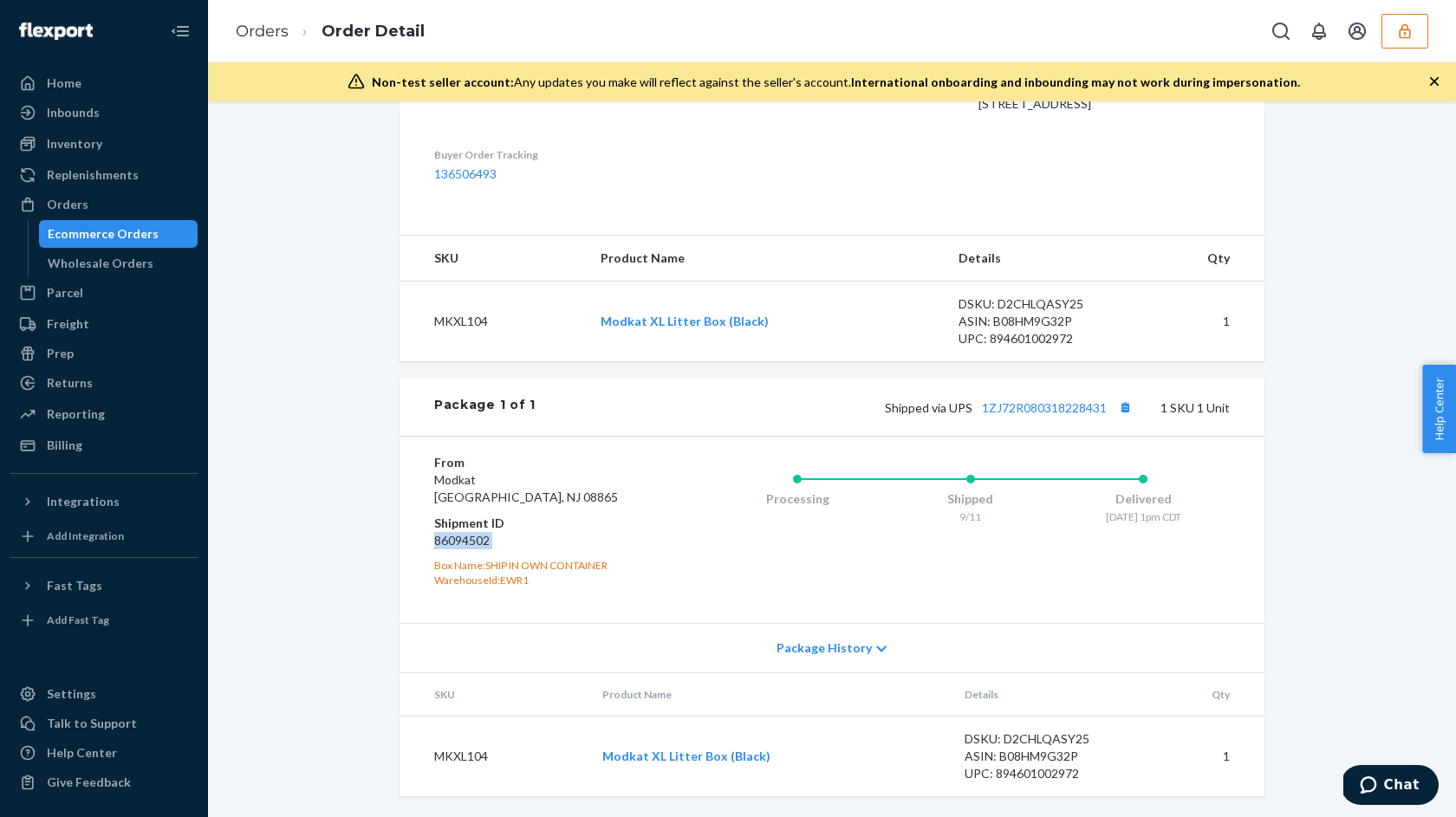
click at [470, 540] on dd "86094502" at bounding box center [537, 540] width 207 height 17
copy dd "86094502"
click at [1049, 737] on div "DSKU: D2CHLQASY25" at bounding box center [1046, 738] width 163 height 17
copy div "D2CHLQASY25"
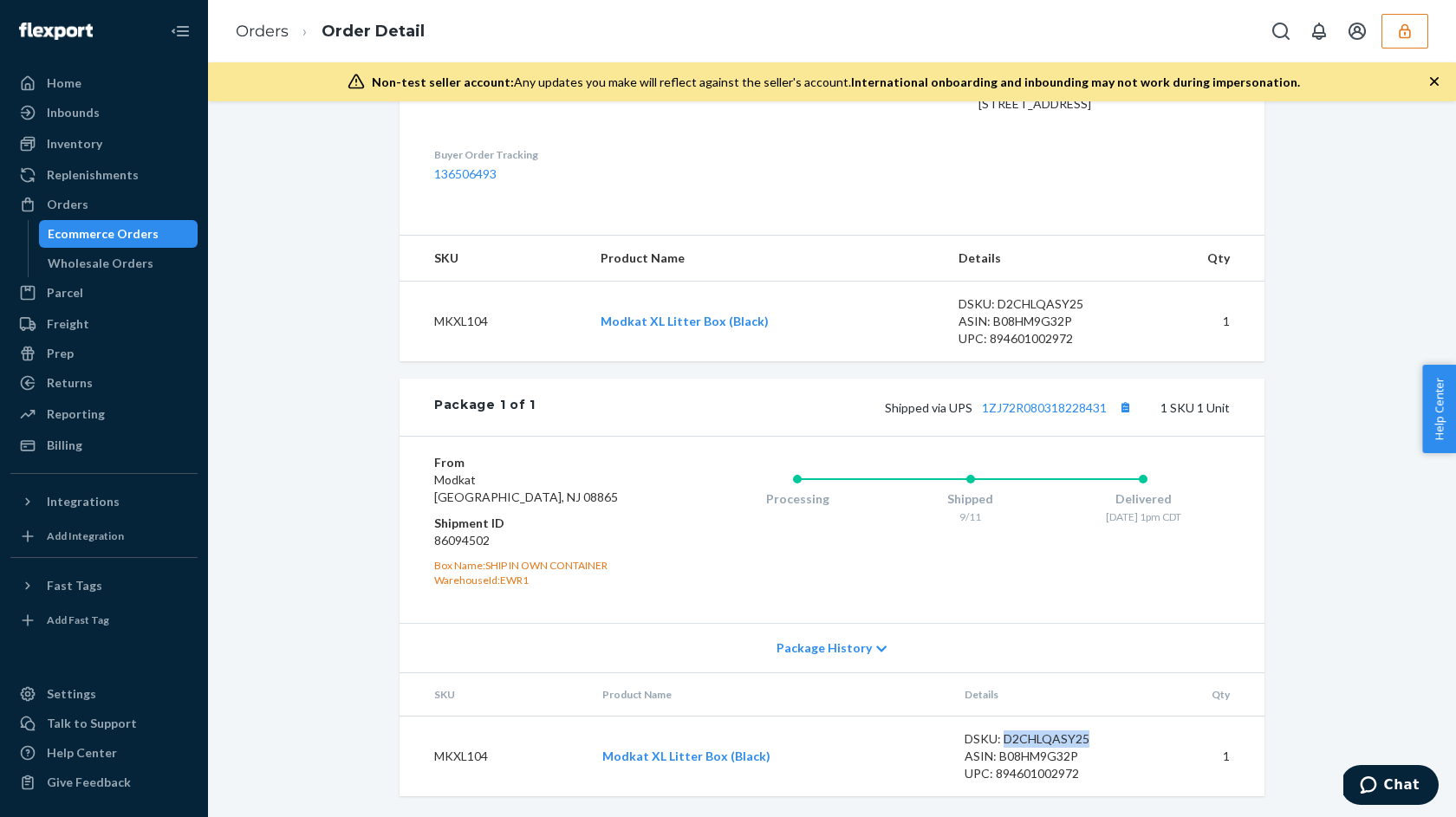
scroll to position [0, 0]
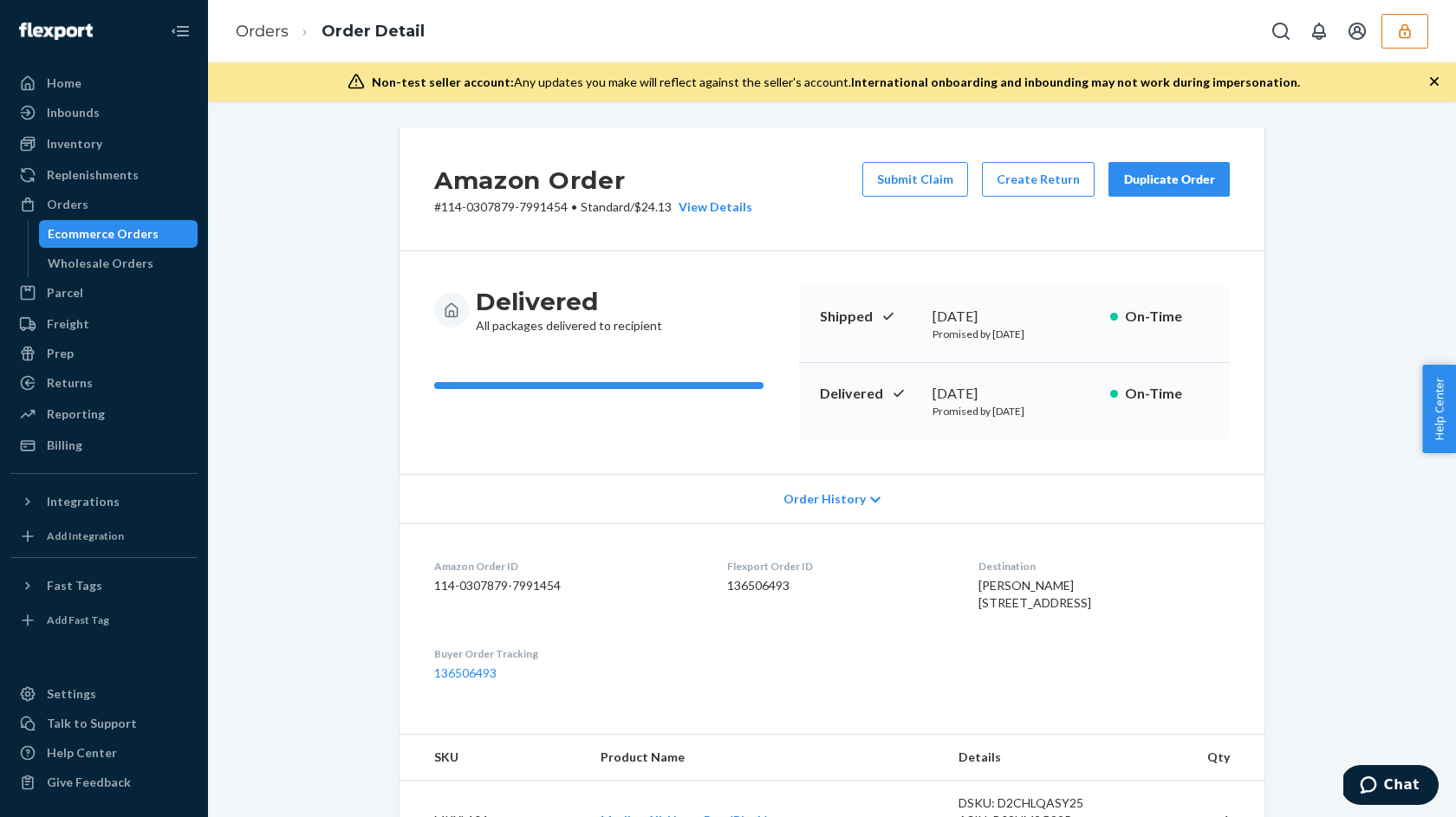
click at [831, 491] on span "Order History" at bounding box center [824, 499] width 82 height 17
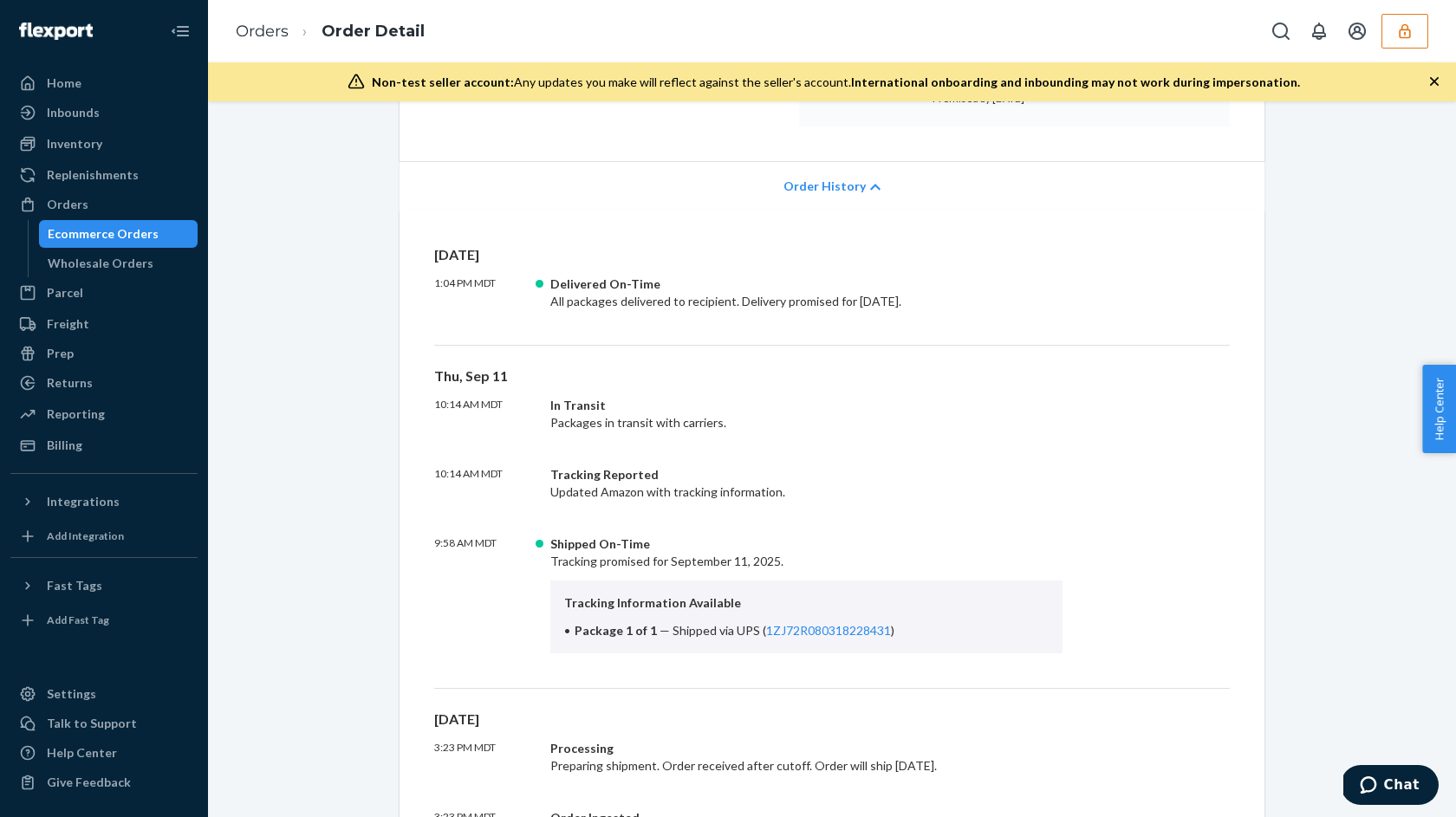
scroll to position [461, 0]
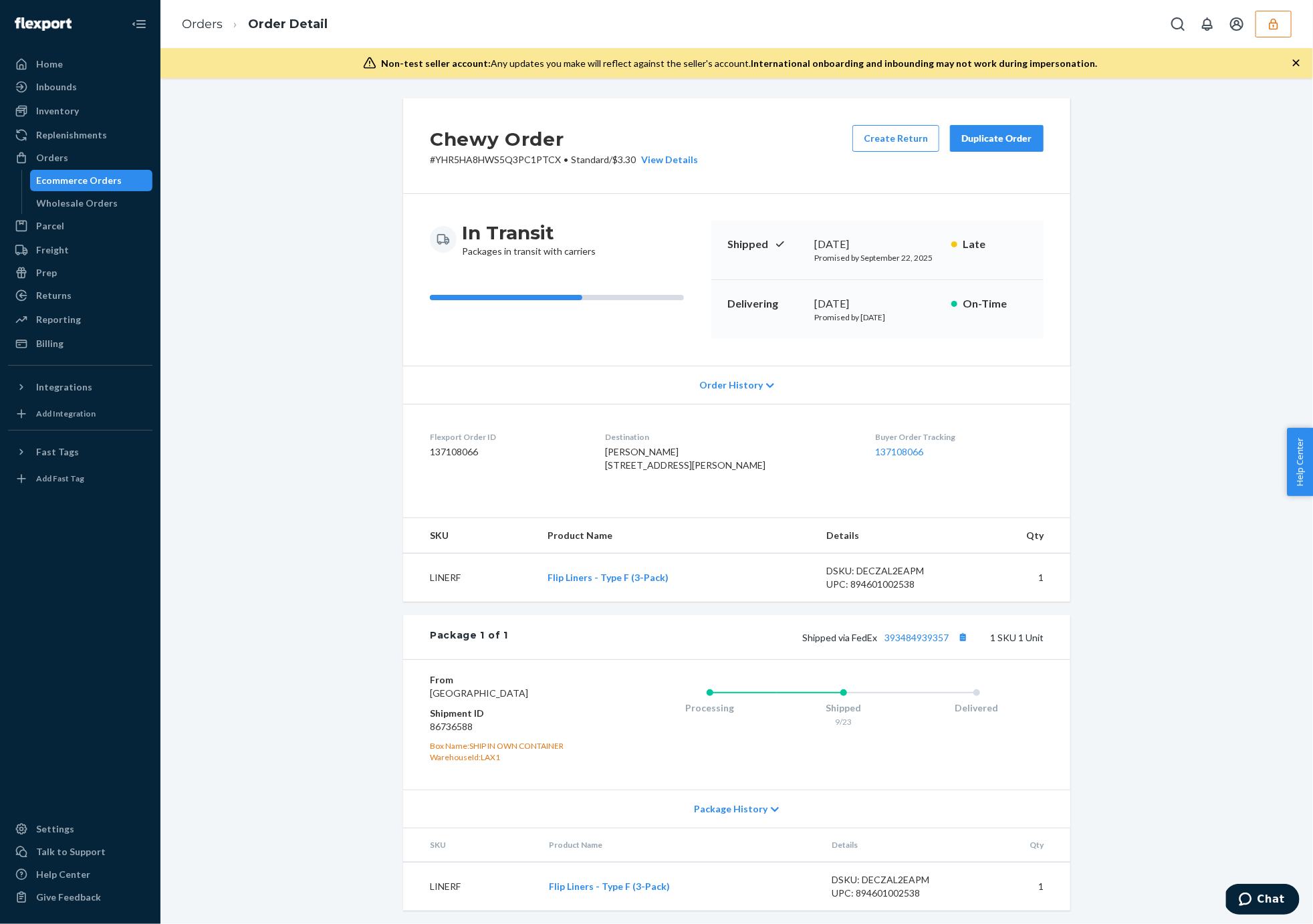
scroll to position [17, 0]
click at [1277, 26] on icon "button" at bounding box center [1273, 24] width 8 height 11
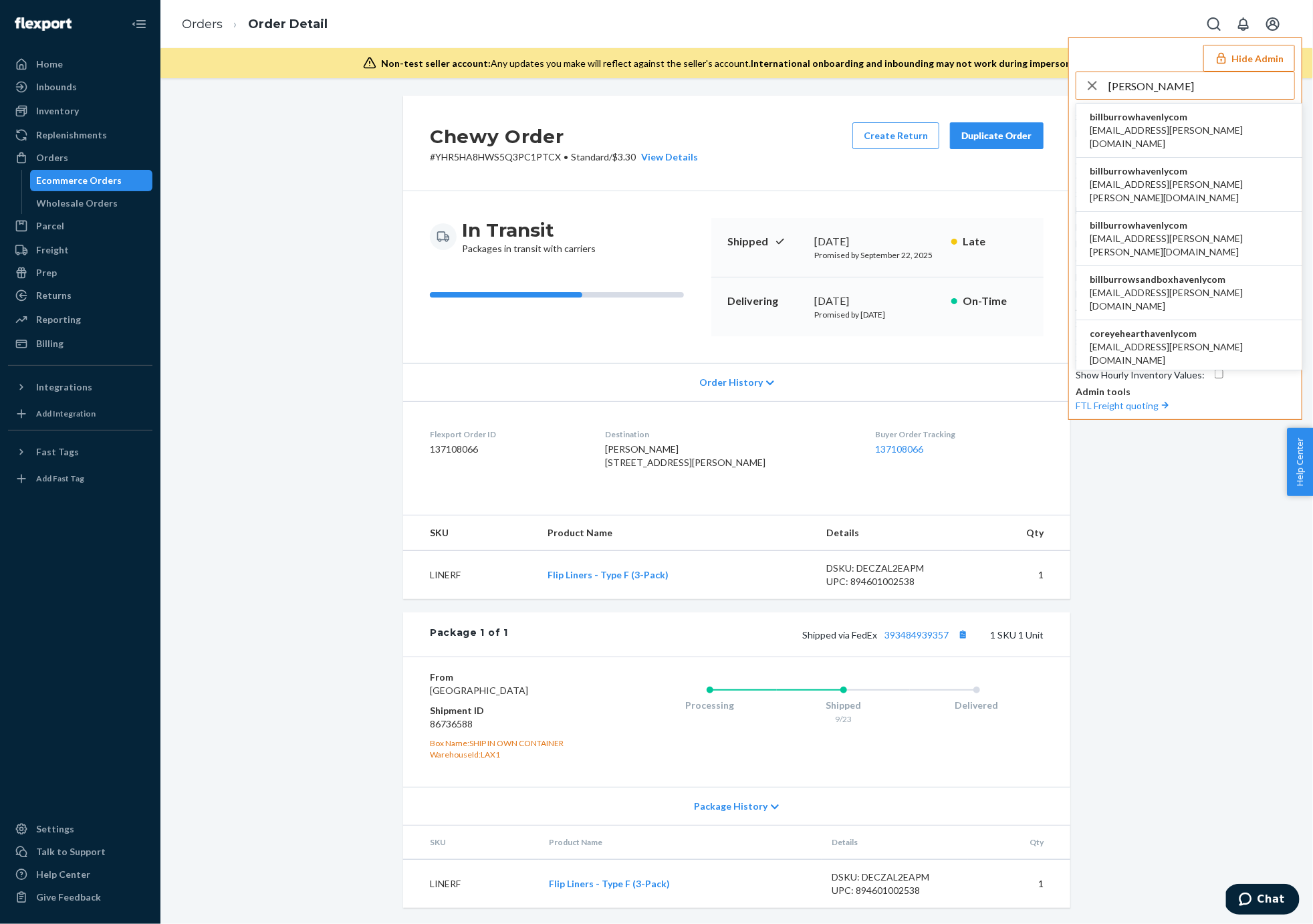
type input "burrow"
click at [1116, 111] on span "billburrowhavenlycom" at bounding box center [1189, 116] width 199 height 13
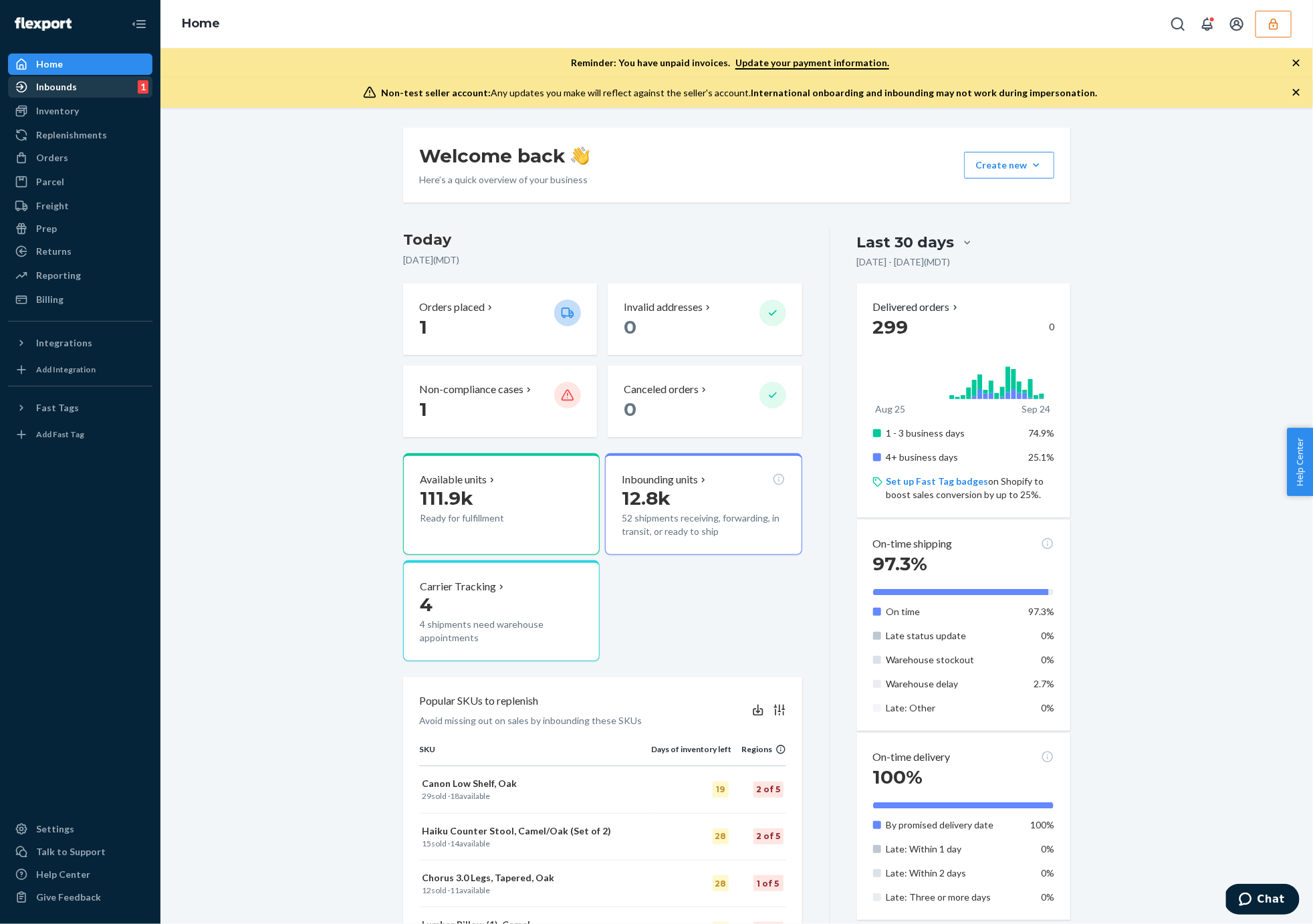
click at [75, 94] on div "Inbounds 1" at bounding box center [80, 87] width 142 height 19
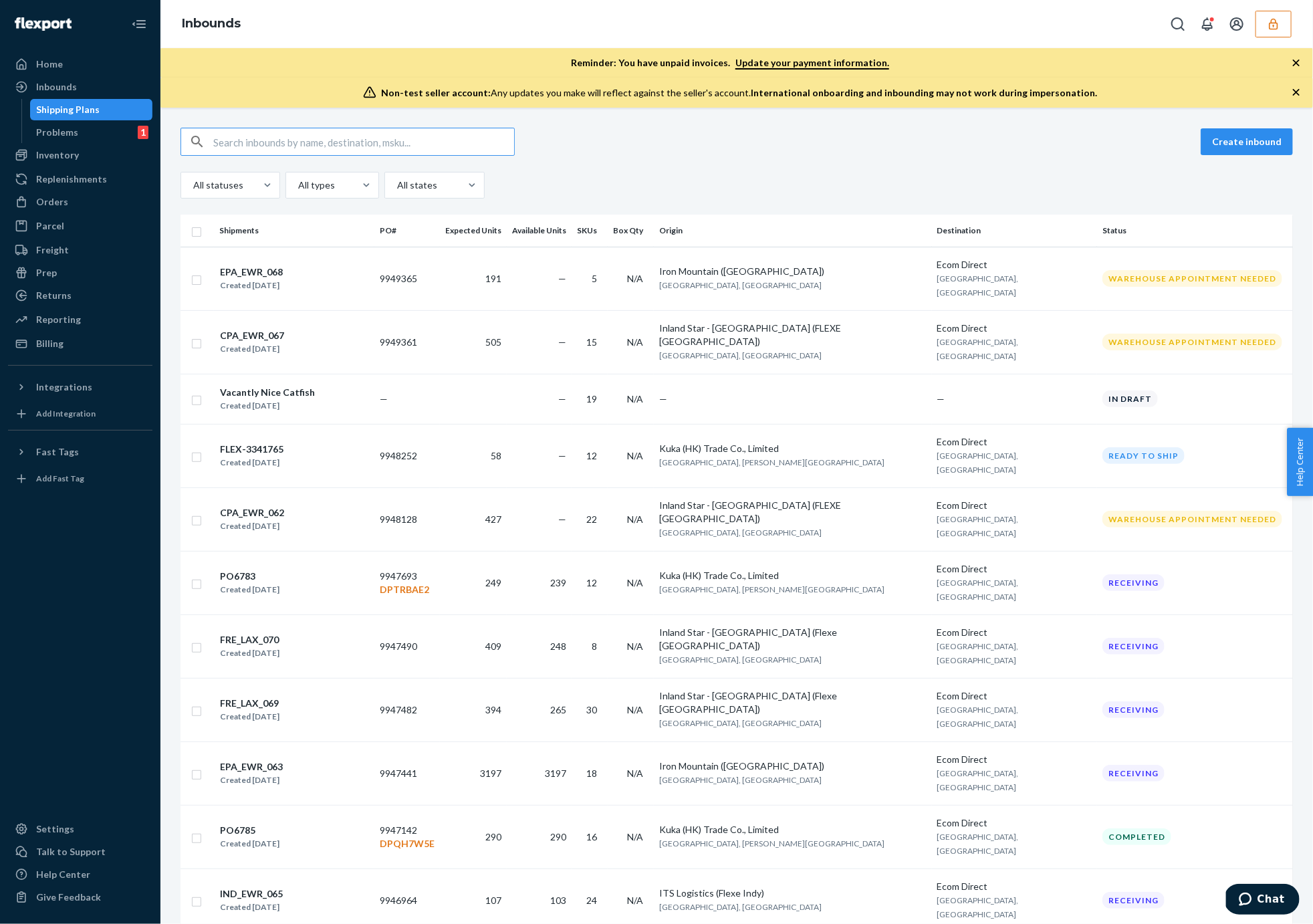
click at [262, 144] on input "text" at bounding box center [364, 142] width 301 height 27
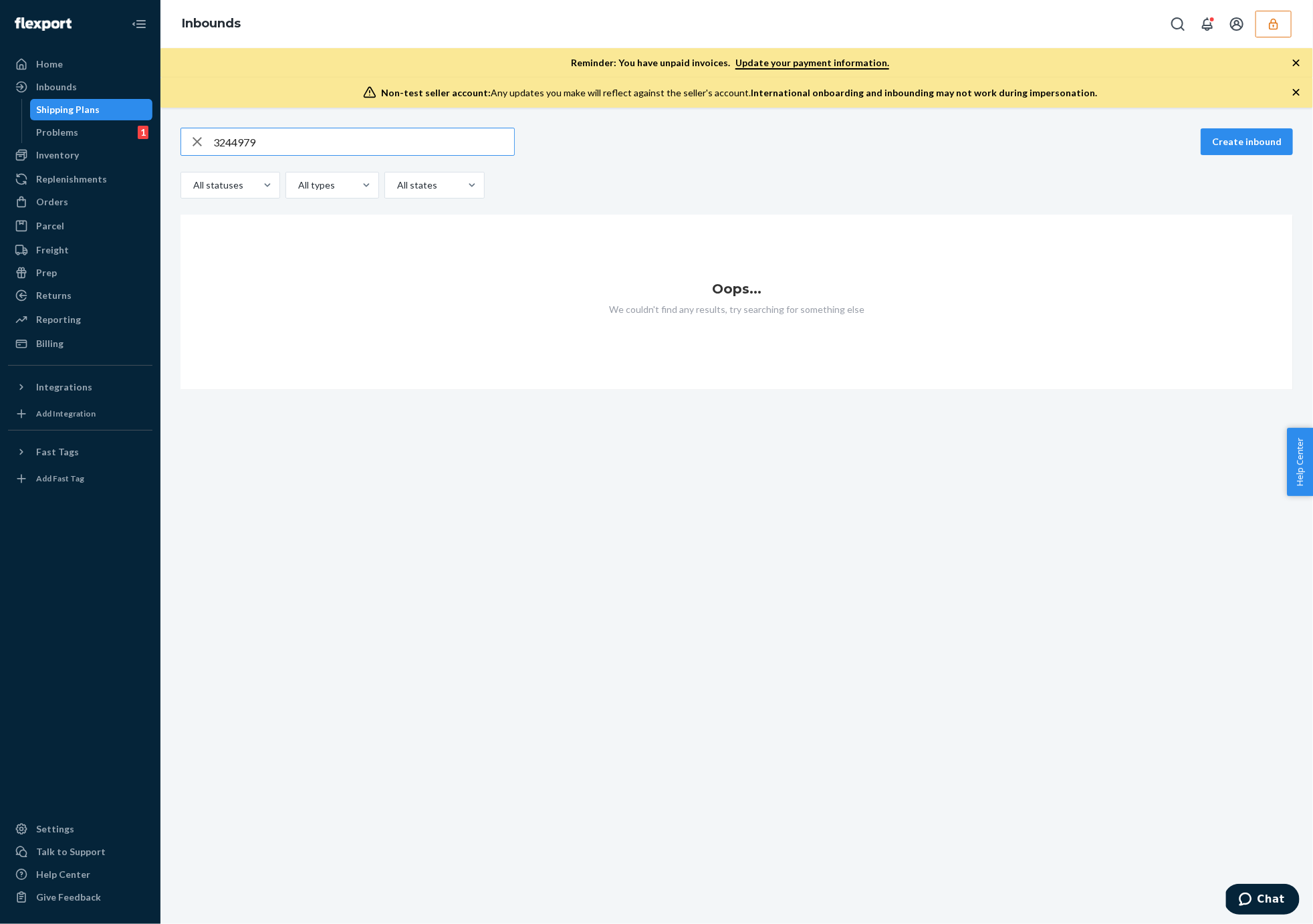
click at [237, 144] on input "3244979" at bounding box center [364, 142] width 301 height 27
paste input "99306"
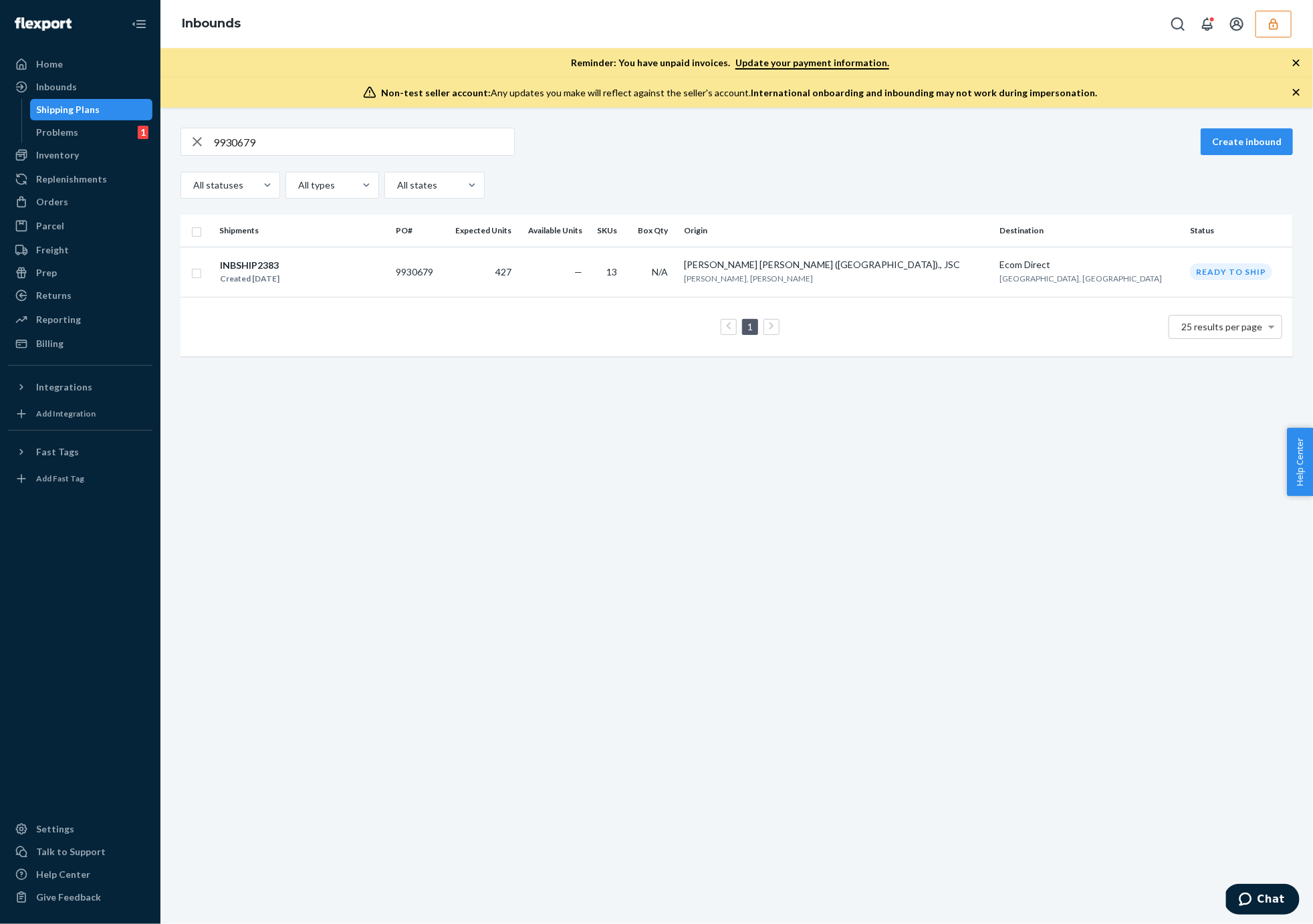
click at [222, 134] on input "9930679" at bounding box center [364, 142] width 301 height 27
paste input "48128"
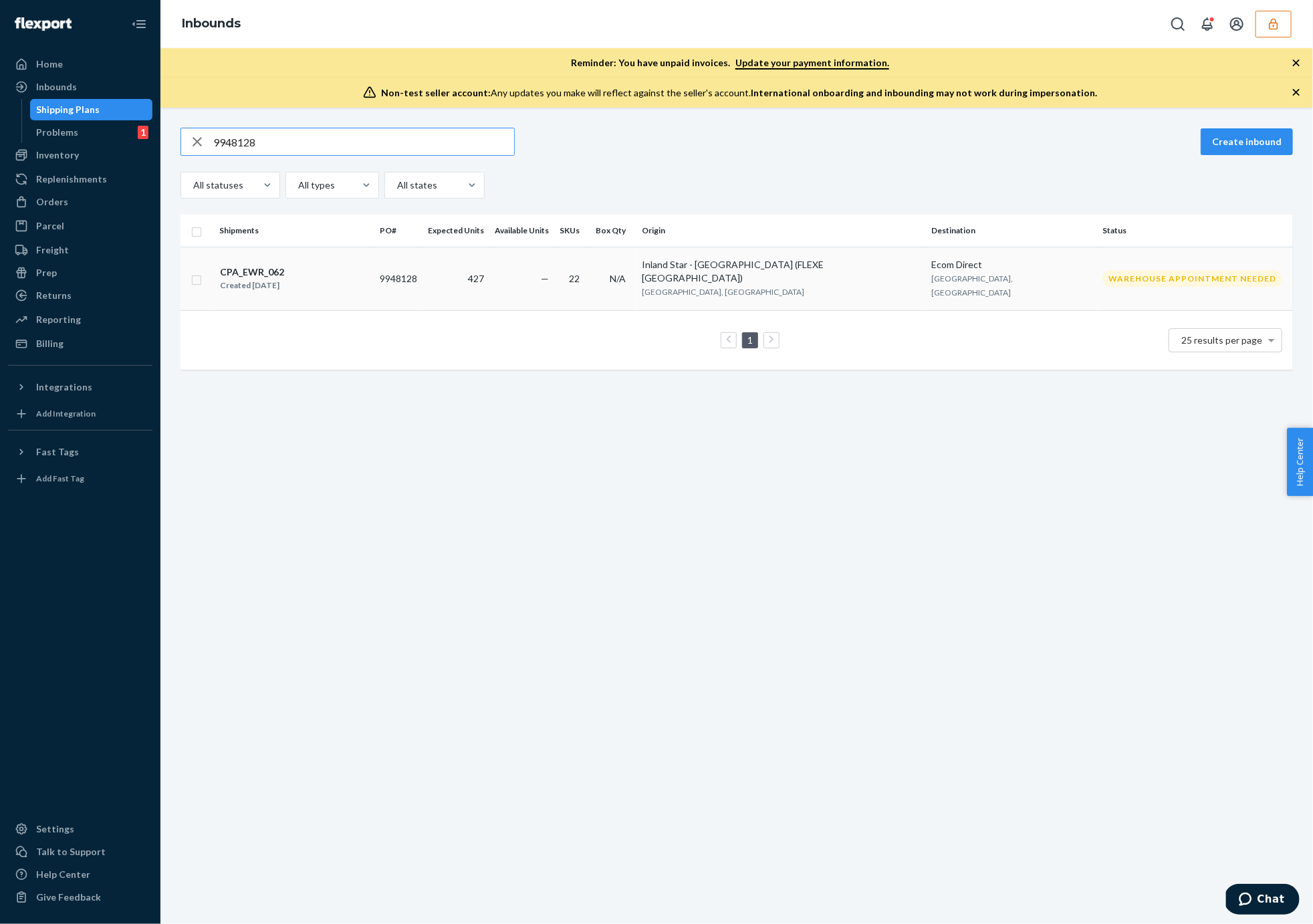
type input "9948128"
copy div "CPA_EWR_062"
drag, startPoint x: 309, startPoint y: 263, endPoint x: 243, endPoint y: 364, distance: 120.7
click at [243, 364] on div "Shipments PO# Expected Units Available Units SKUs Box Qty Origin Destination St…" at bounding box center [736, 298] width 1112 height 168
click at [1269, 23] on icon "button" at bounding box center [1273, 24] width 13 height 13
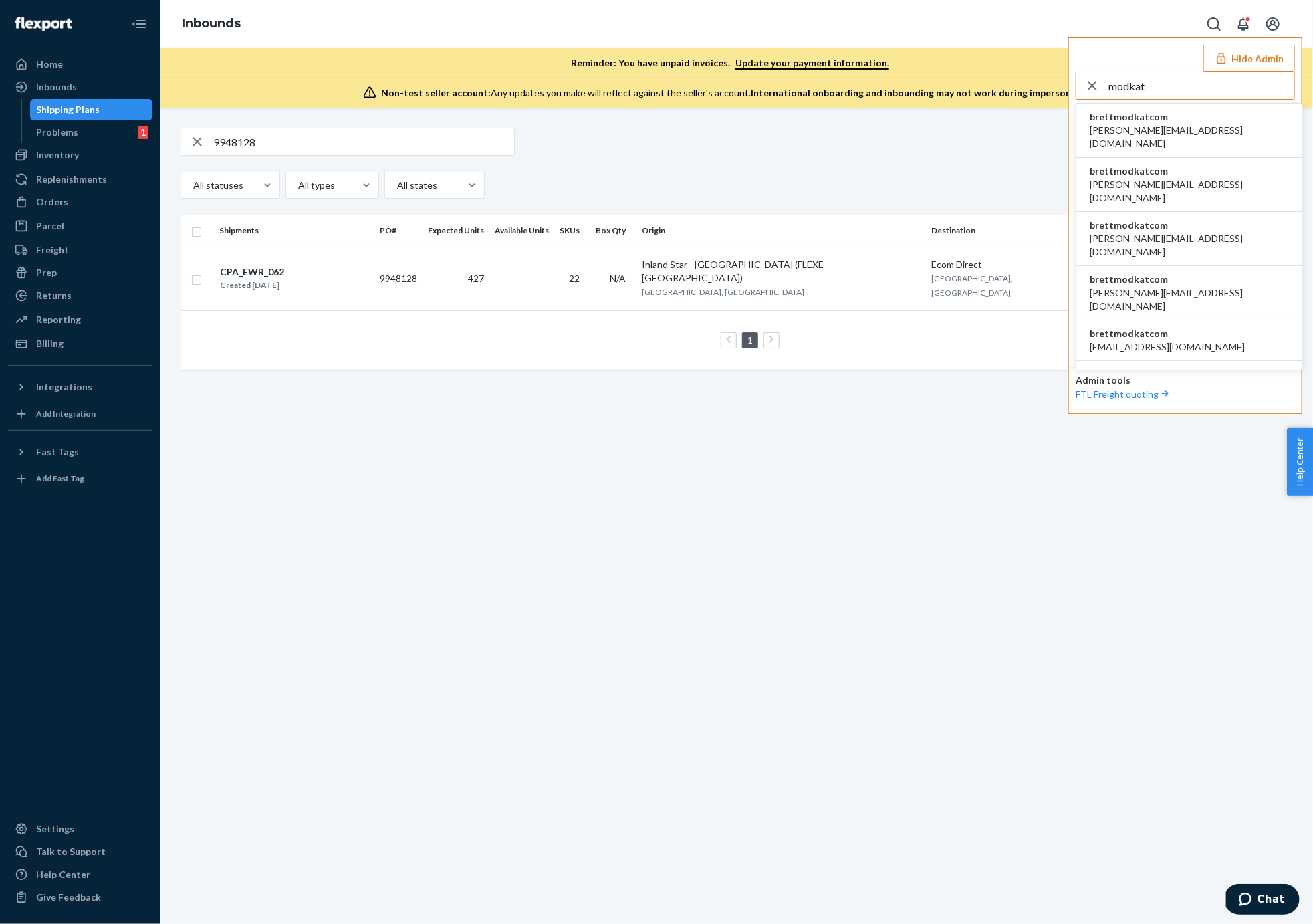
type input "modkat"
click at [1147, 121] on span "brettmodkatcom" at bounding box center [1189, 116] width 199 height 13
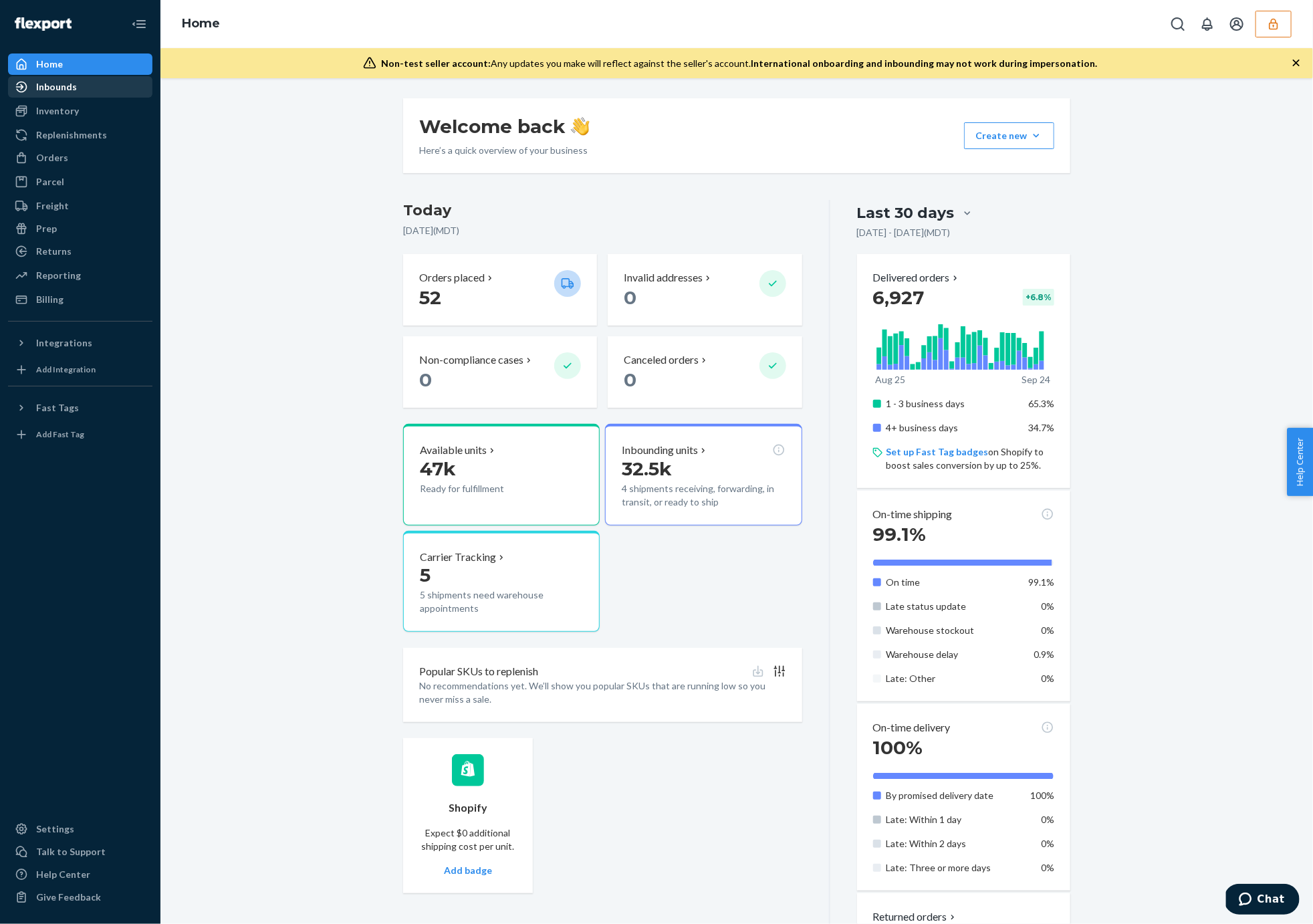
click at [94, 88] on div "Inbounds" at bounding box center [80, 87] width 142 height 19
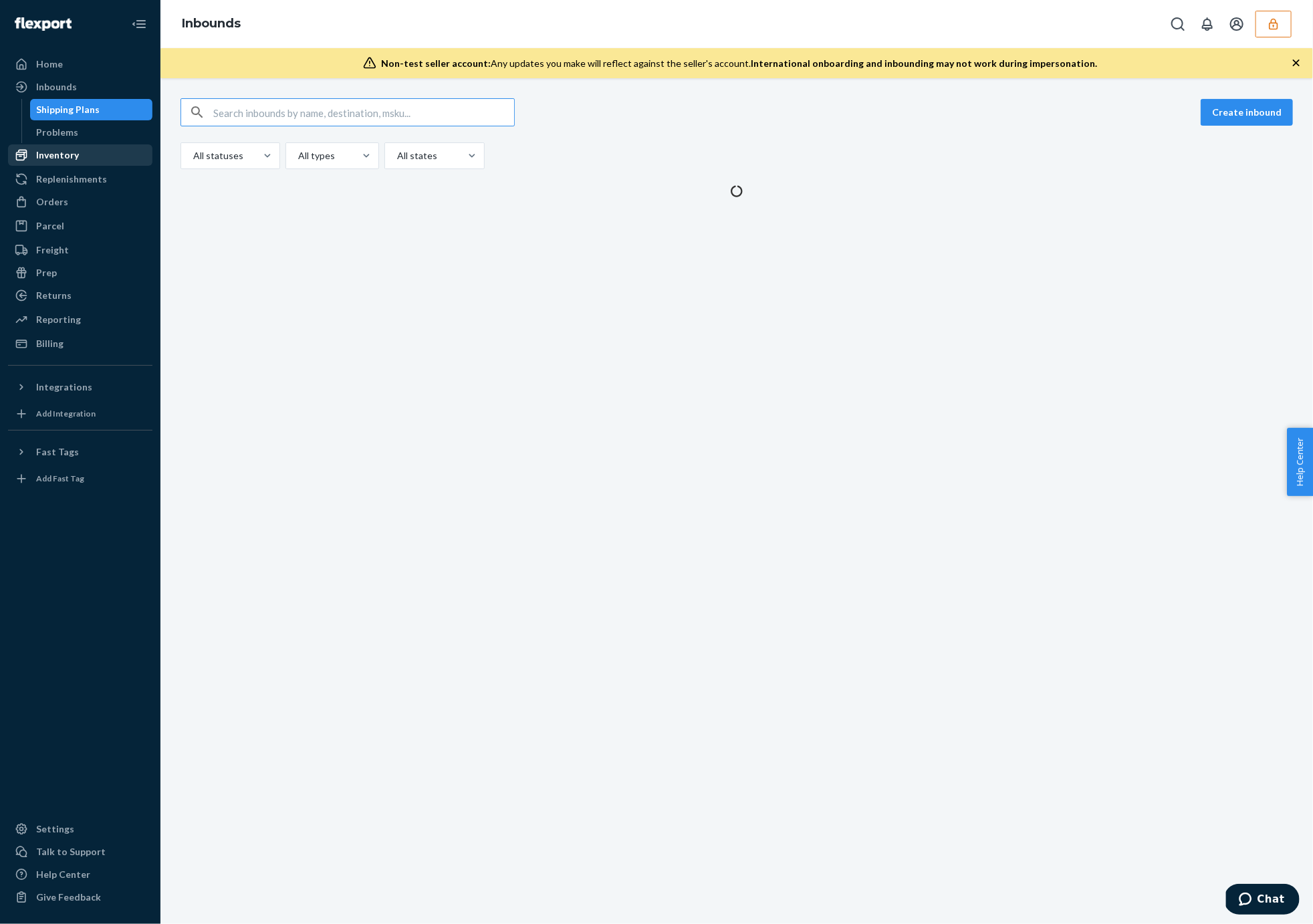
click at [63, 158] on div "Inventory" at bounding box center [57, 155] width 43 height 13
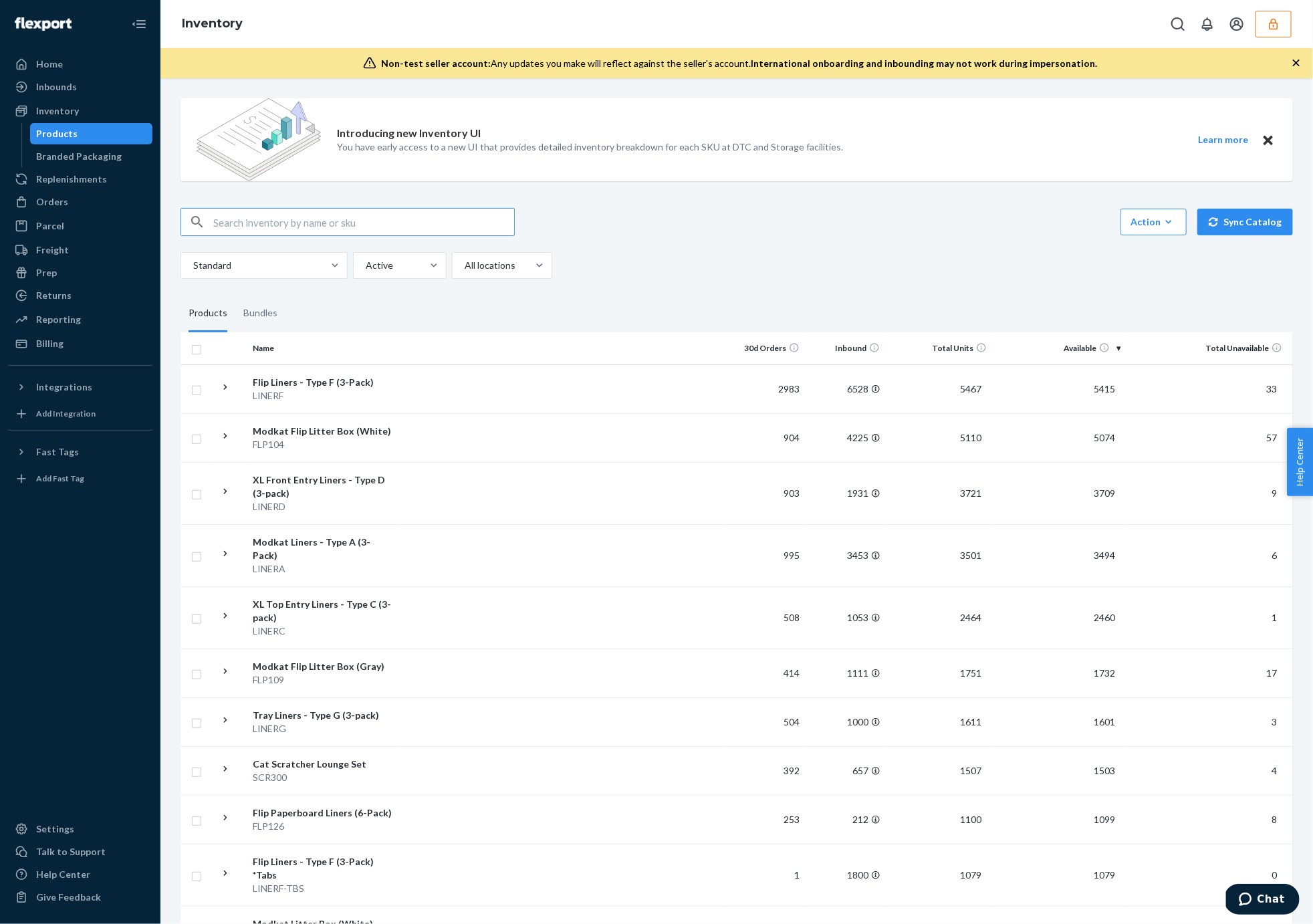
paste input "MKLOCK"
type input "MKLOCK"
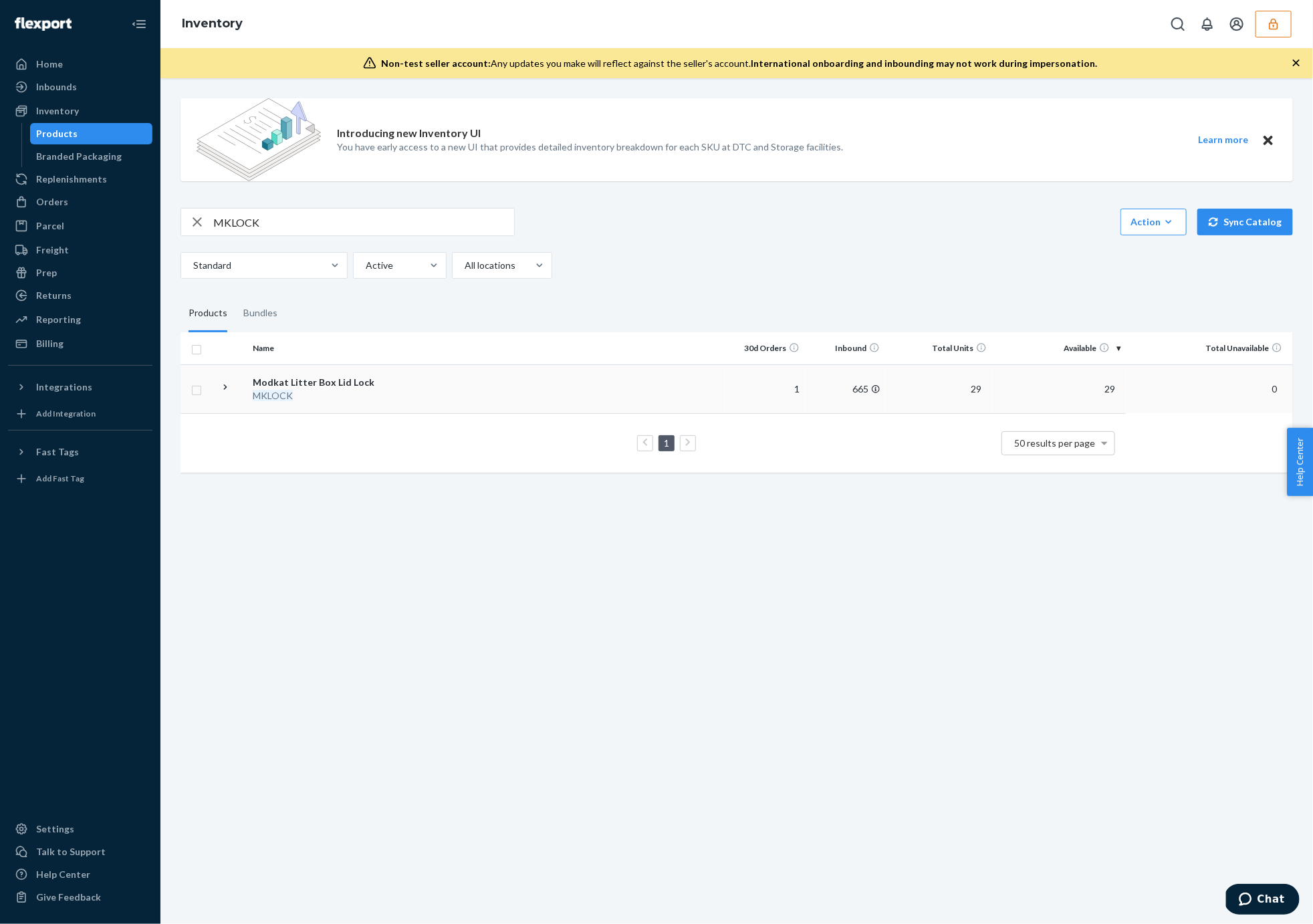
click at [343, 377] on div "Modkat Litter Box Lid Lock" at bounding box center [322, 382] width 140 height 13
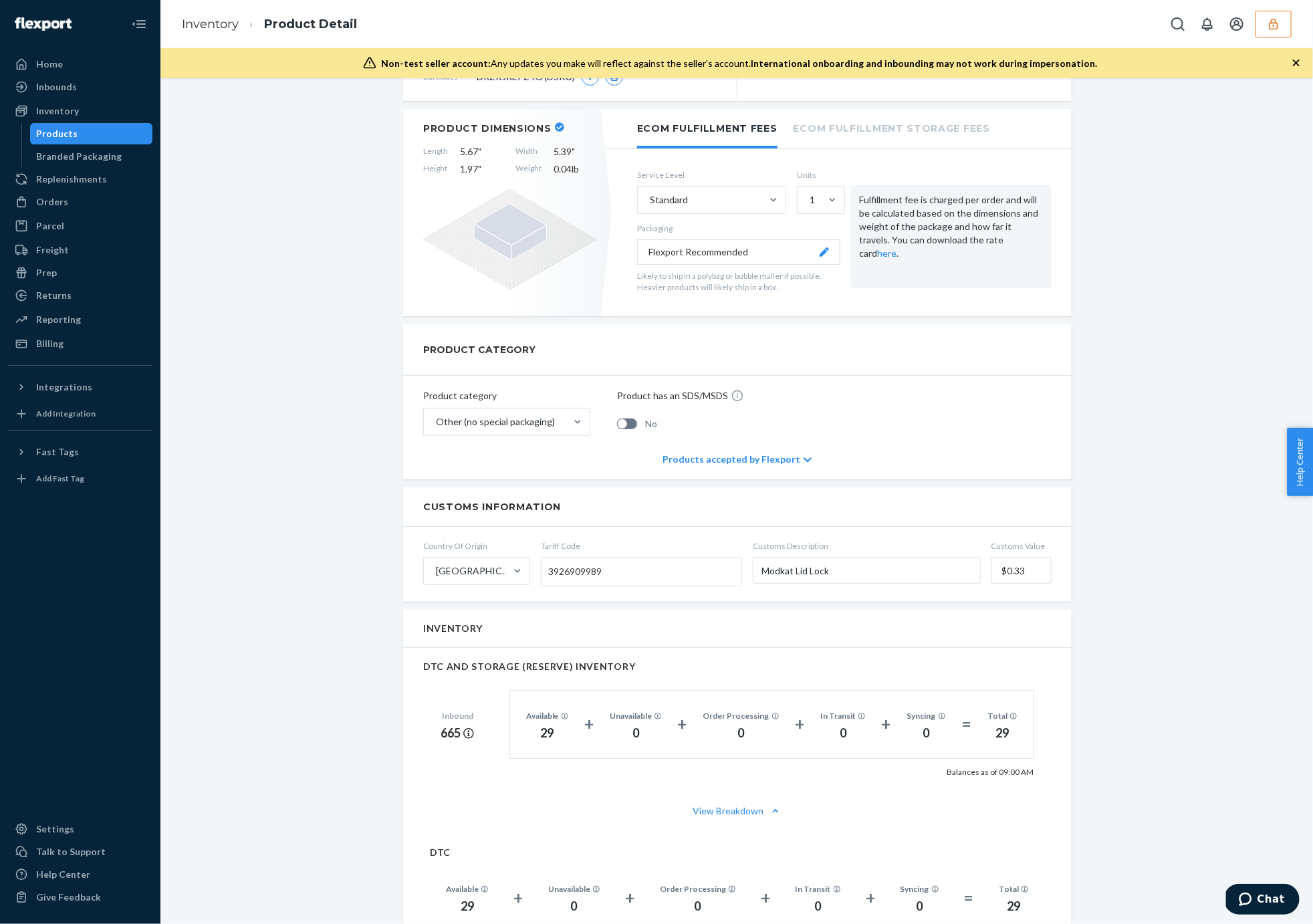
scroll to position [315, 0]
click at [64, 81] on div "Inbounds" at bounding box center [56, 87] width 41 height 13
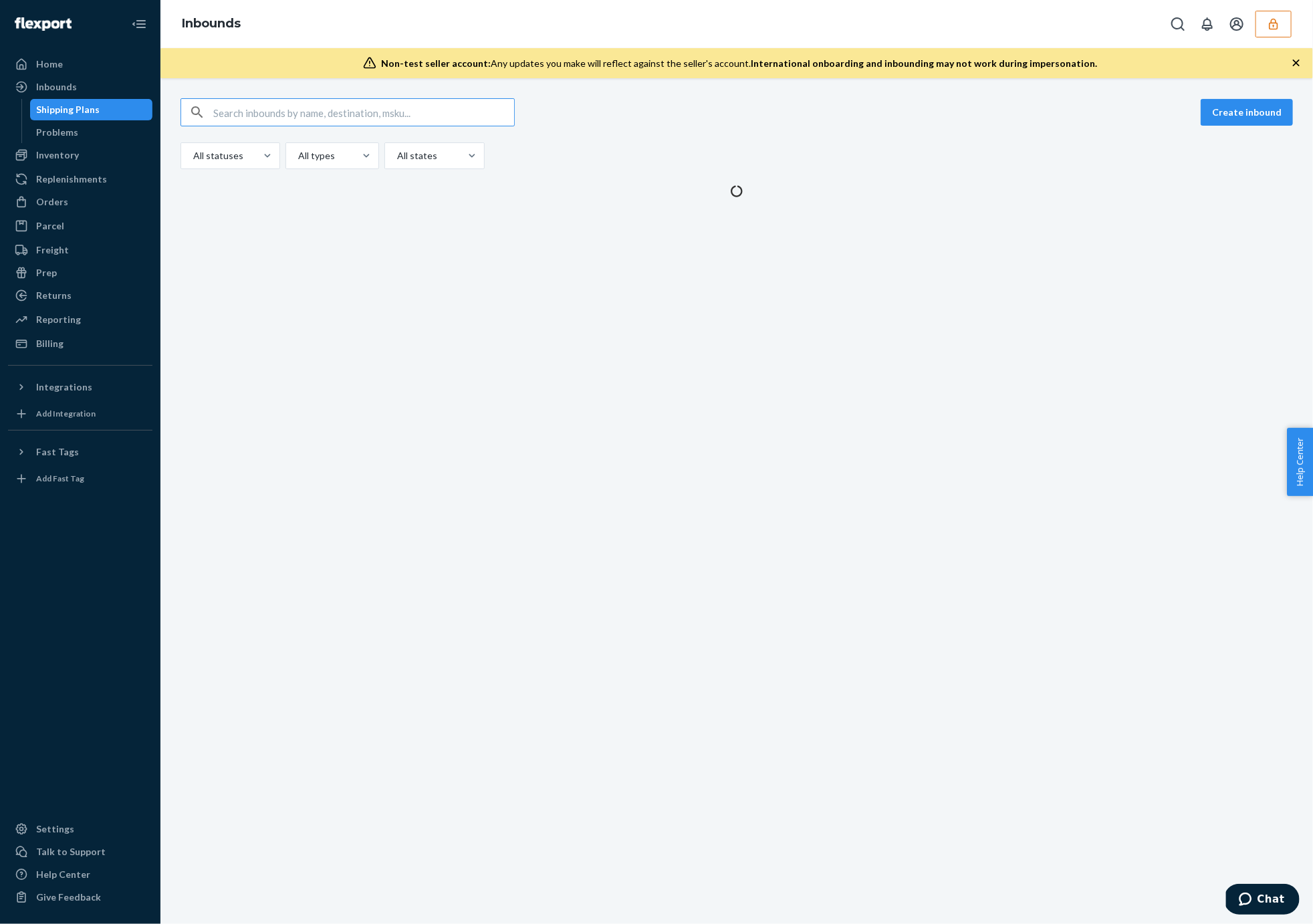
click at [369, 116] on input "text" at bounding box center [364, 112] width 301 height 27
type input "9765601"
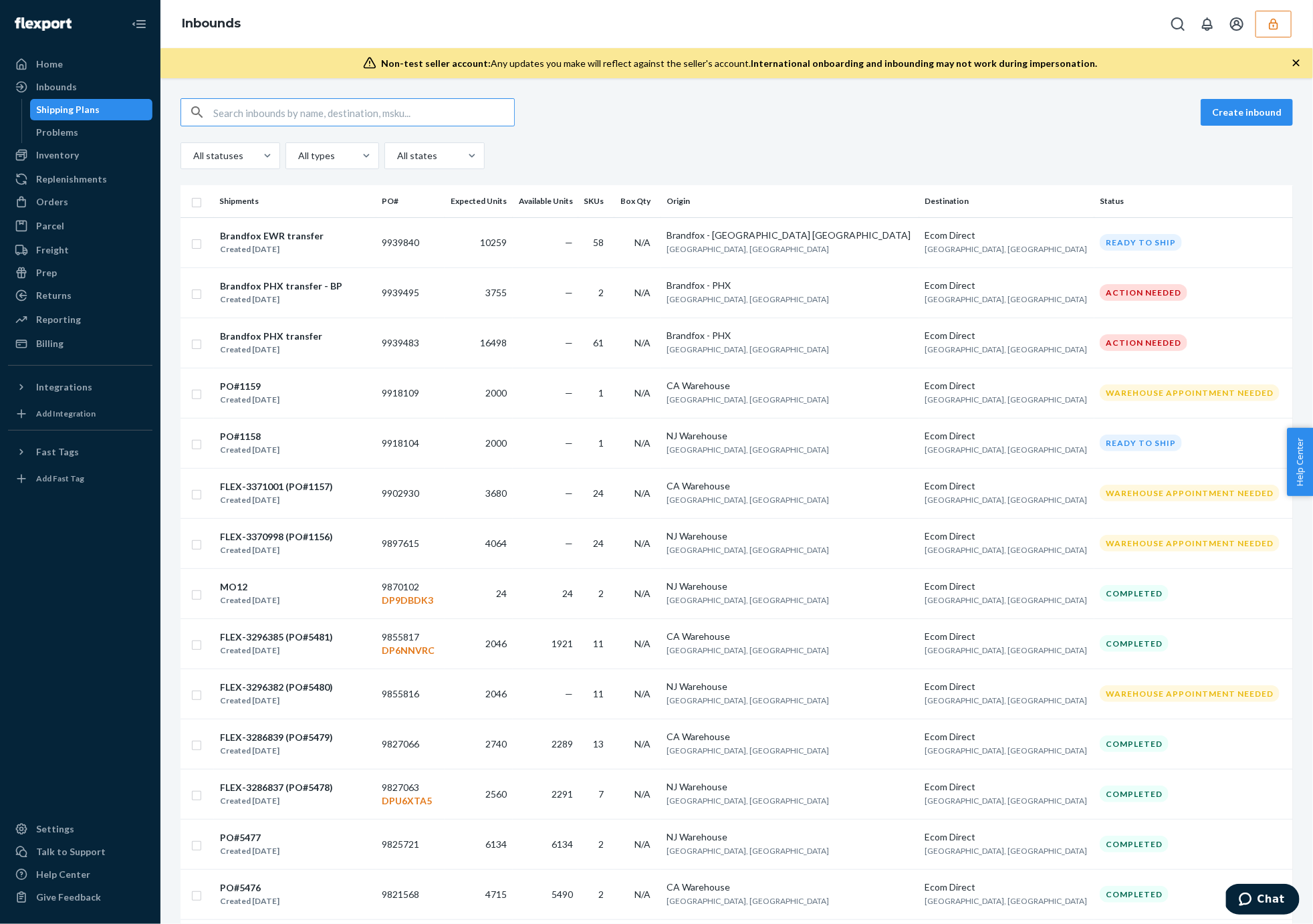
click at [371, 335] on div "Brandfox PHX transfer Created [DATE]" at bounding box center [295, 343] width 152 height 28
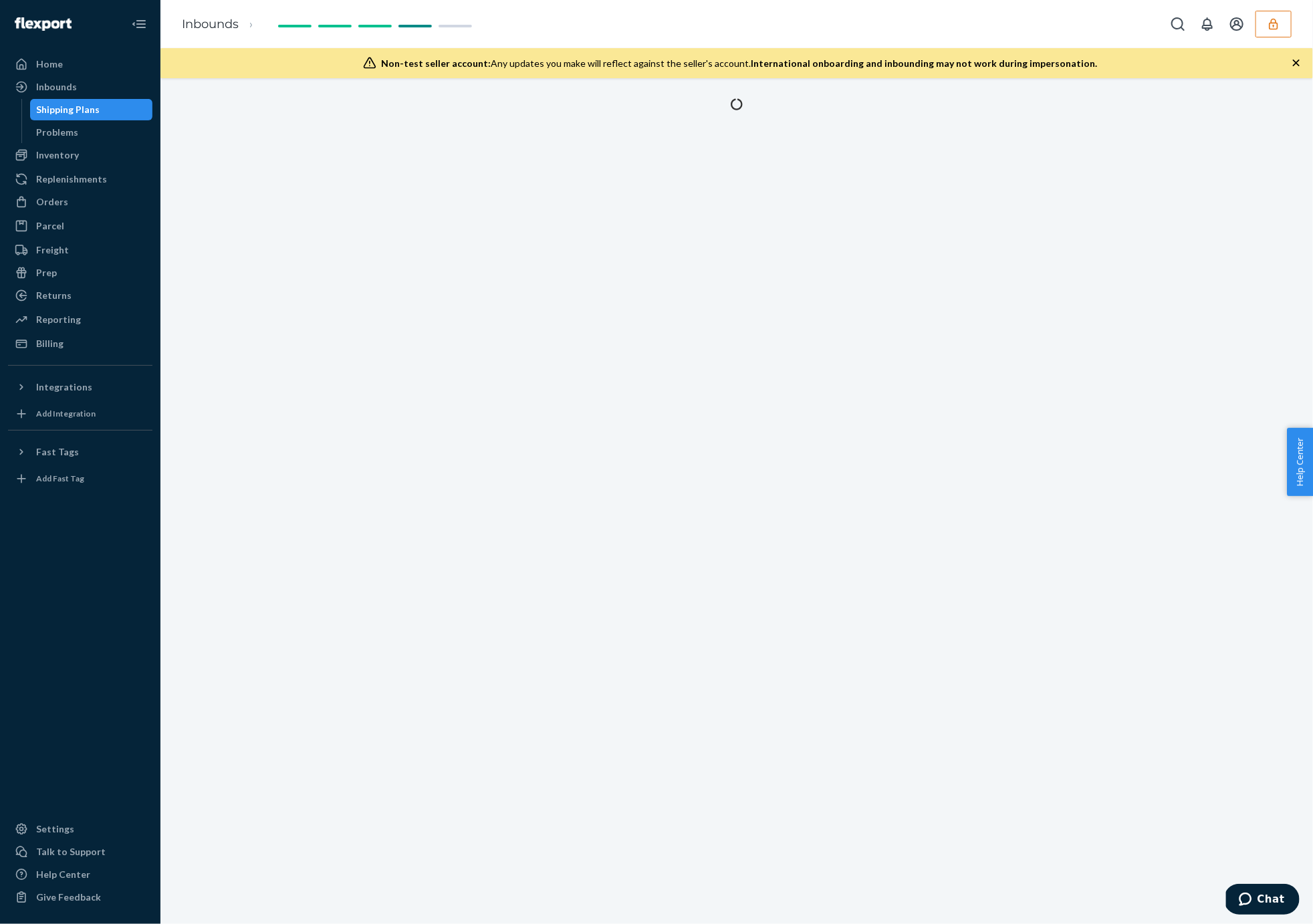
click at [118, 105] on div "Shipping Plans" at bounding box center [92, 109] width 121 height 19
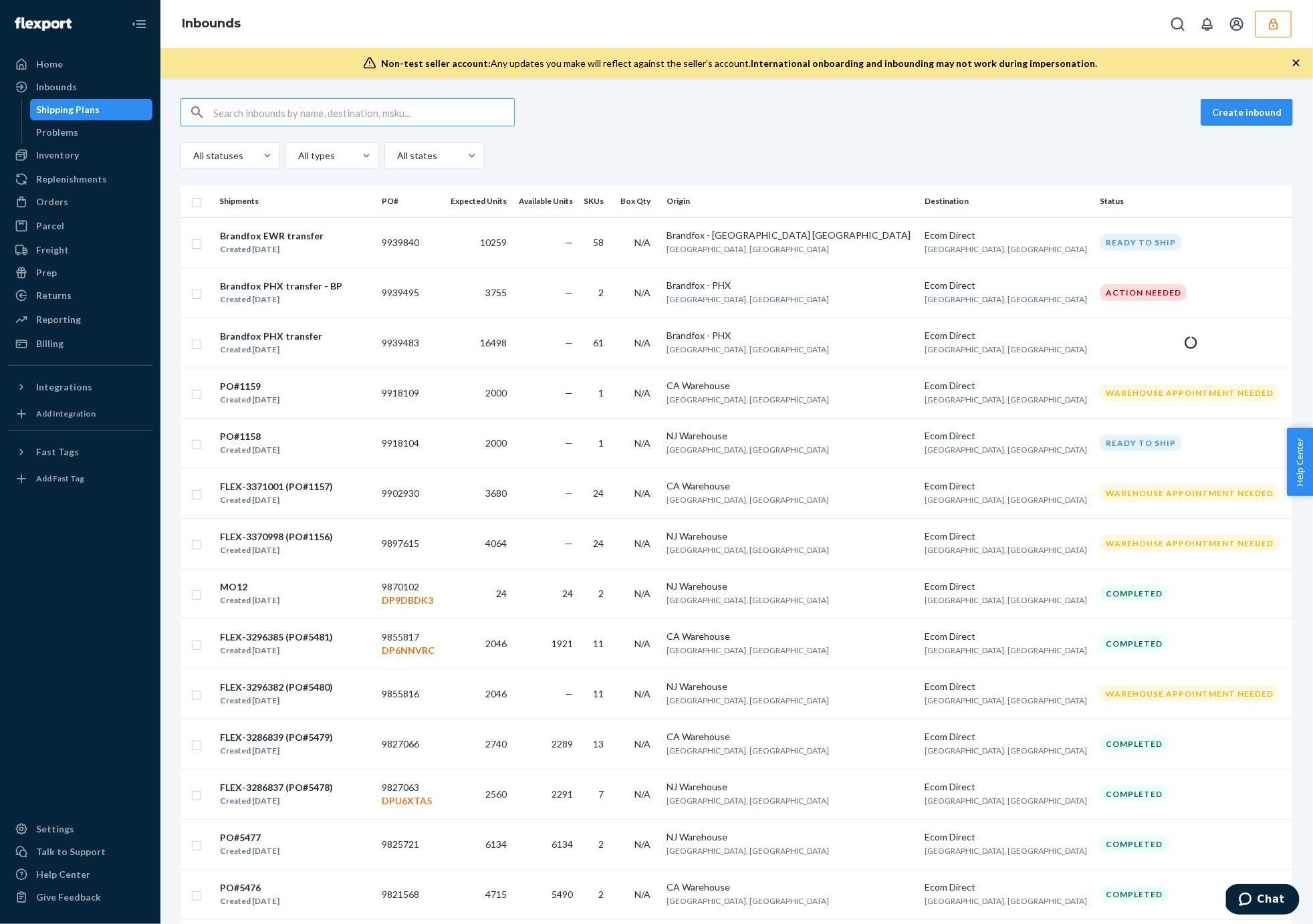
type input "9765601"
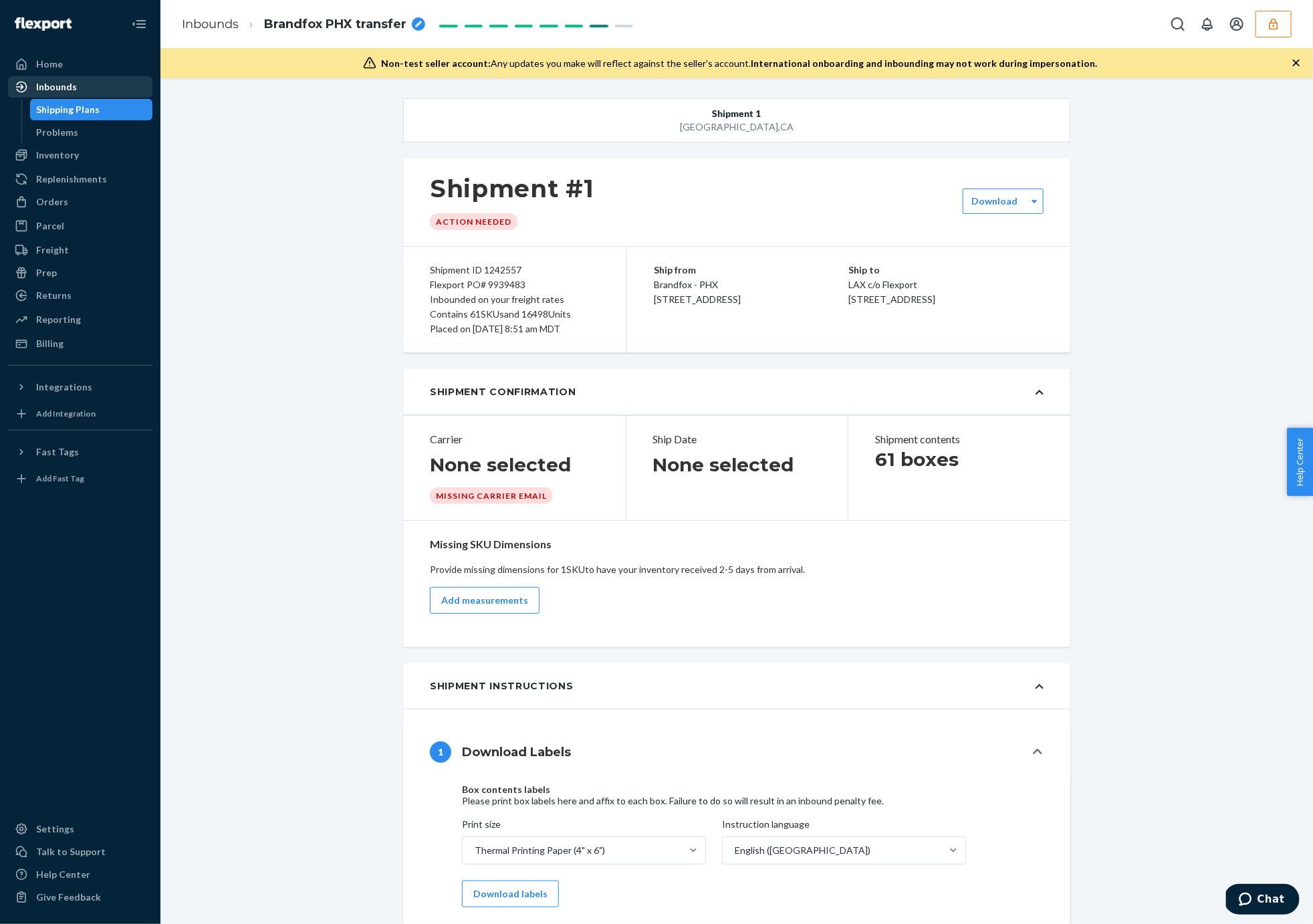
click at [123, 94] on div "Inbounds" at bounding box center [80, 87] width 142 height 19
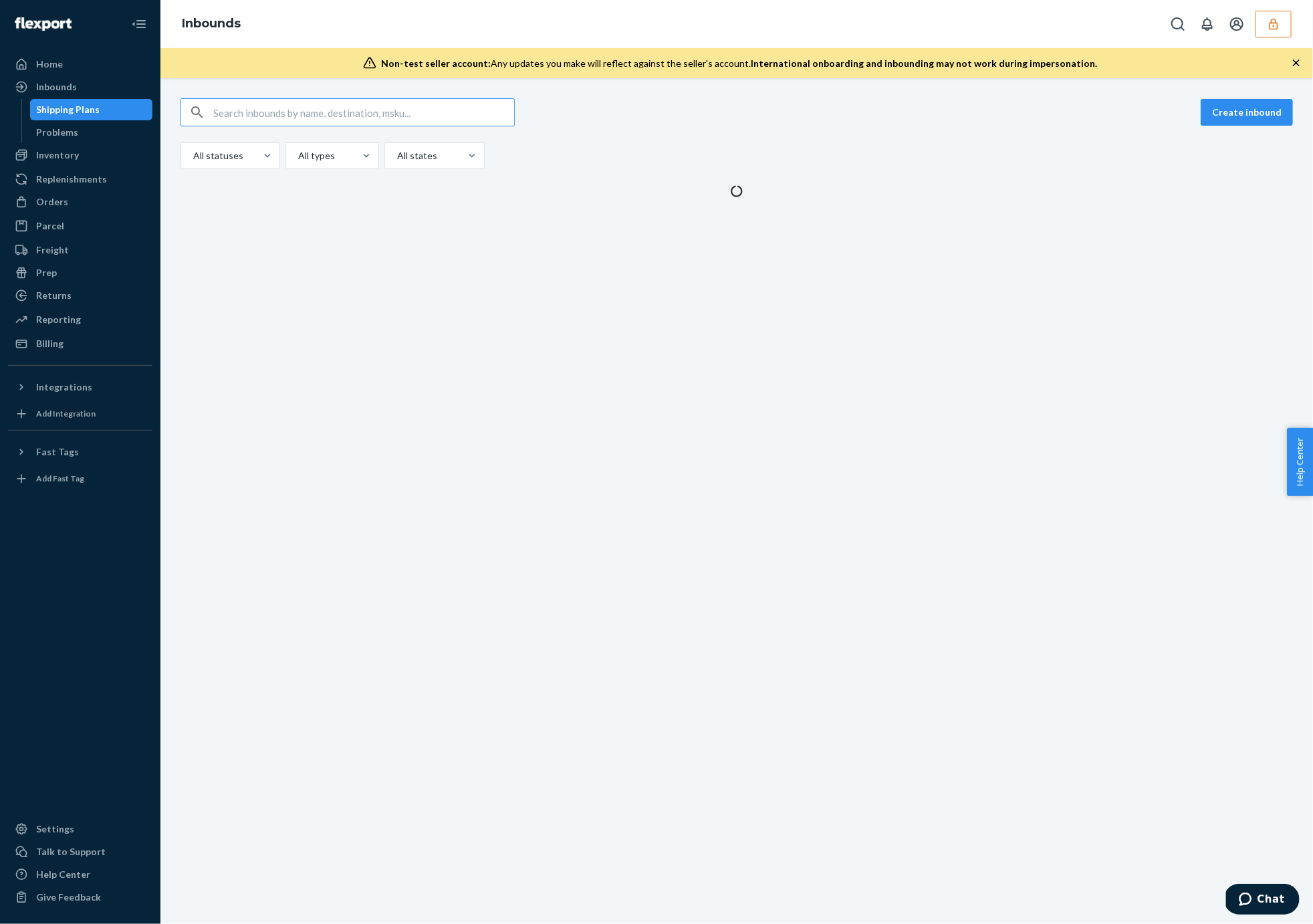
type input "9765601"
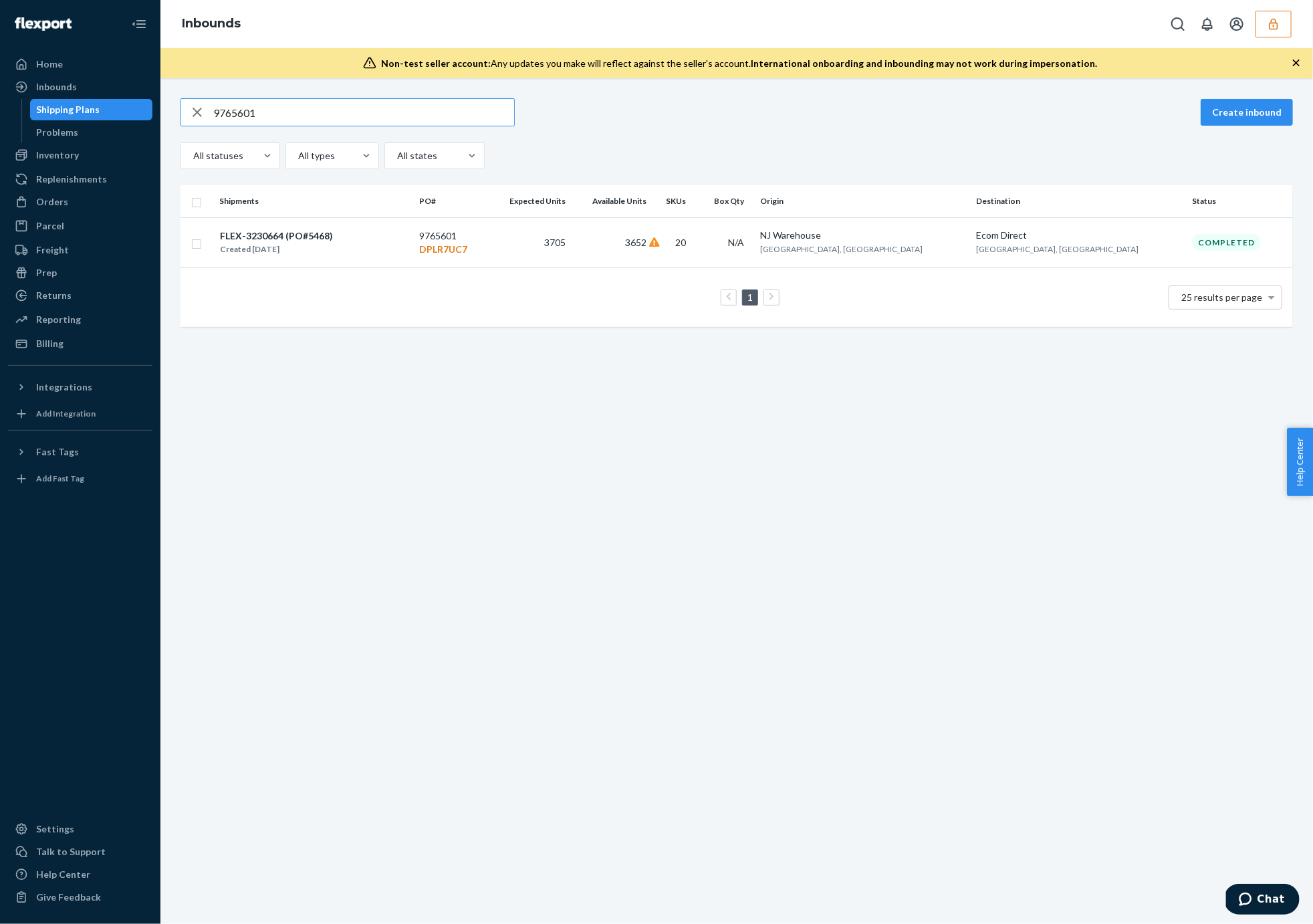
type input "9765601"
click at [247, 110] on input "9765601" at bounding box center [364, 112] width 301 height 27
click at [409, 230] on div "FLEX-3230664 (PO#5468) Created [DATE]" at bounding box center [314, 242] width 190 height 28
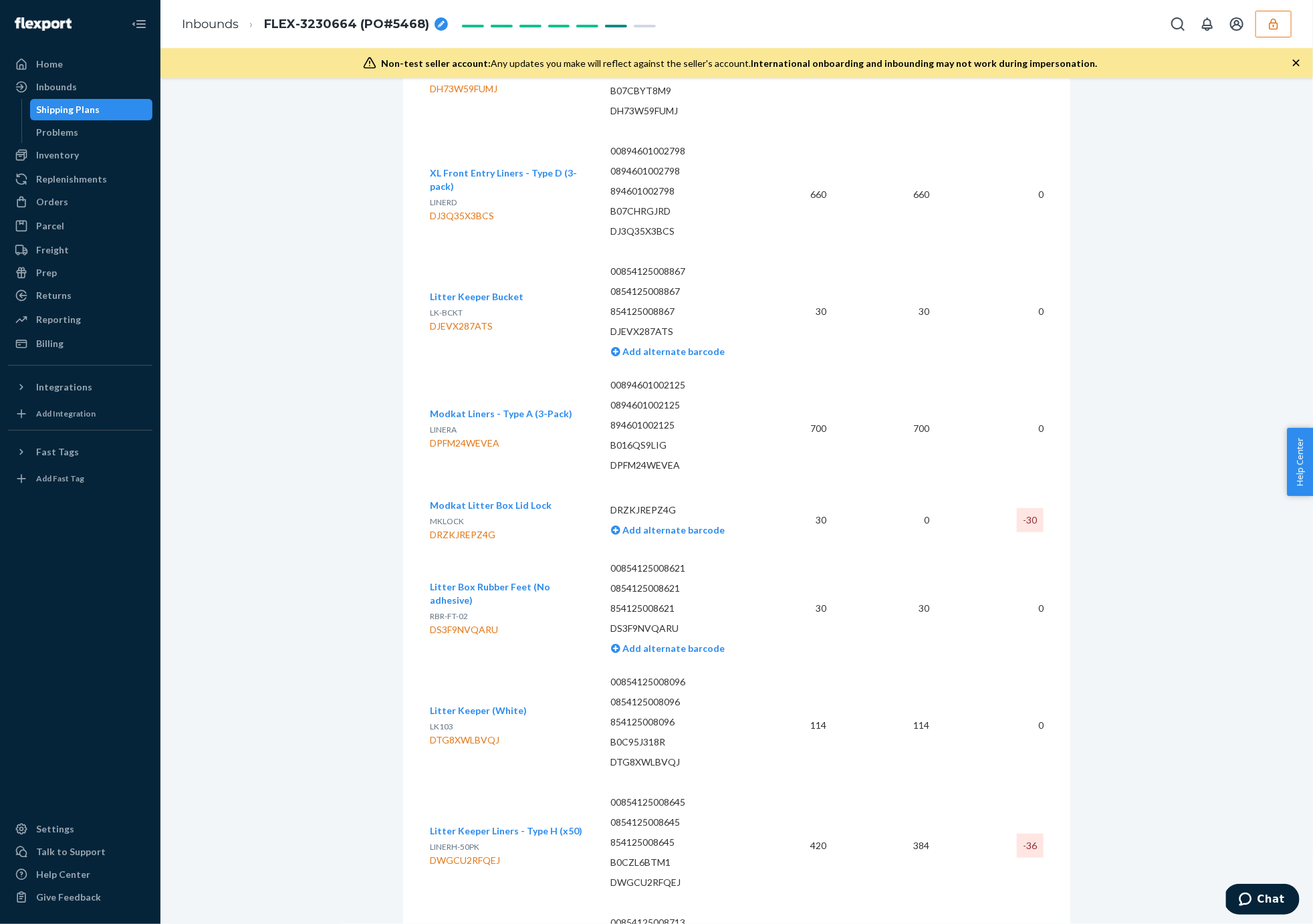
scroll to position [4125, 0]
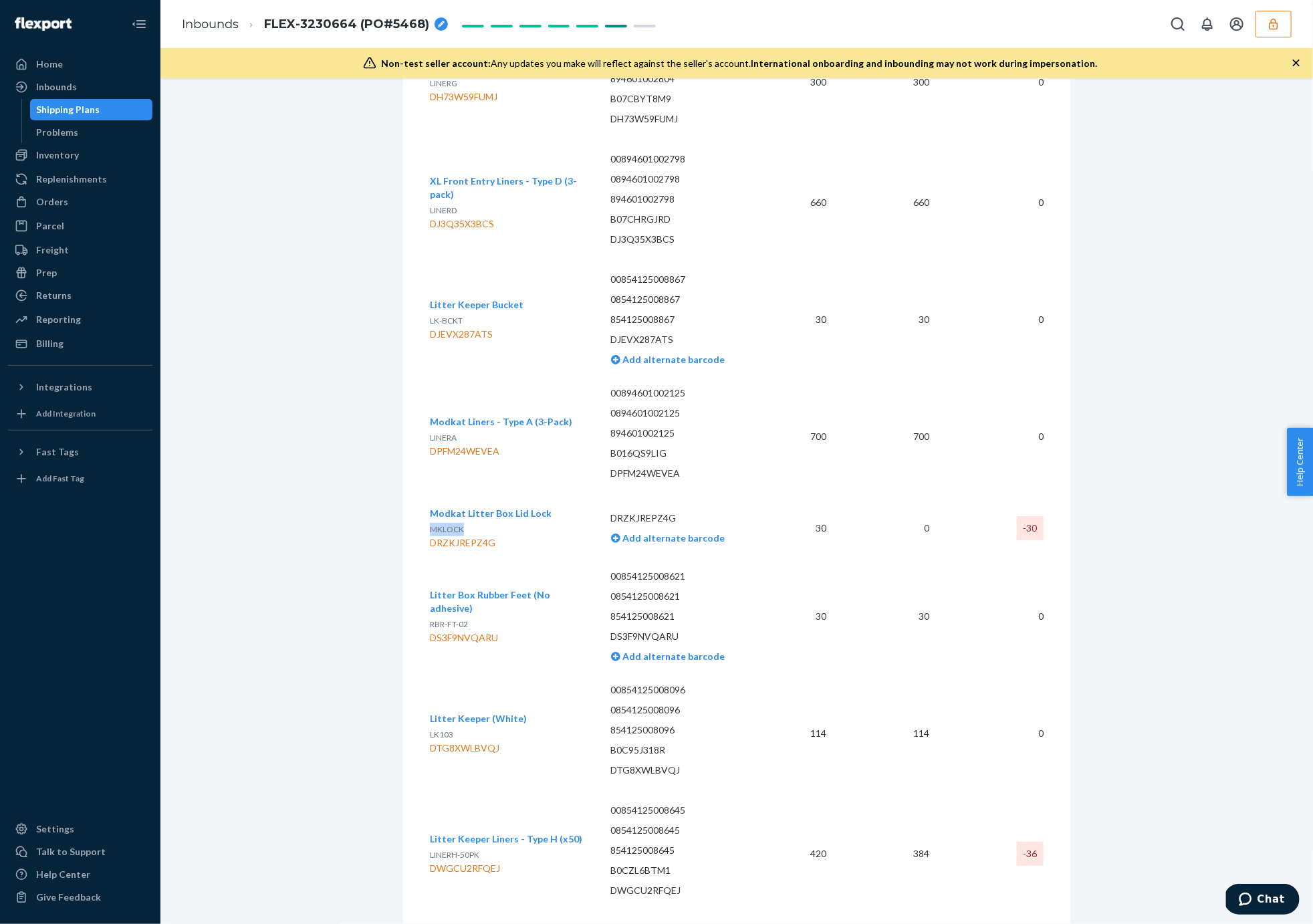
click at [1287, 66] on div "Non-test seller account: Any updates you make will reflect against the seller's…" at bounding box center [736, 63] width 1152 height 30
click at [1300, 65] on icon "button" at bounding box center [1295, 63] width 13 height 13
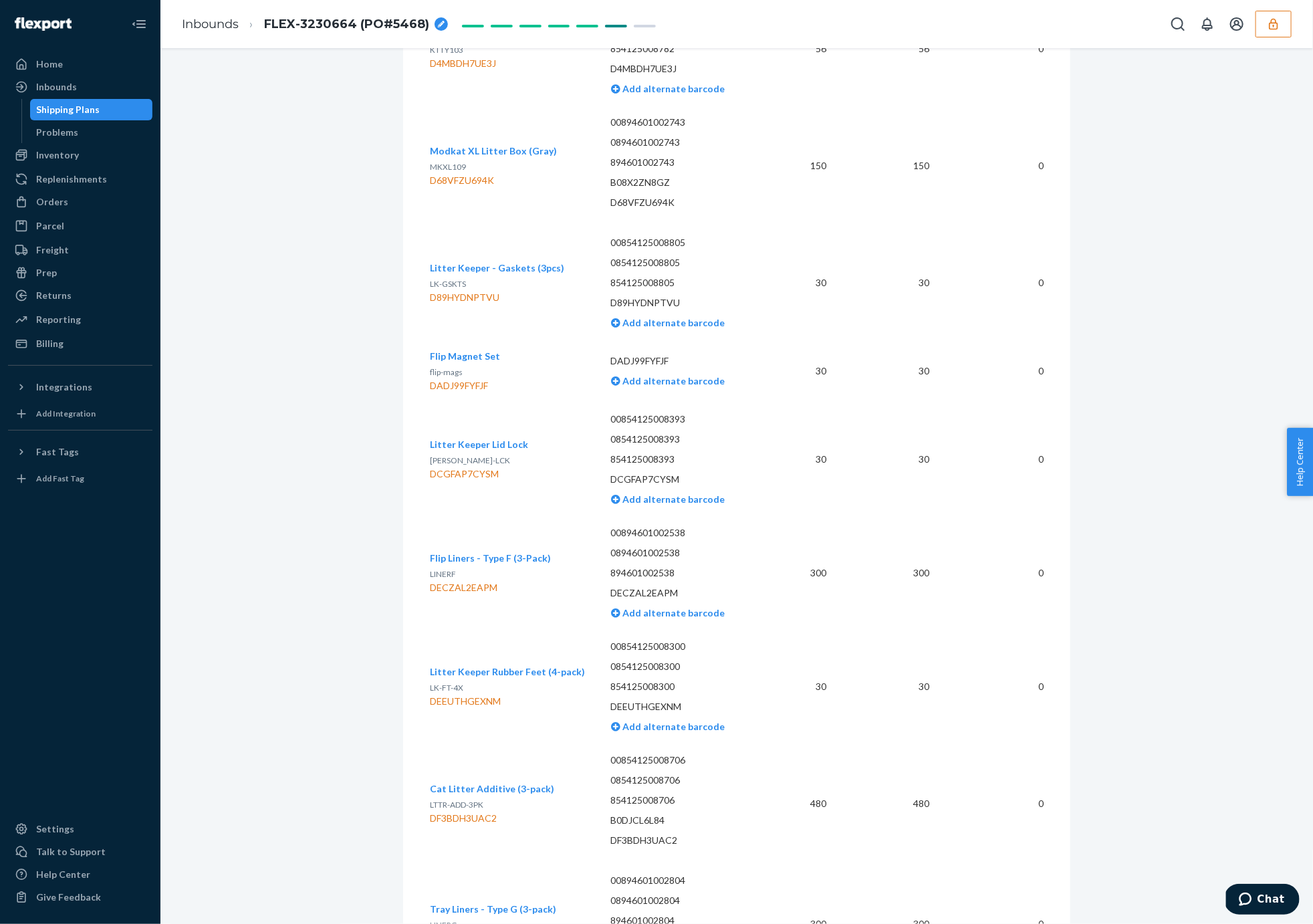
scroll to position [3061, 0]
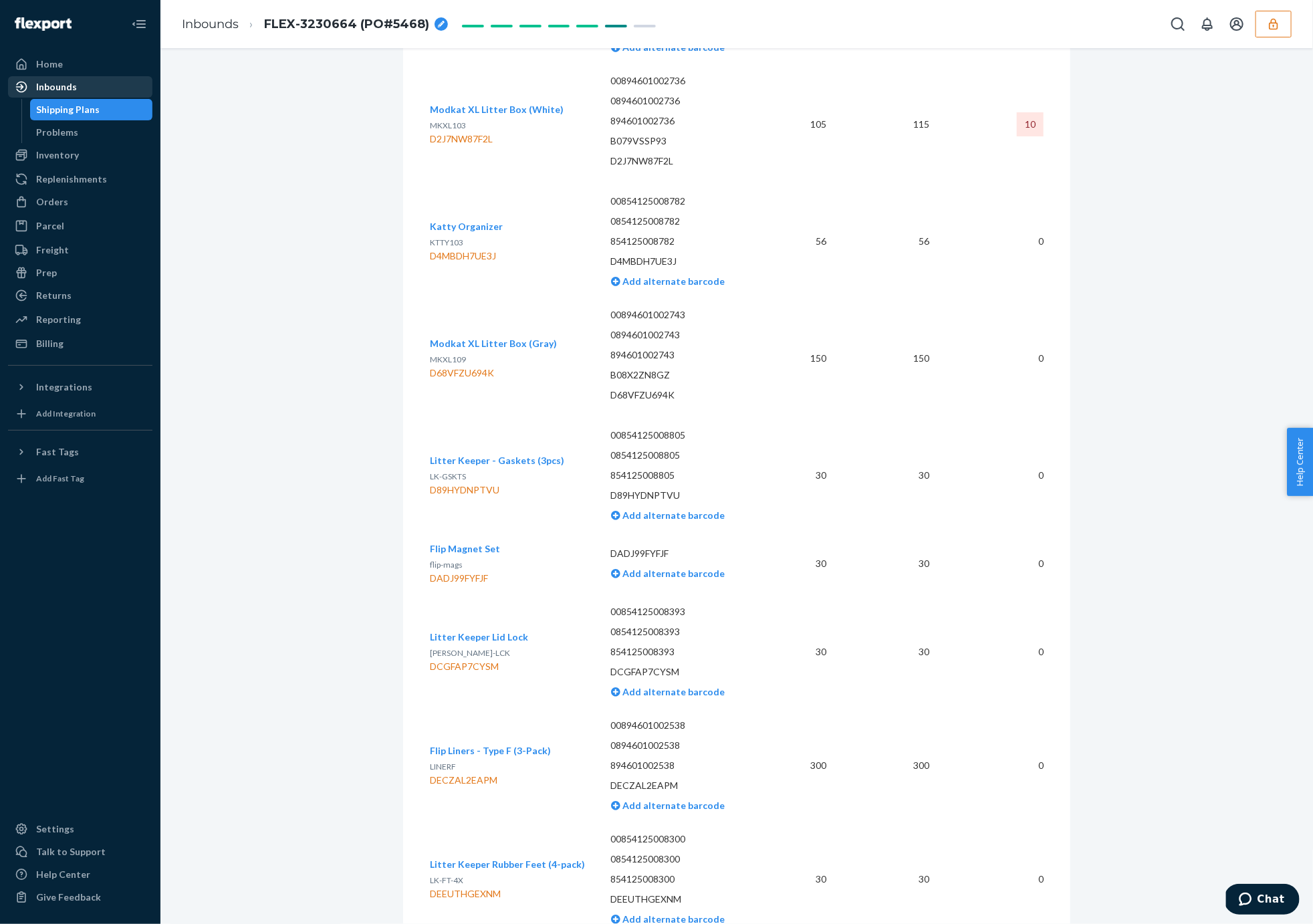
click at [87, 87] on div "Inbounds" at bounding box center [80, 87] width 142 height 19
